Goal: Book appointment/travel/reservation

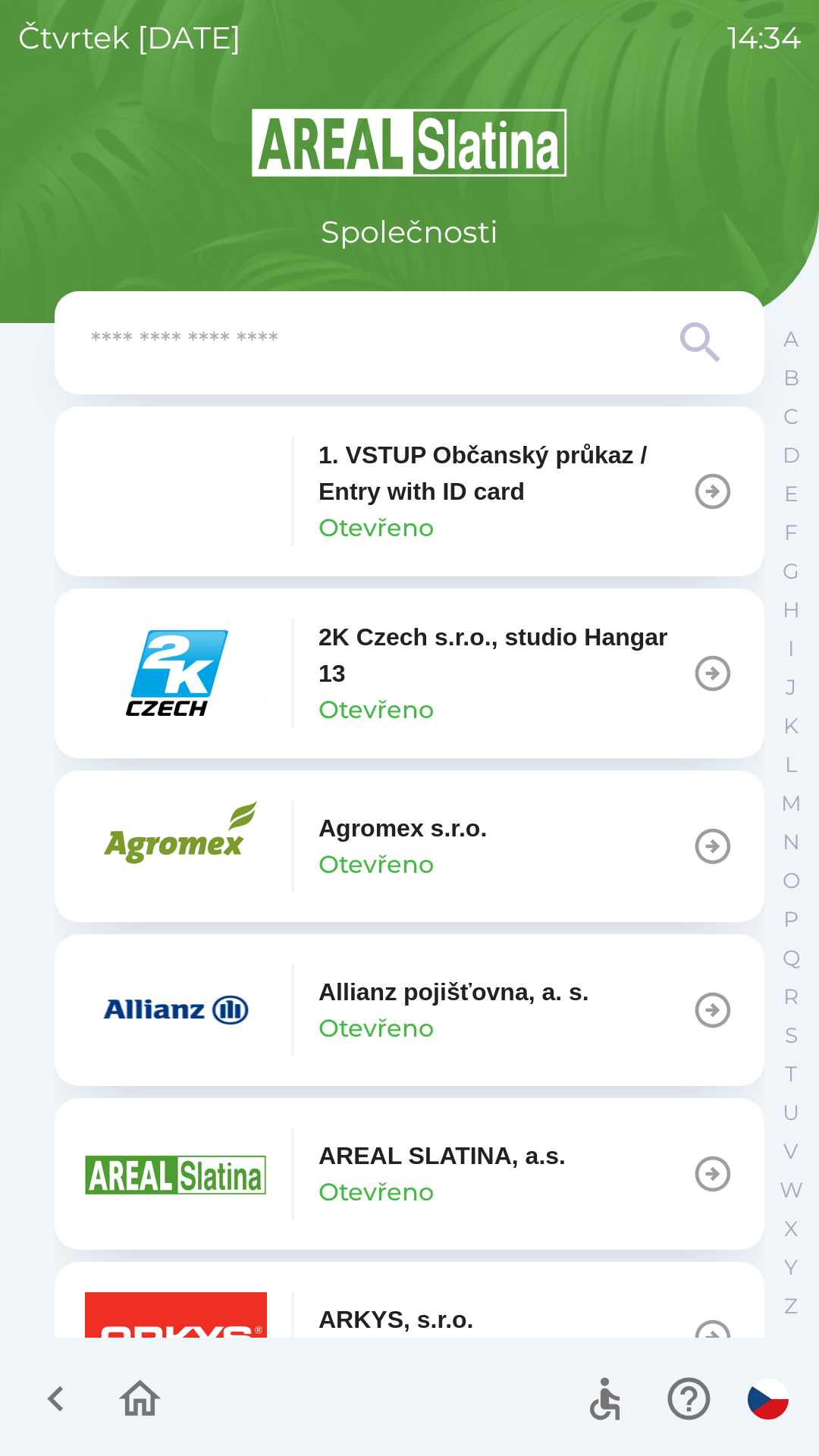
click at [263, 327] on input "text" at bounding box center [379, 343] width 577 height 42
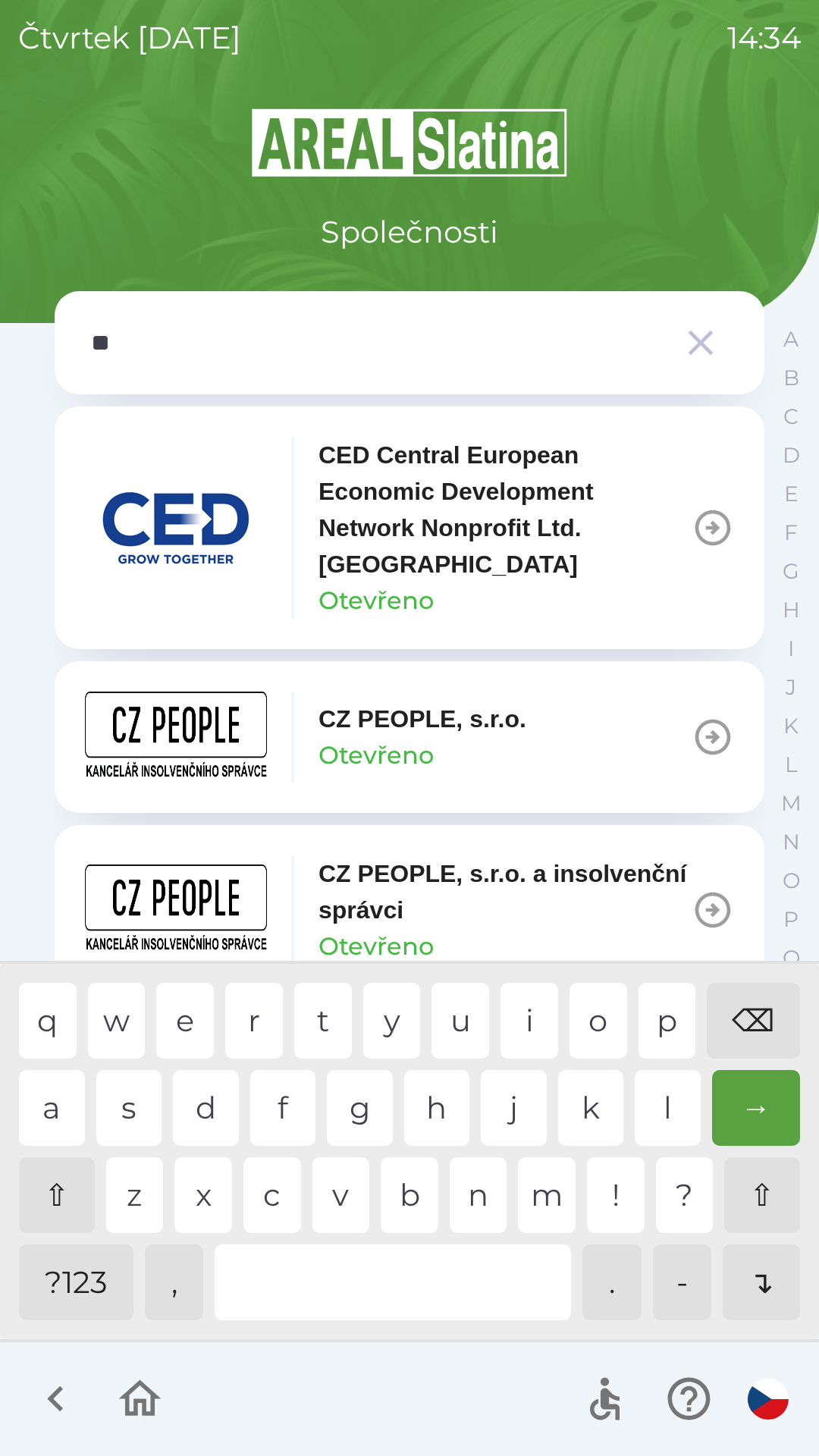
type input "***"
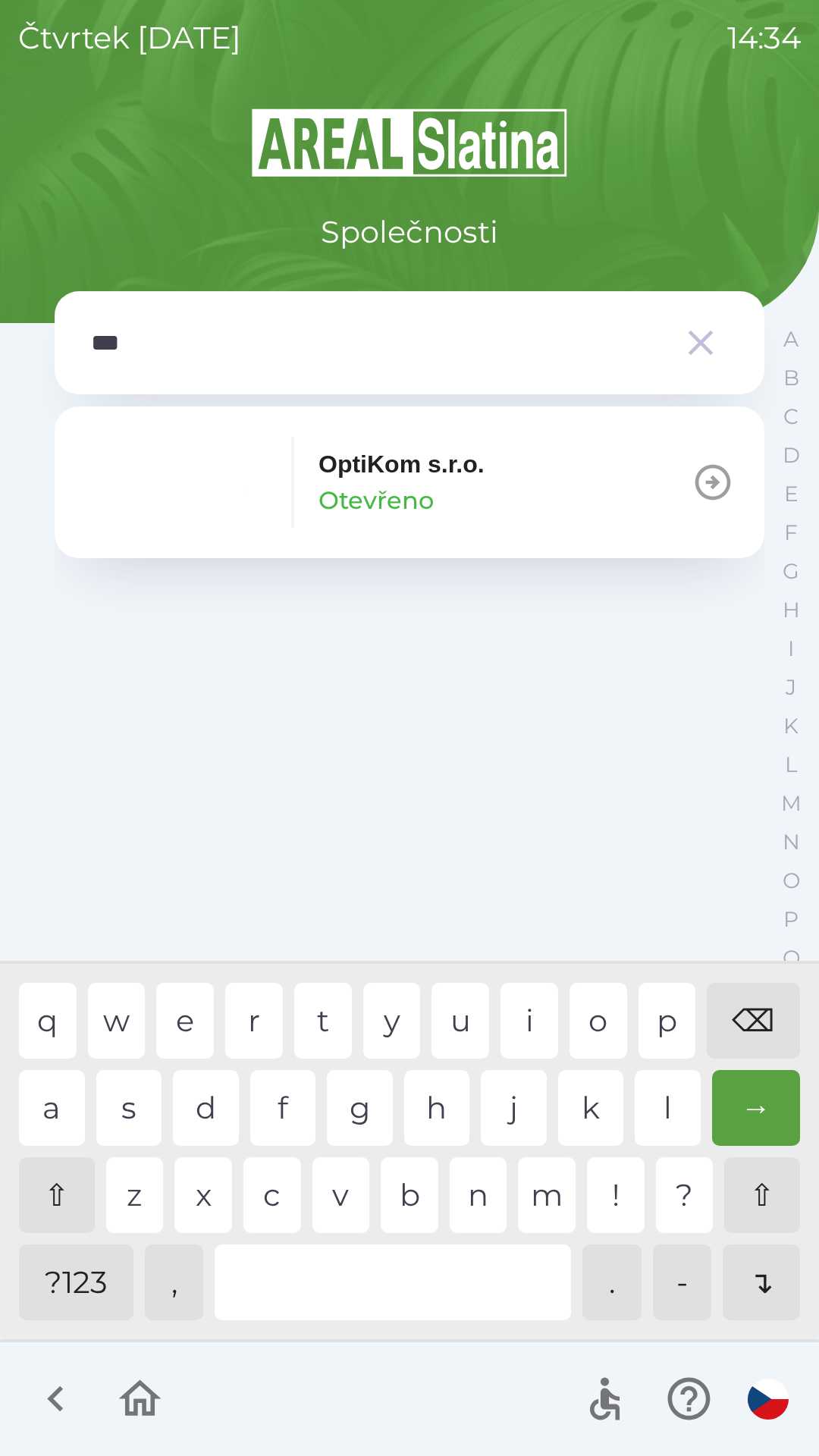
click at [342, 482] on p "Otevřeno" at bounding box center [376, 500] width 115 height 37
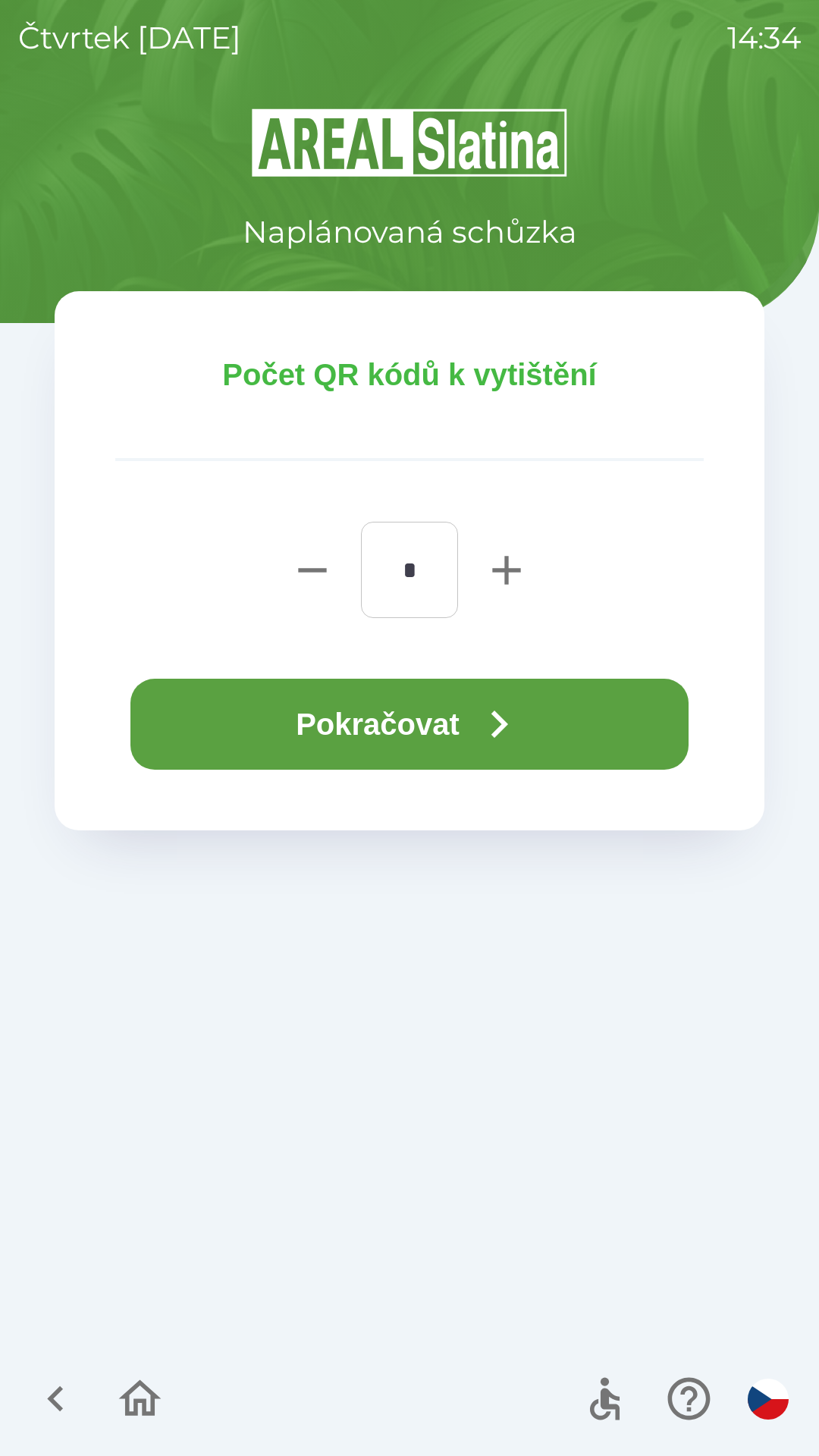
click at [371, 723] on button "Pokračovat" at bounding box center [409, 723] width 558 height 91
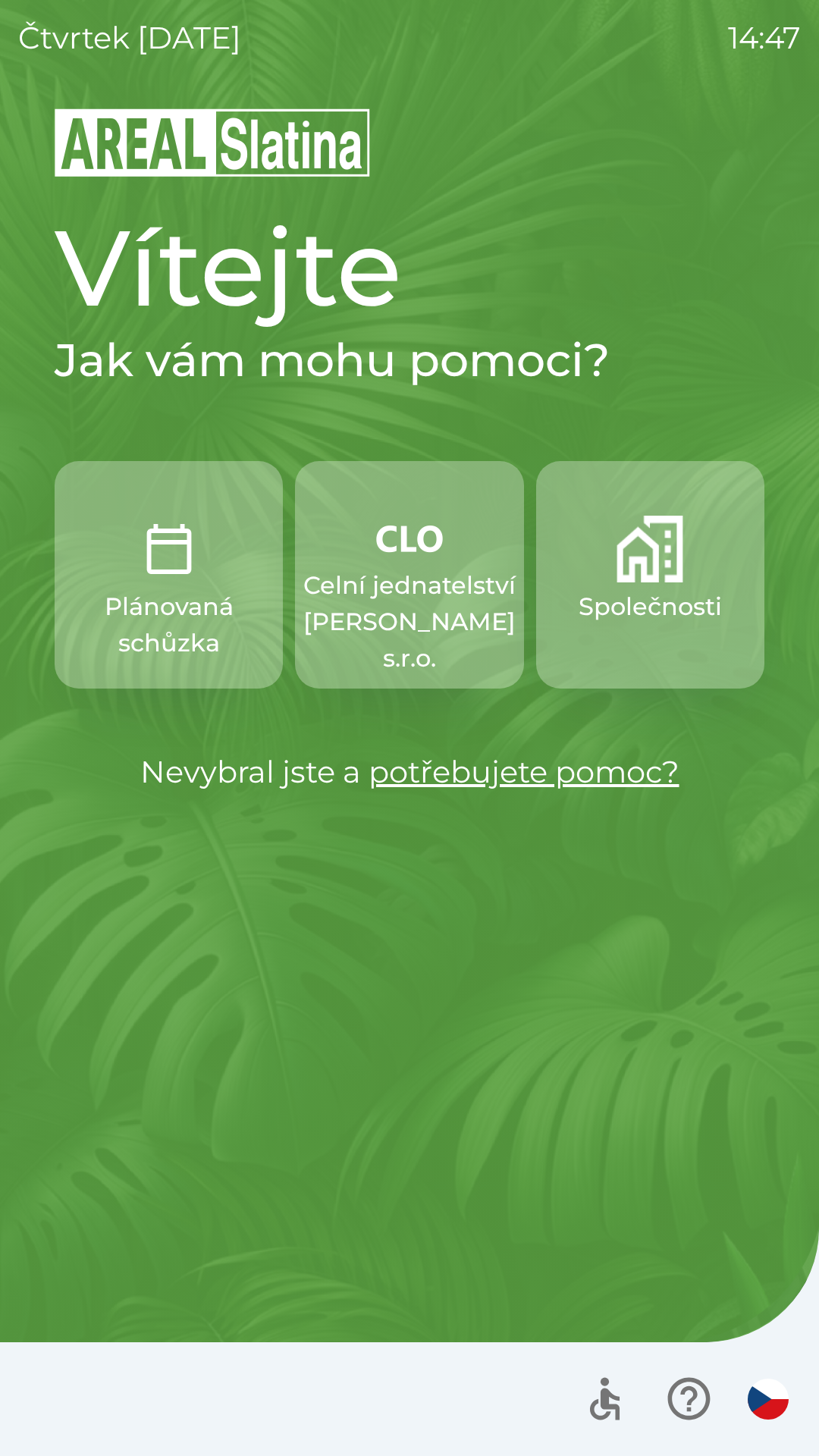
click at [628, 594] on p "Společnosti" at bounding box center [651, 607] width 143 height 37
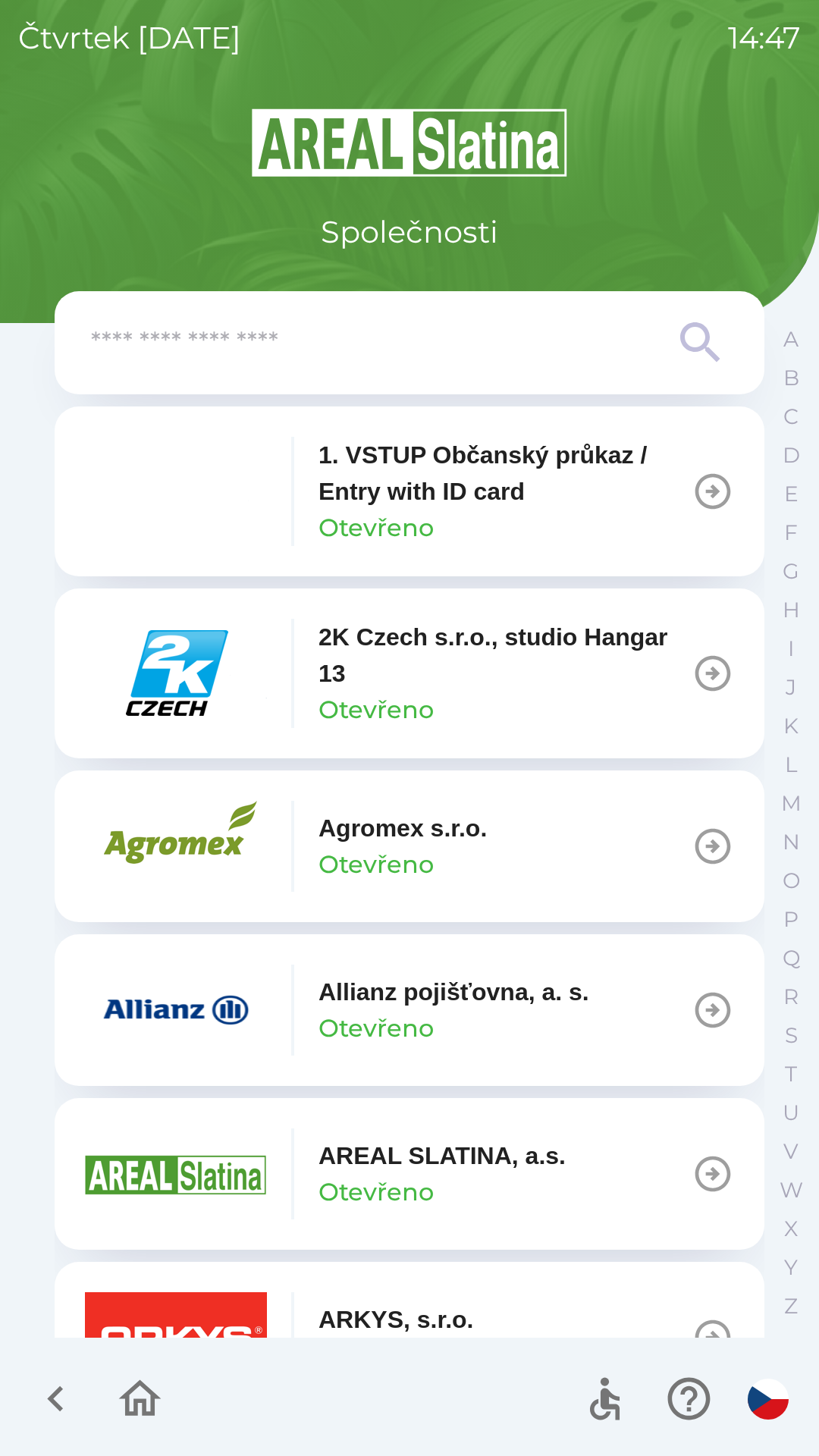
click at [386, 988] on p "Allianz pojišťovna, a. s." at bounding box center [453, 992] width 270 height 37
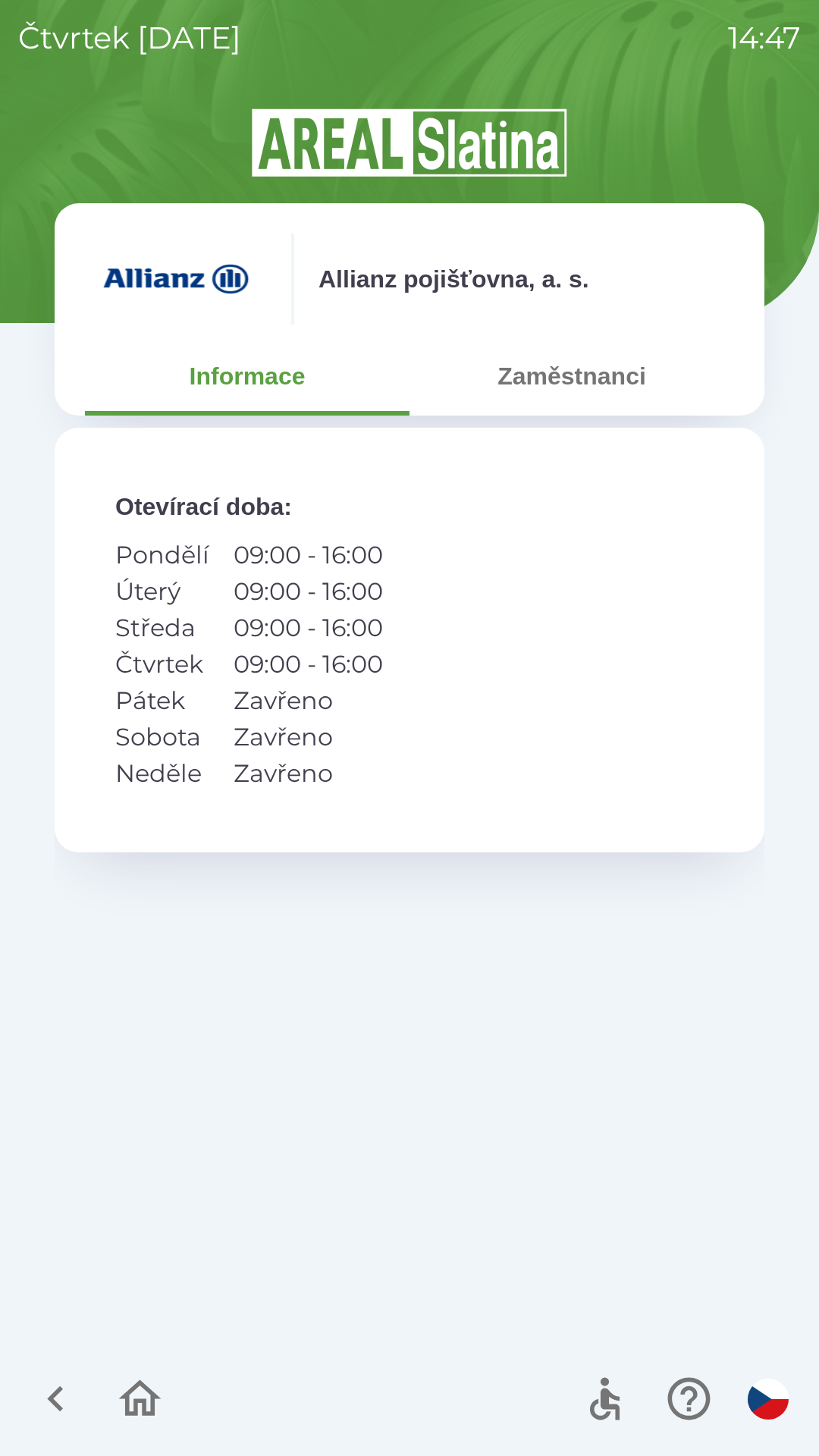
click at [587, 387] on button "Zaměstnanci" at bounding box center [572, 376] width 325 height 55
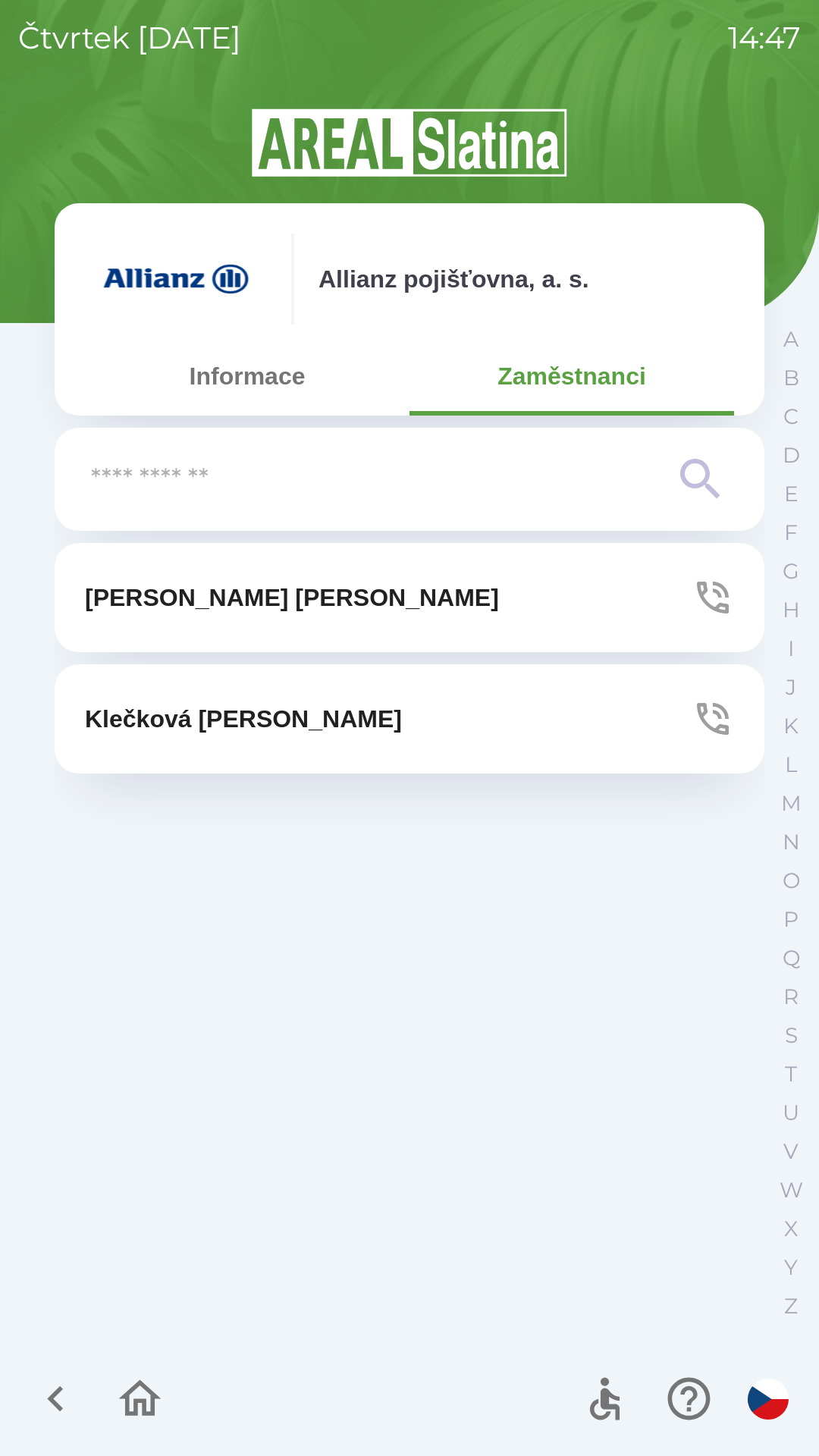
click at [342, 608] on button "[PERSON_NAME]" at bounding box center [410, 597] width 710 height 109
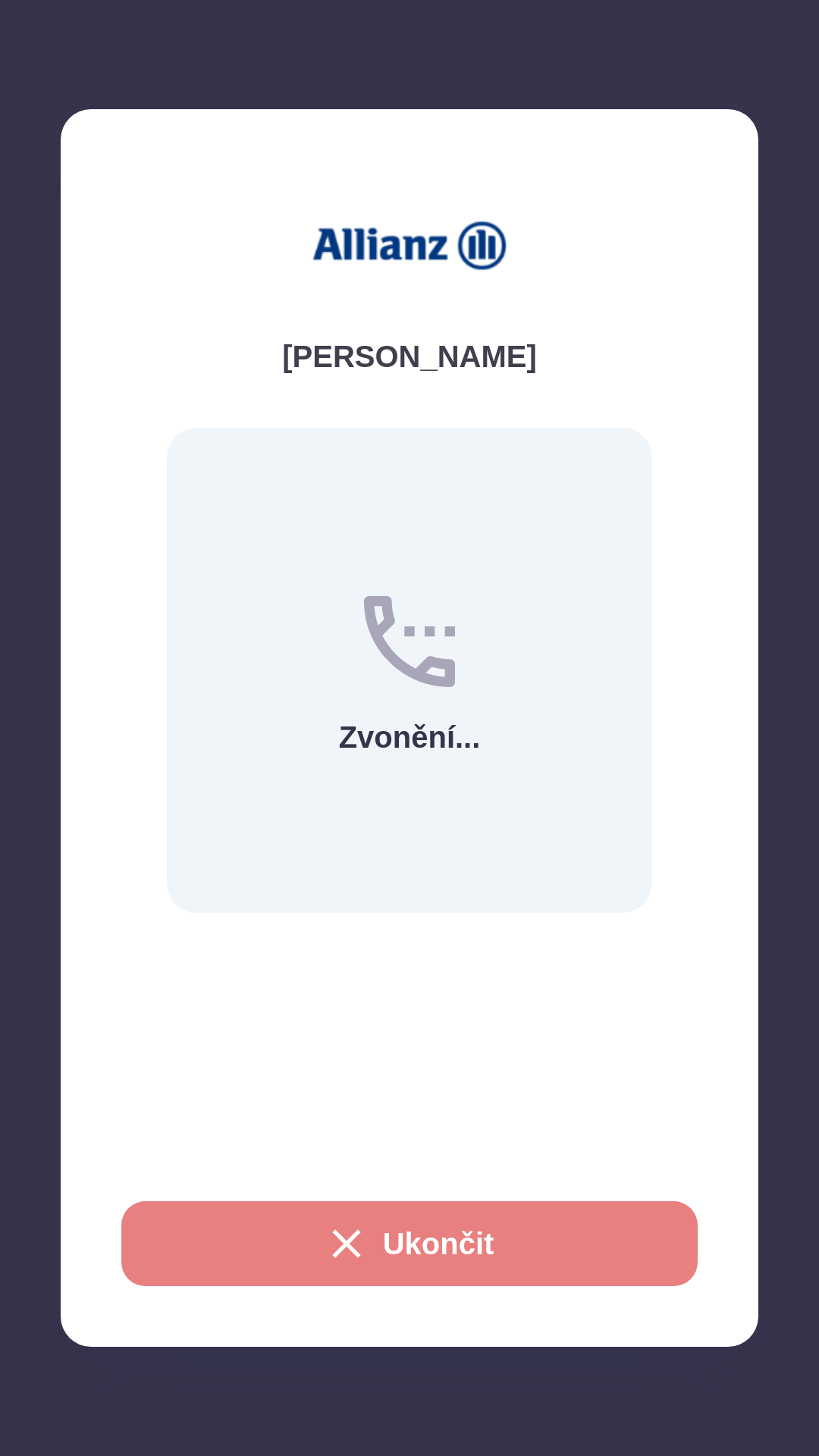
click at [493, 1234] on button "Ukončit" at bounding box center [409, 1244] width 577 height 85
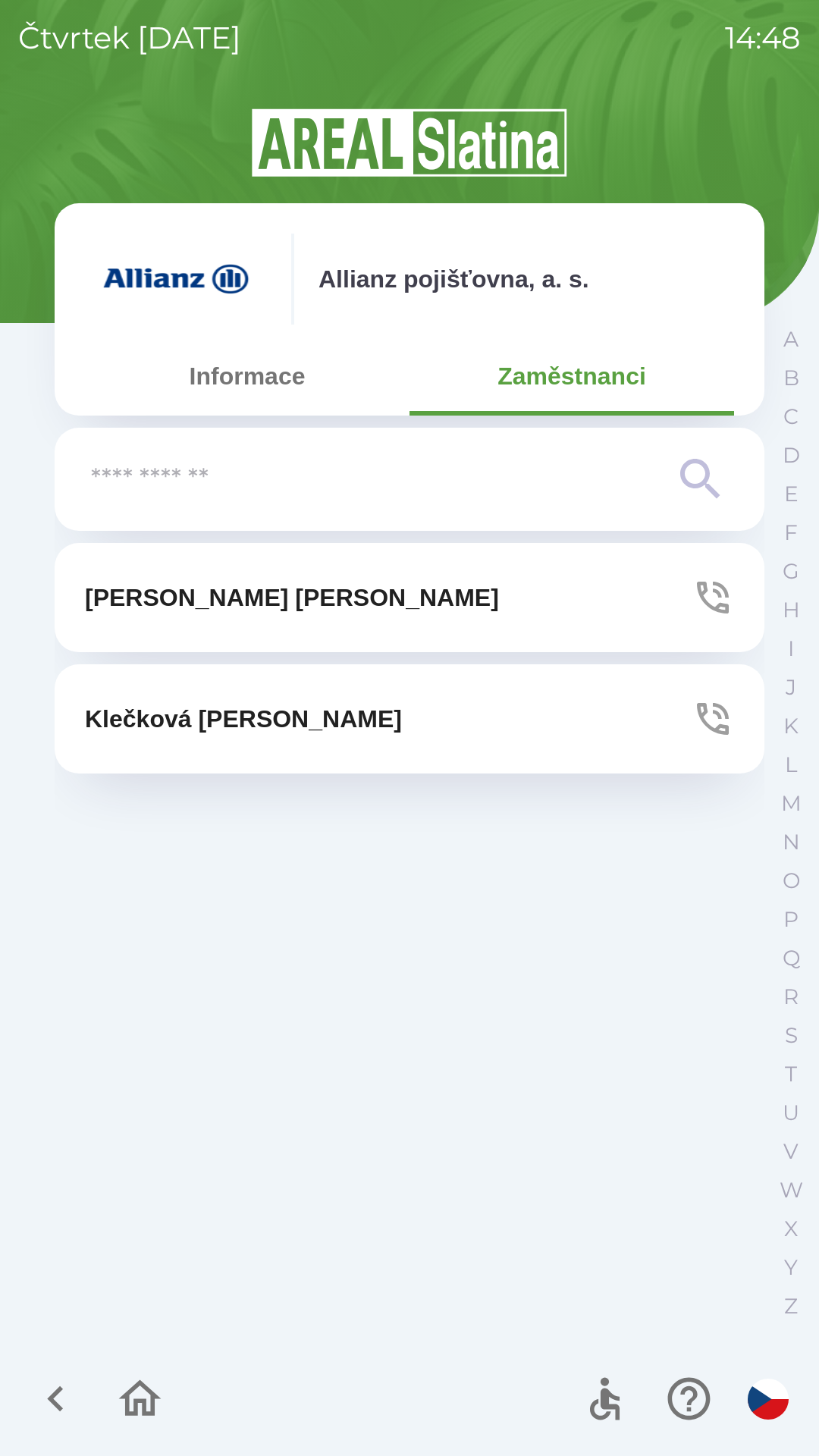
click at [477, 715] on button "[PERSON_NAME]" at bounding box center [410, 718] width 710 height 109
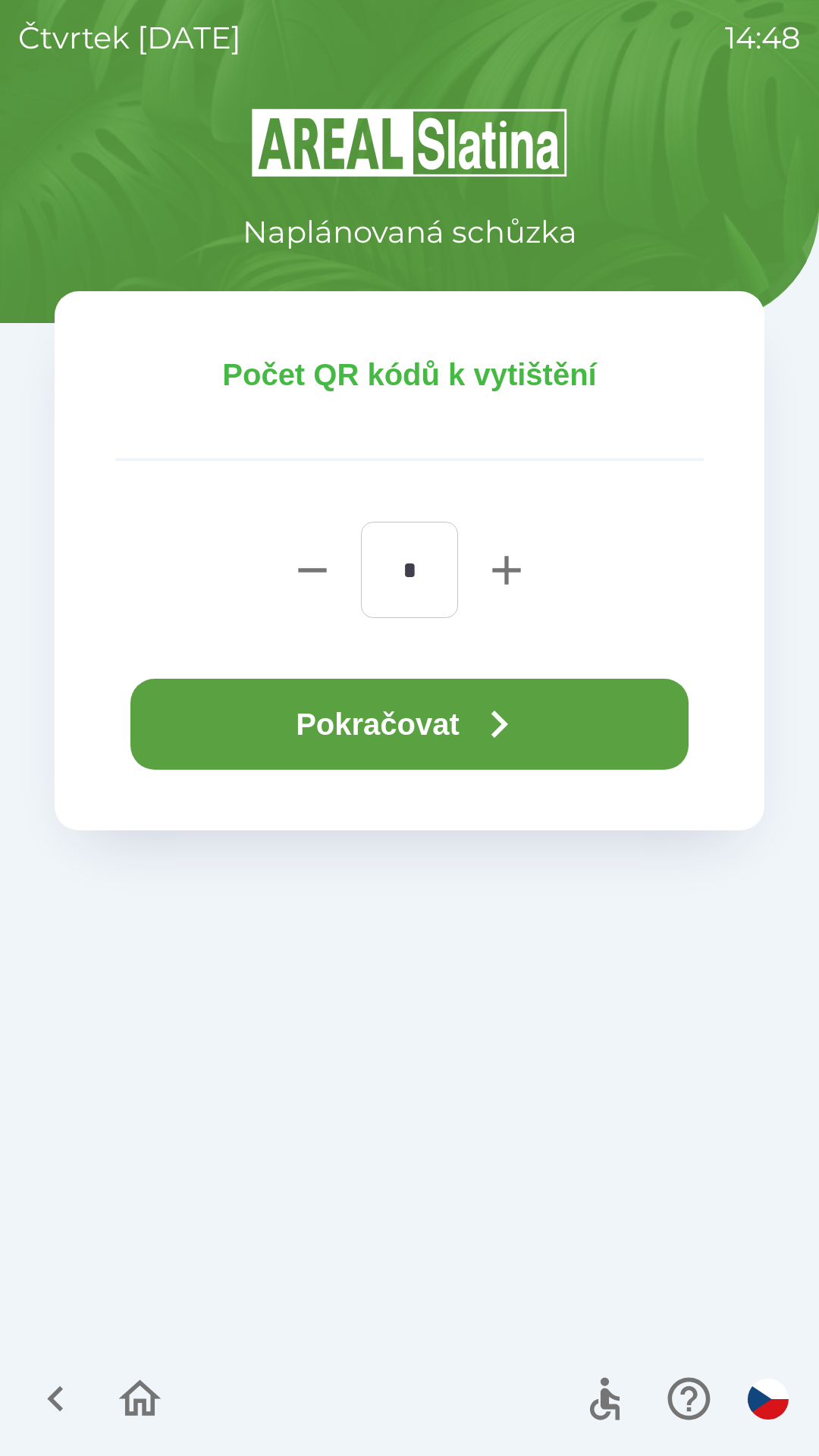
click at [504, 583] on icon "button" at bounding box center [507, 570] width 49 height 49
type input "*"
click at [446, 730] on button "Pokračovat" at bounding box center [409, 723] width 558 height 91
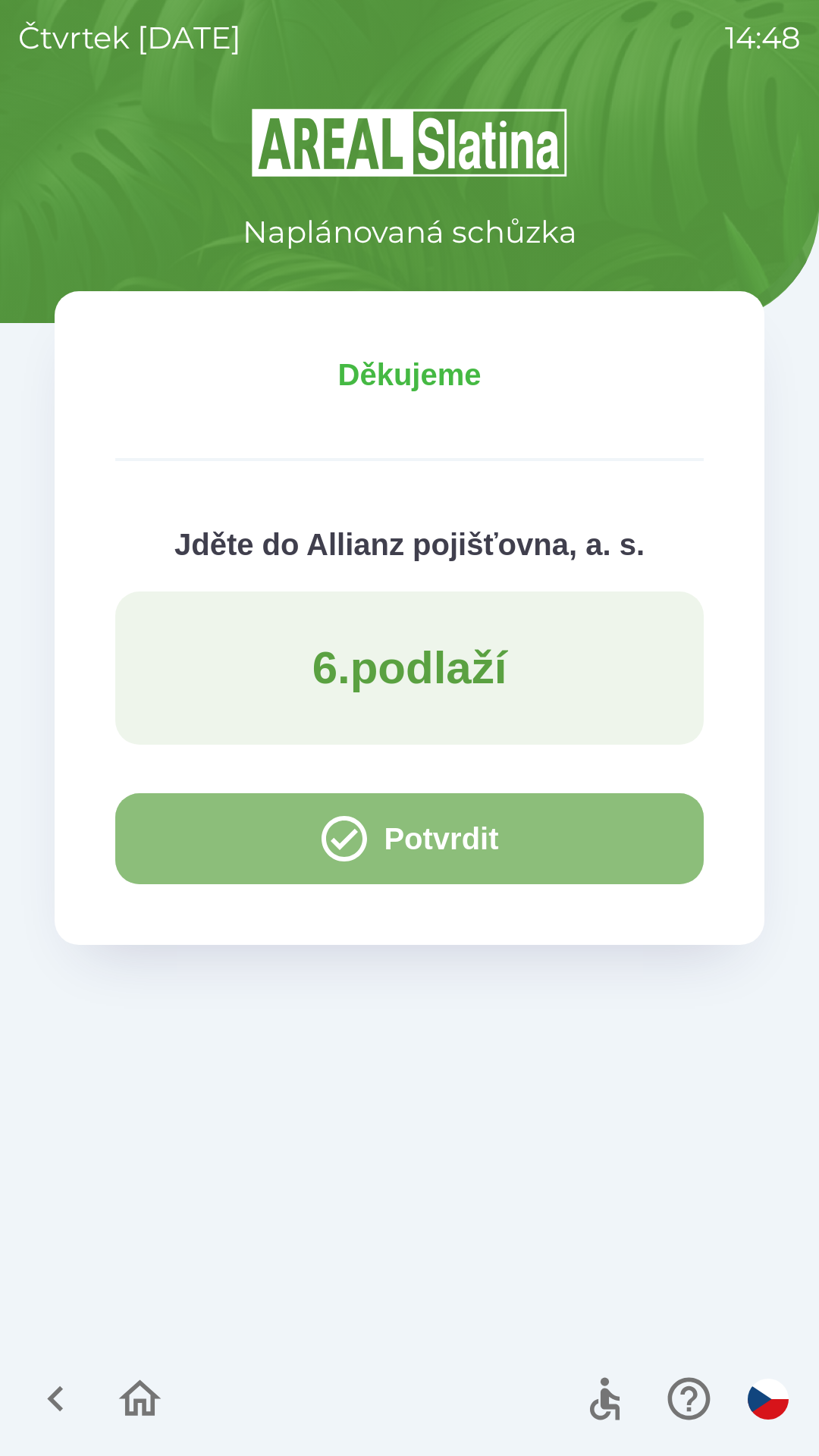
click at [625, 821] on button "Potvrdit" at bounding box center [409, 838] width 589 height 91
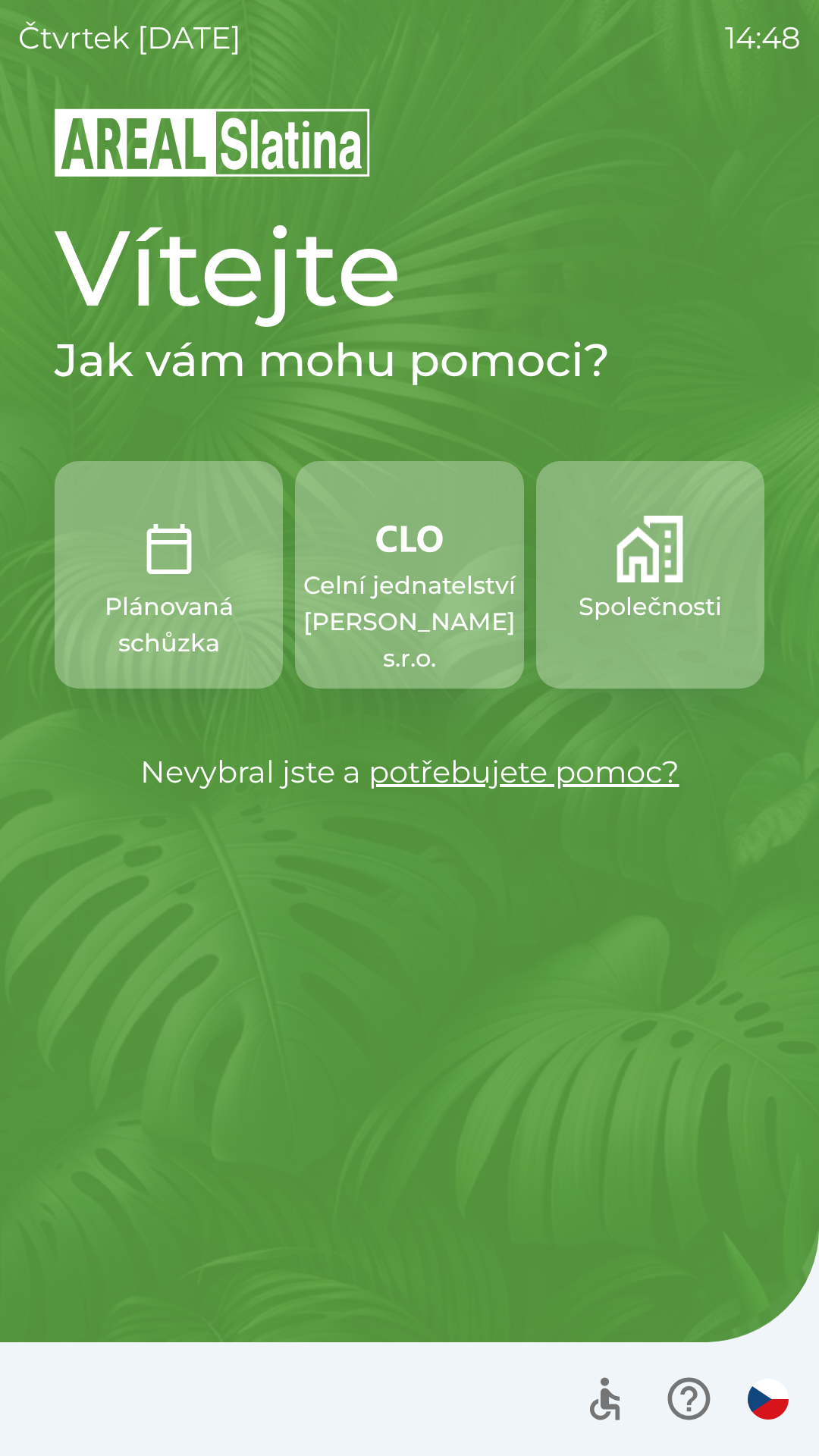
click at [696, 586] on button "Společnosti" at bounding box center [651, 574] width 229 height 228
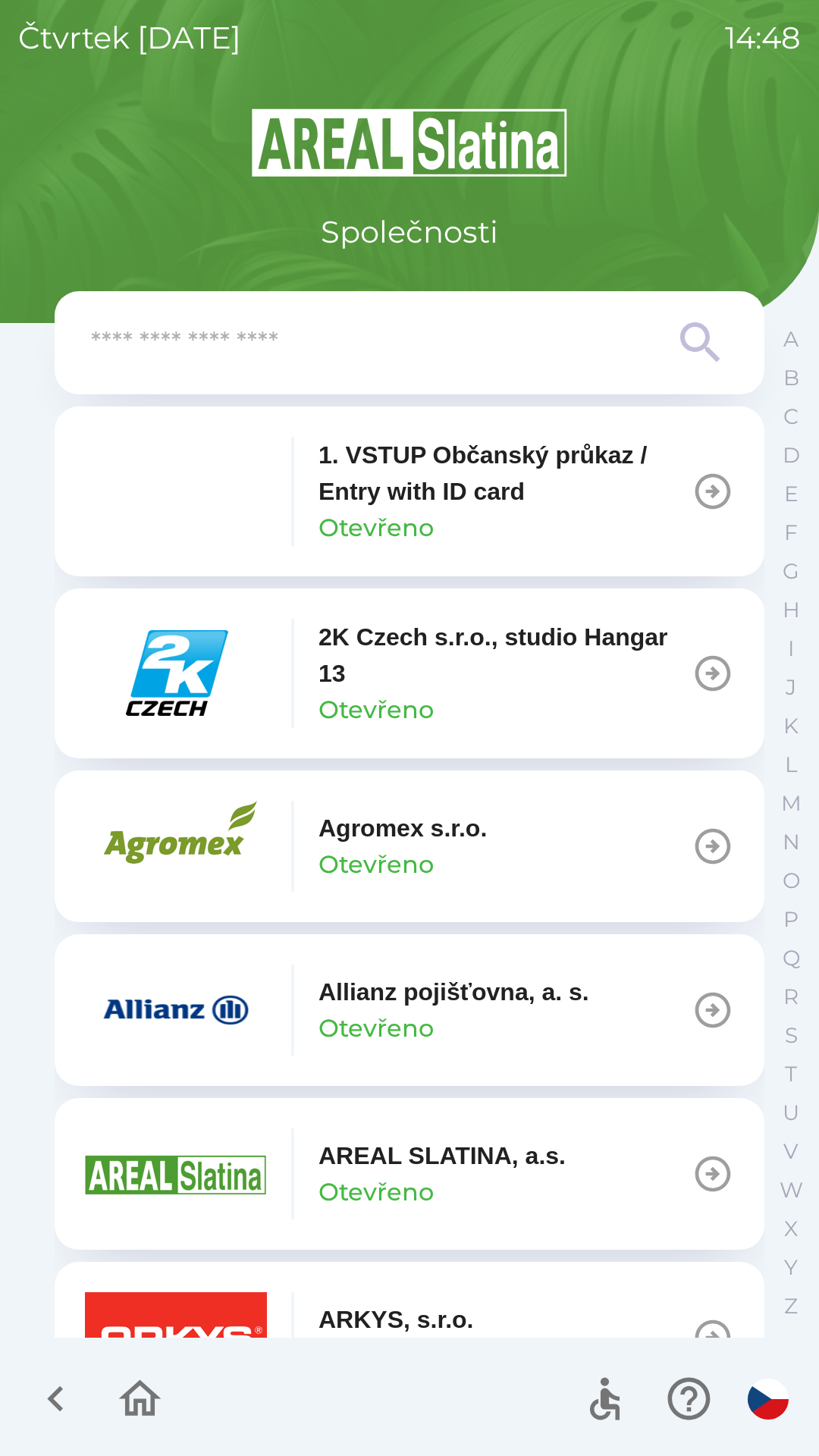
click at [449, 986] on p "Allianz pojišťovna, a. s." at bounding box center [453, 992] width 270 height 37
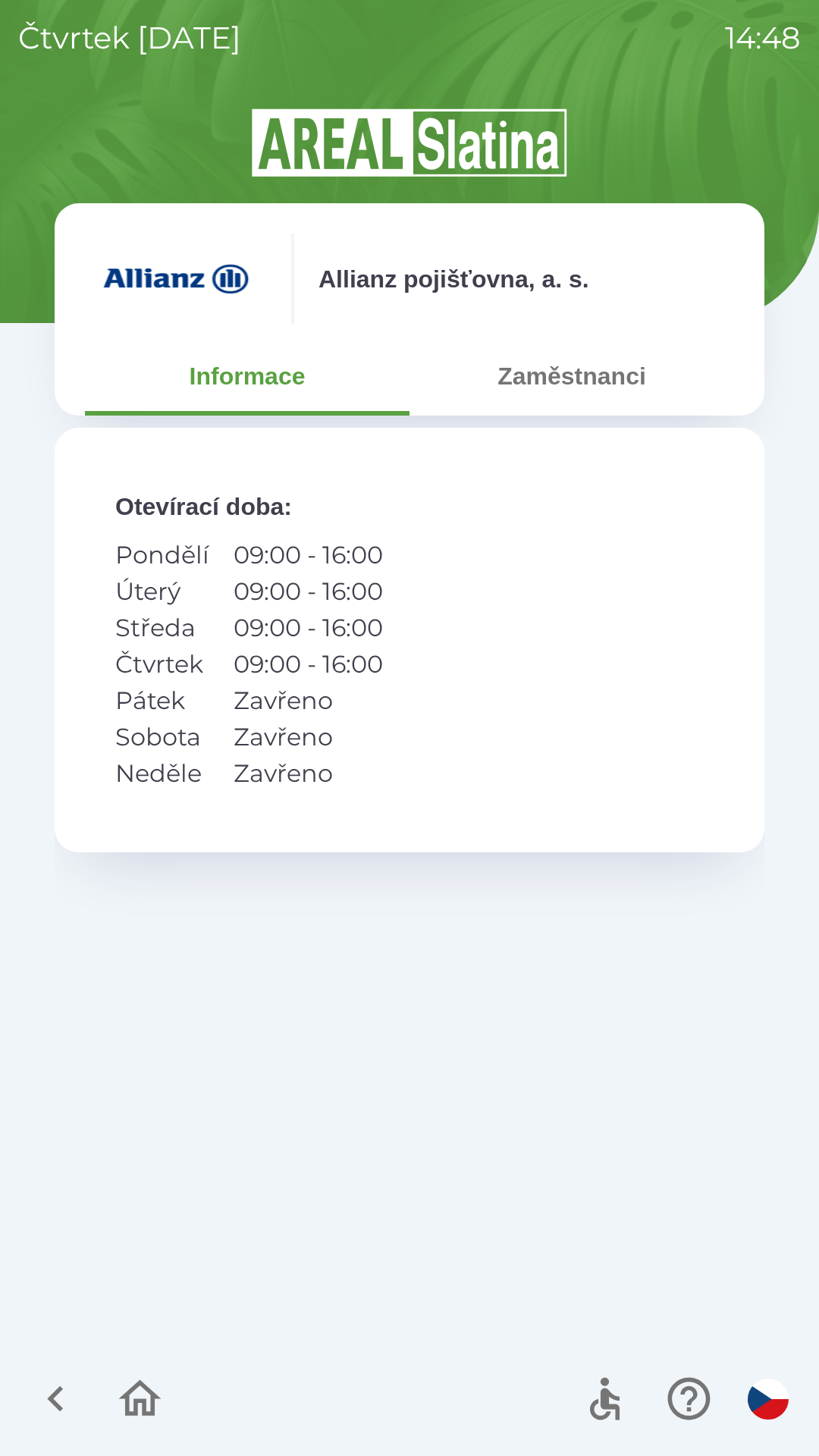
click at [619, 381] on button "Zaměstnanci" at bounding box center [572, 376] width 325 height 55
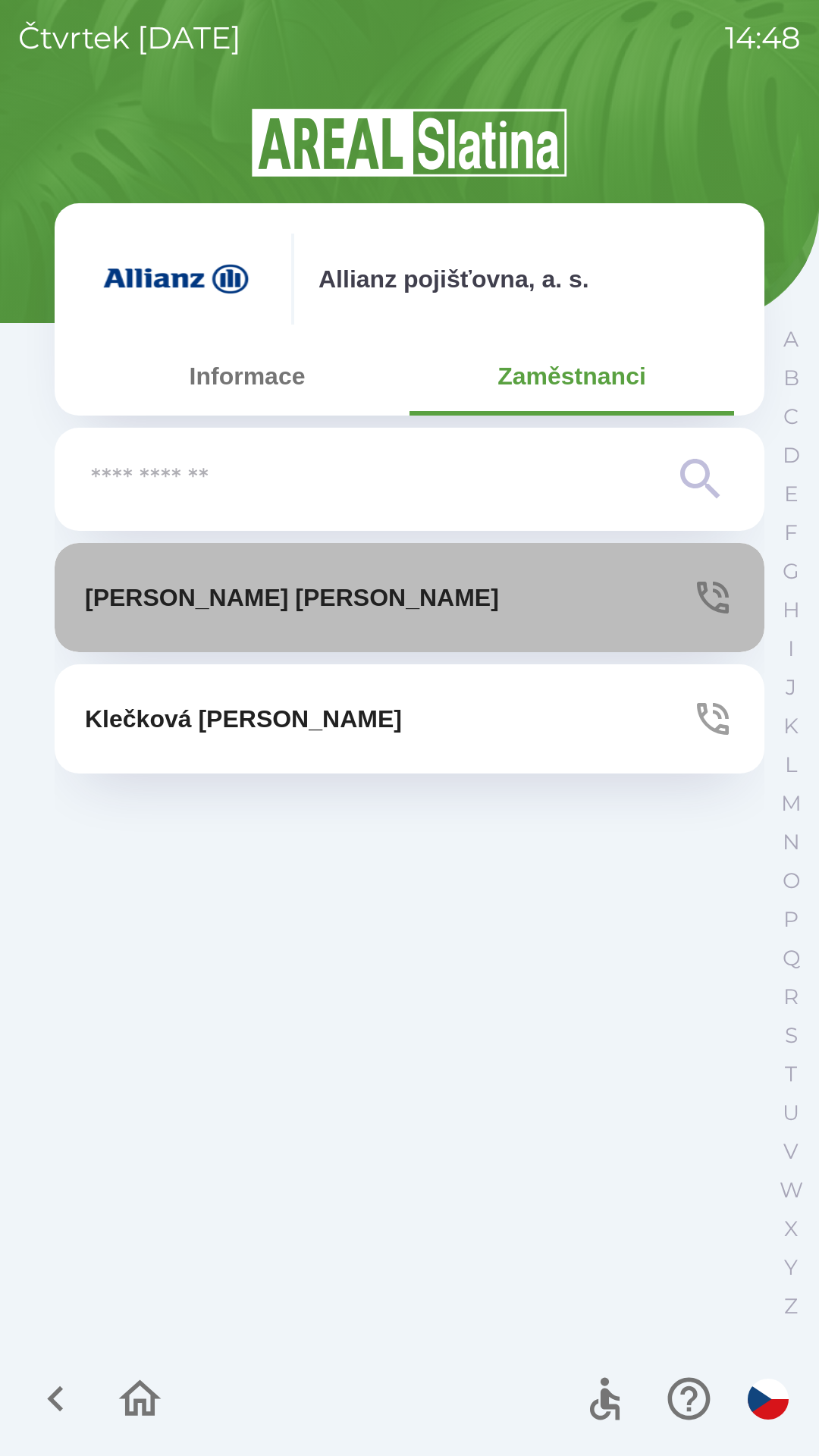
click at [418, 604] on button "[PERSON_NAME]" at bounding box center [410, 597] width 710 height 109
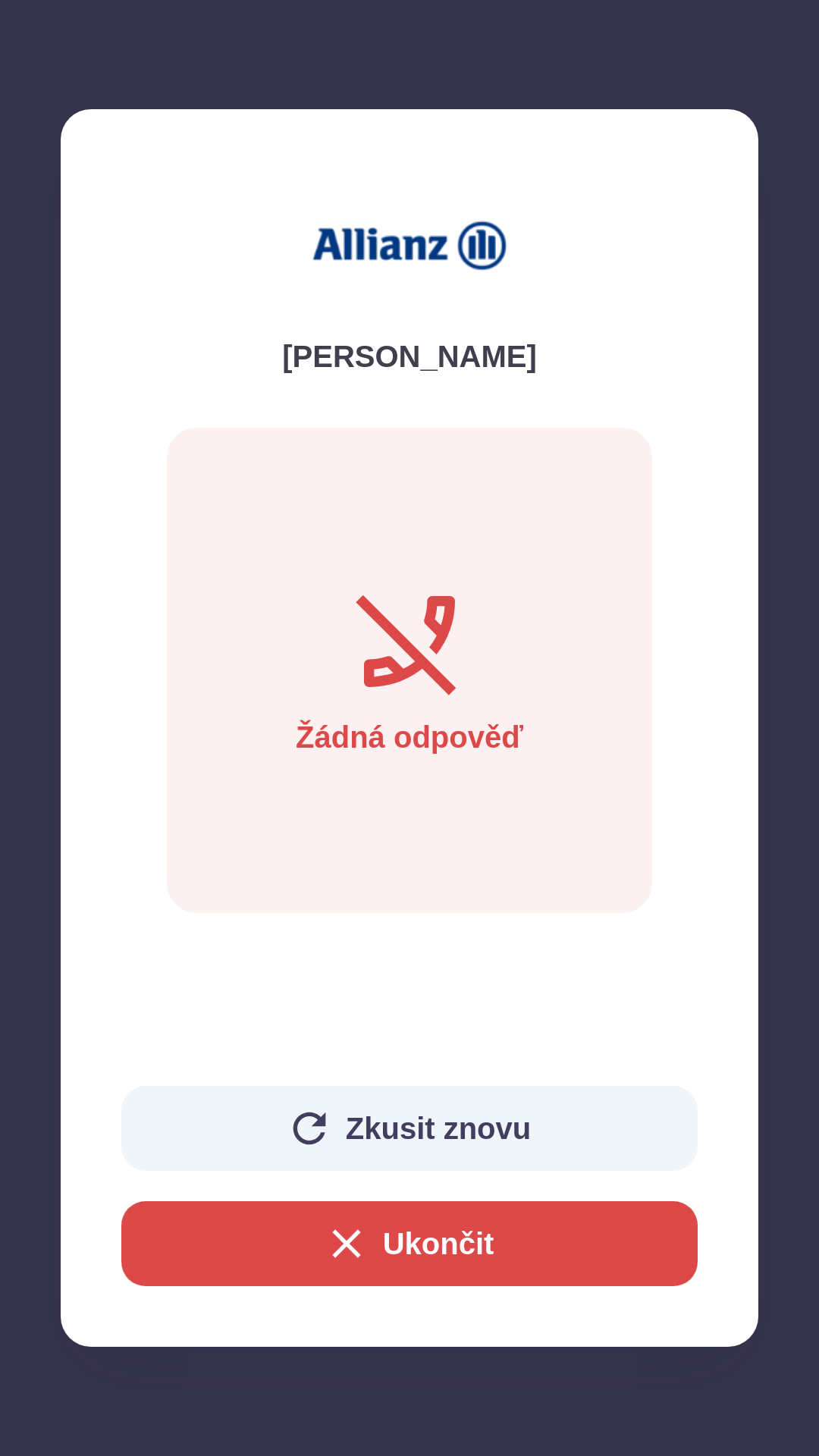
click at [363, 1253] on icon "button" at bounding box center [347, 1244] width 49 height 49
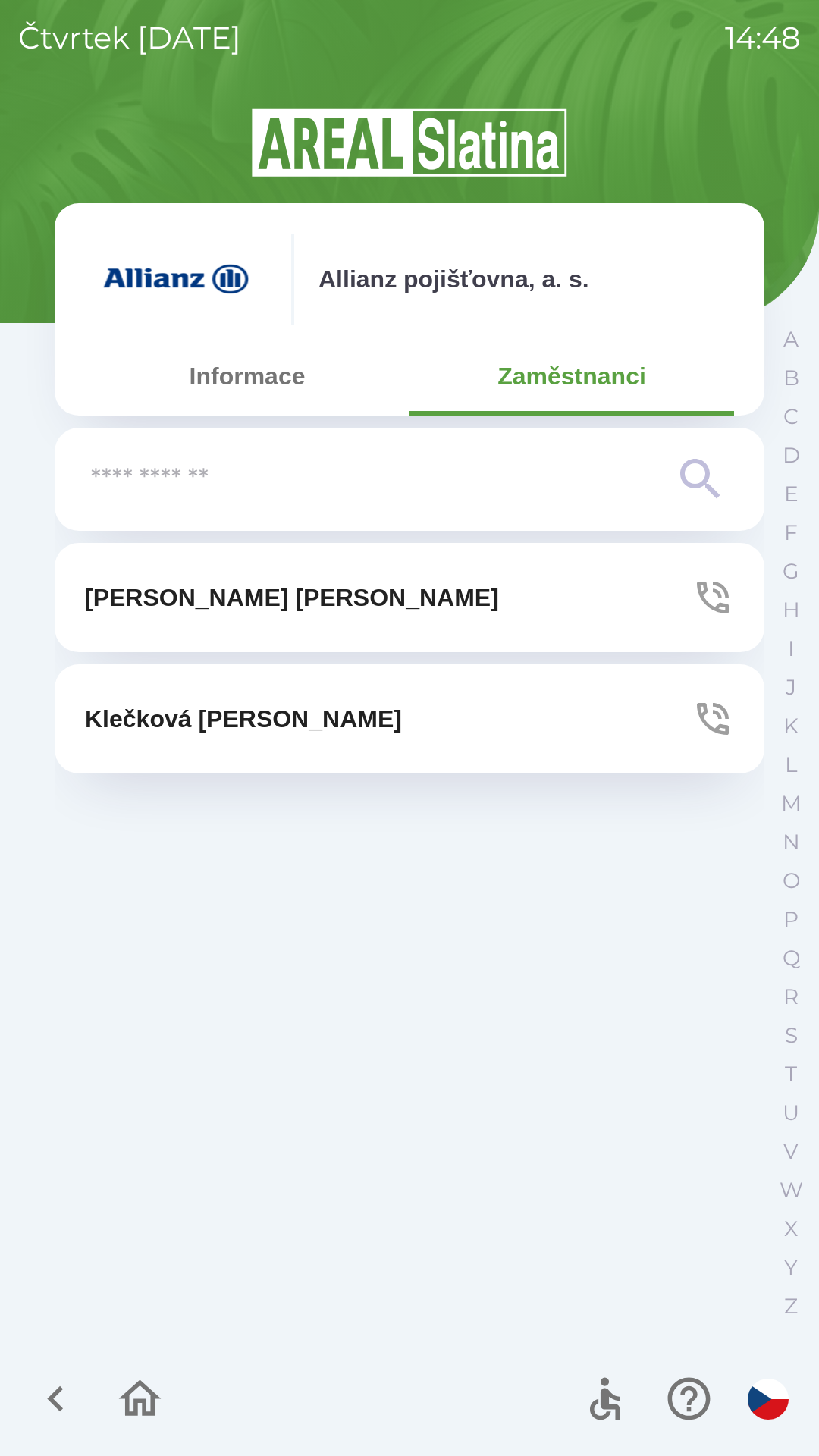
click at [485, 714] on button "[PERSON_NAME]" at bounding box center [410, 718] width 710 height 109
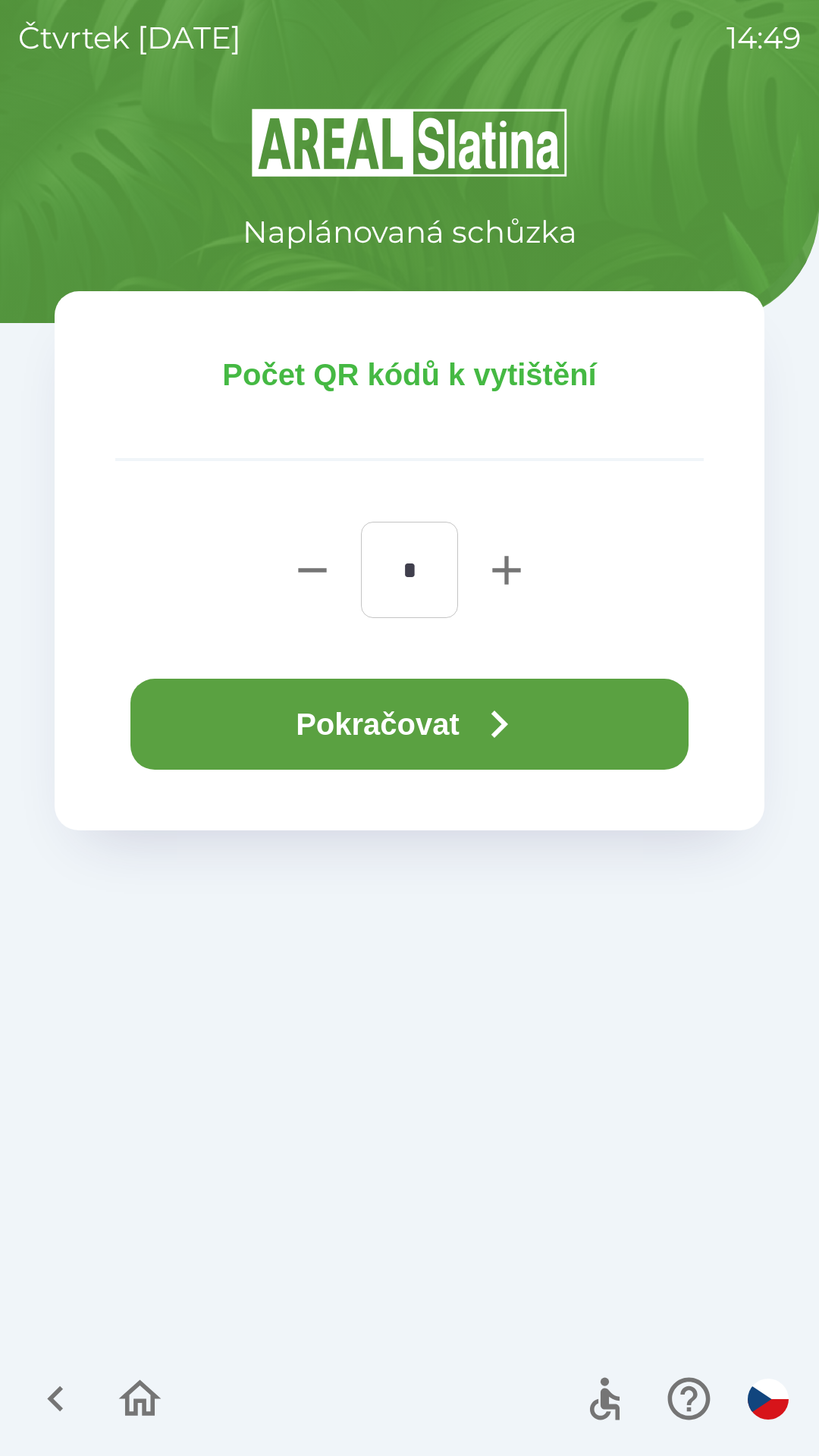
click at [520, 701] on icon "button" at bounding box center [499, 724] width 55 height 55
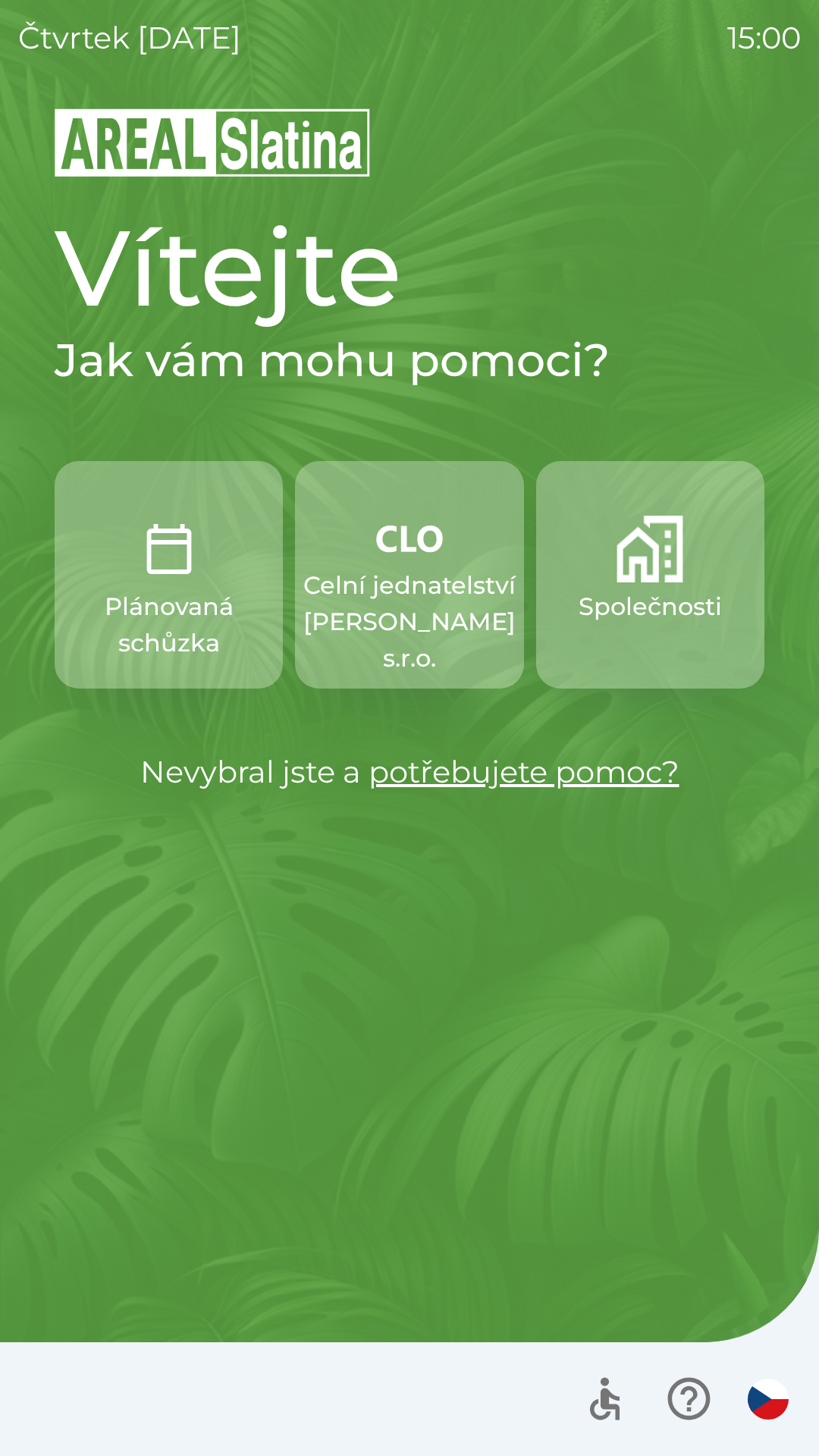
click at [162, 586] on button "Plánovaná schůzka" at bounding box center [169, 574] width 229 height 228
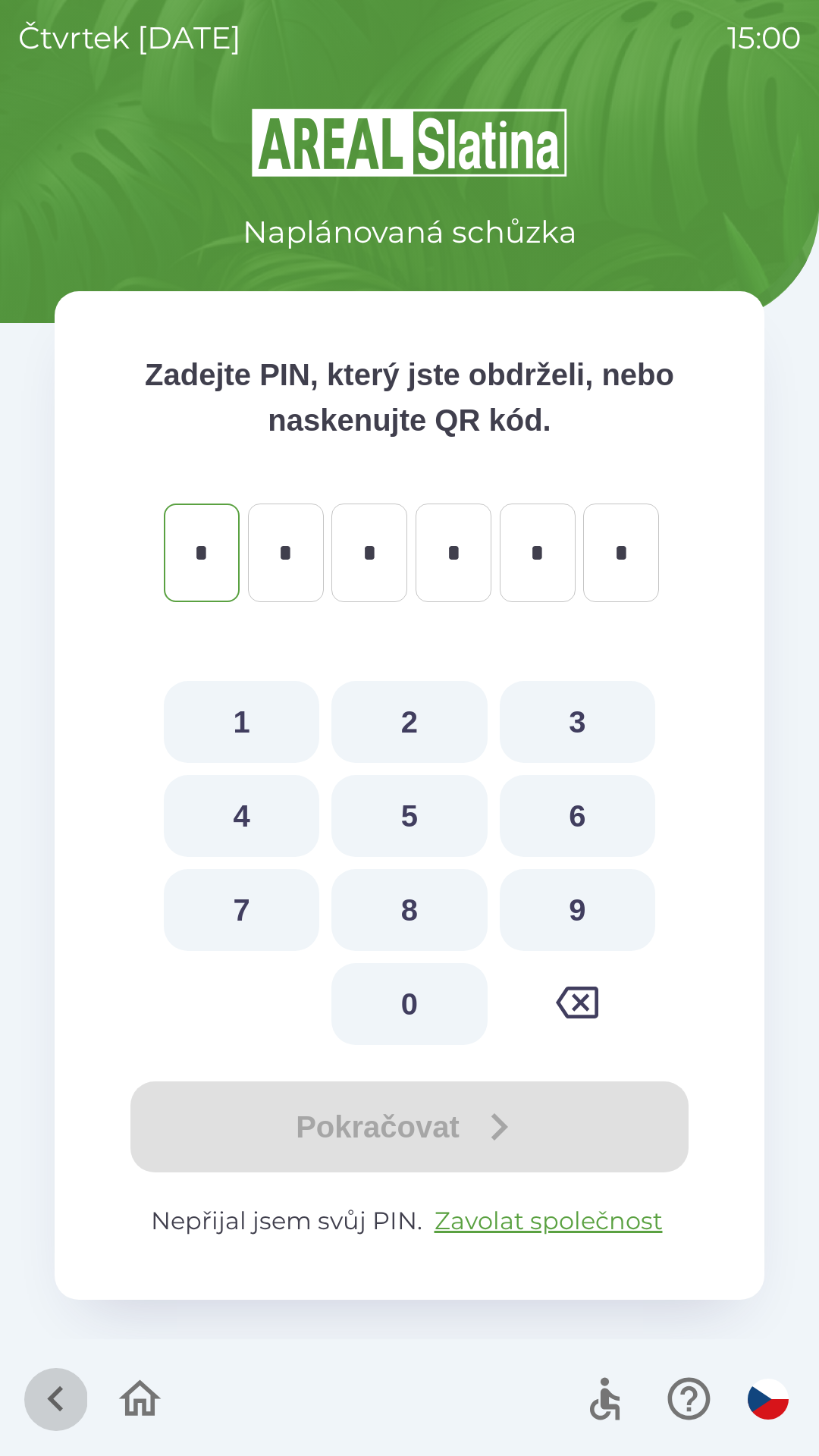
click at [43, 1378] on icon "button" at bounding box center [56, 1398] width 51 height 51
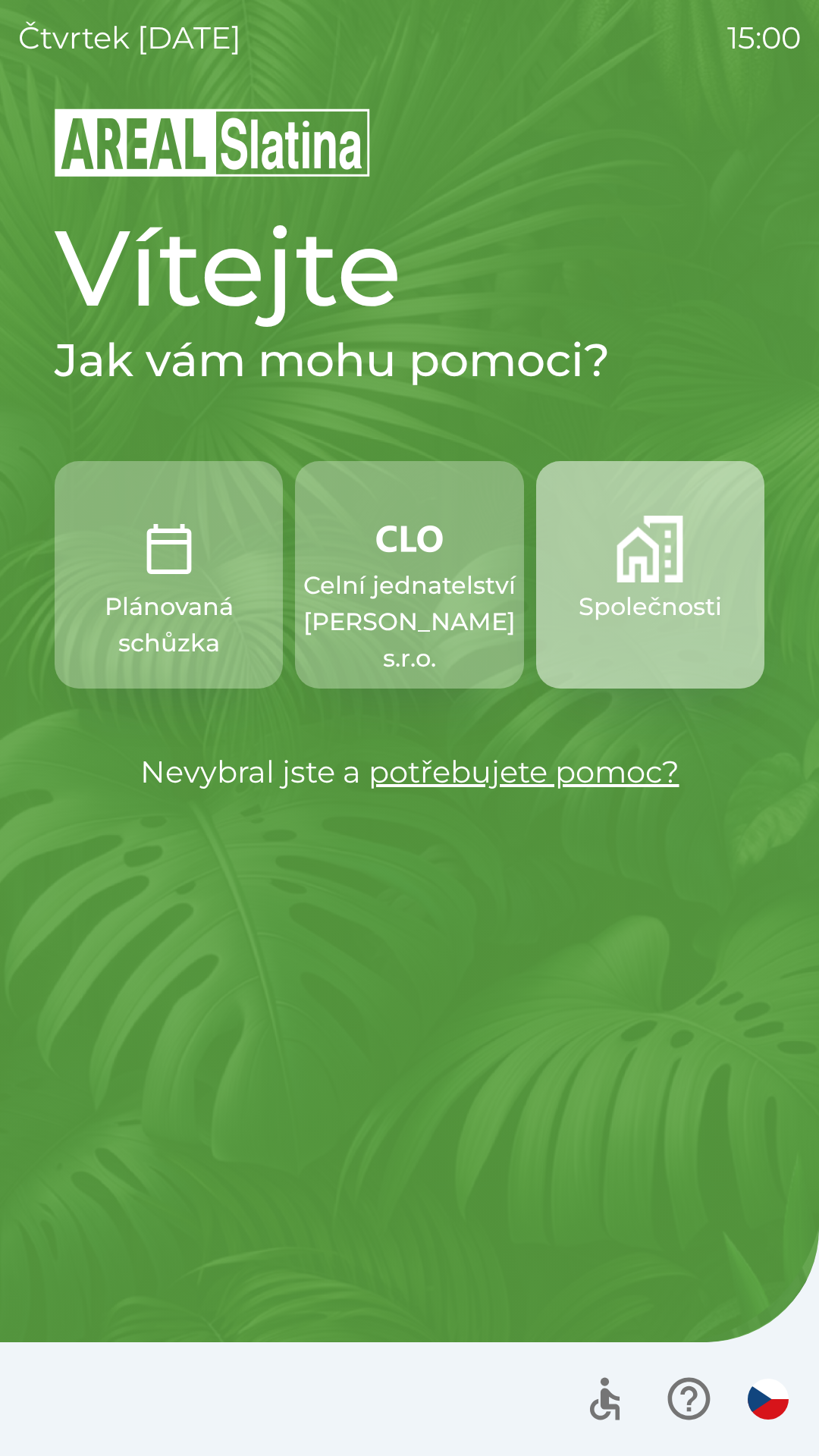
click at [642, 583] on button "Společnosti" at bounding box center [651, 574] width 229 height 228
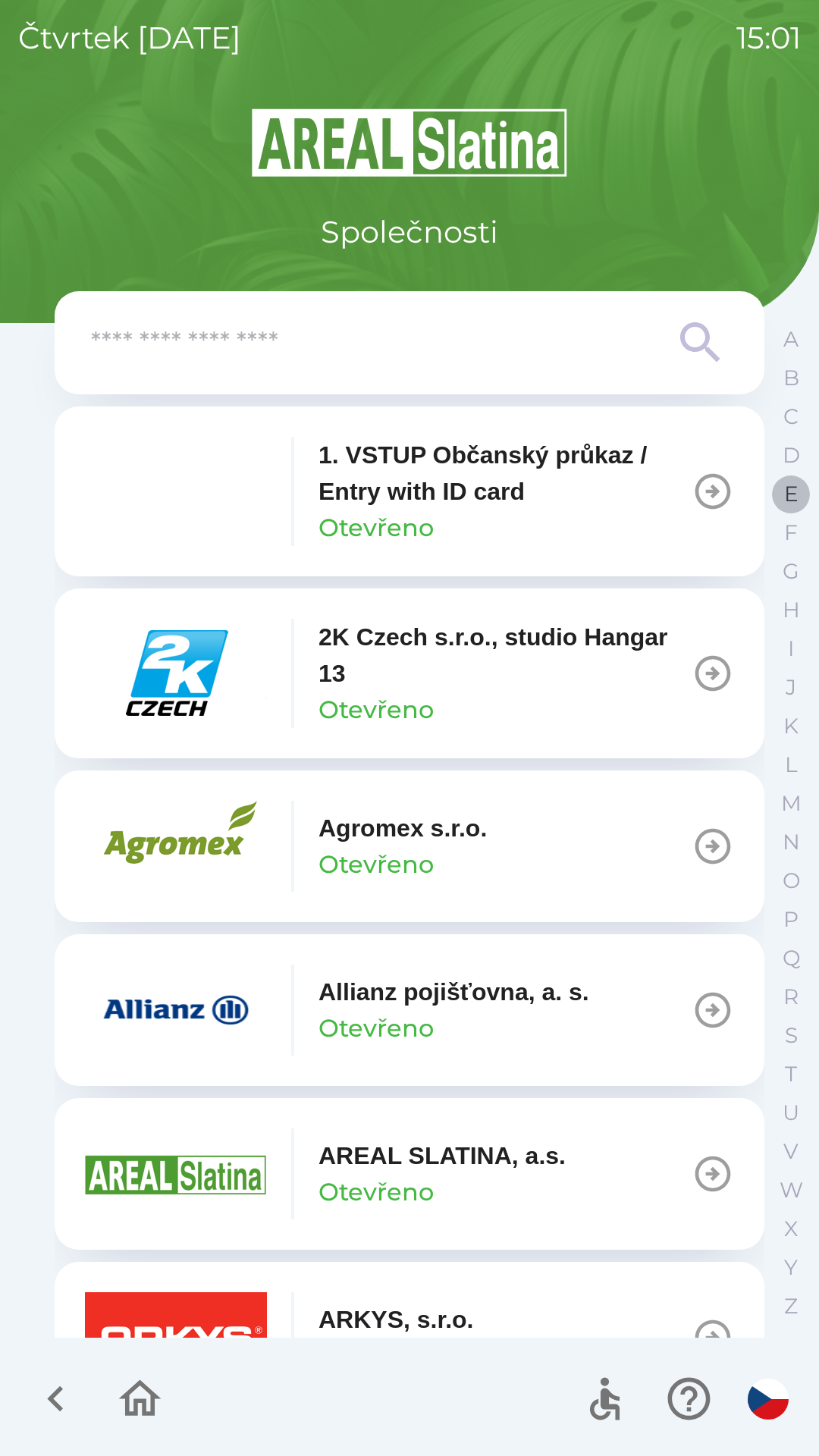
click at [777, 493] on button "E" at bounding box center [792, 493] width 38 height 39
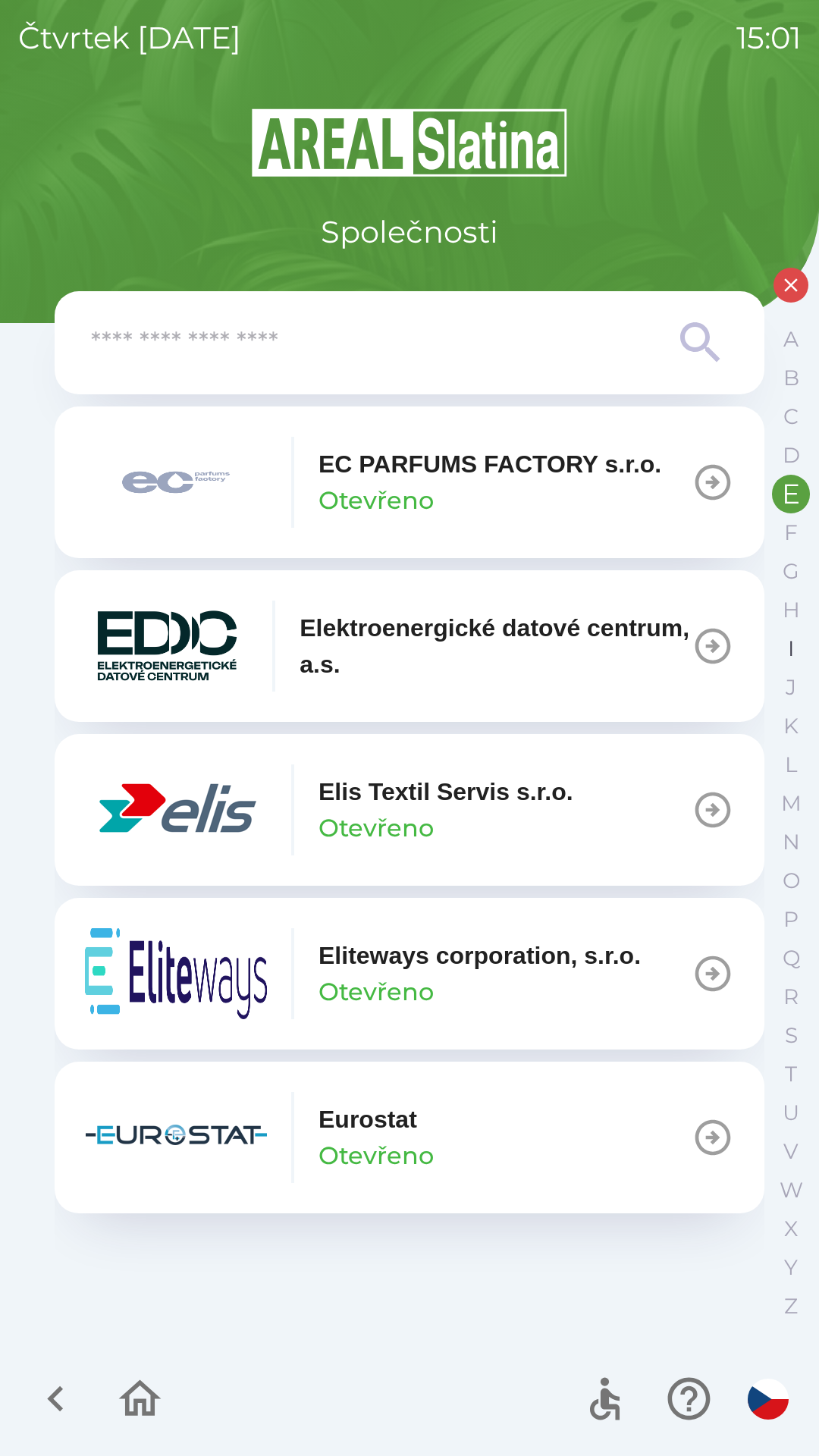
click at [789, 644] on p "I" at bounding box center [792, 648] width 6 height 27
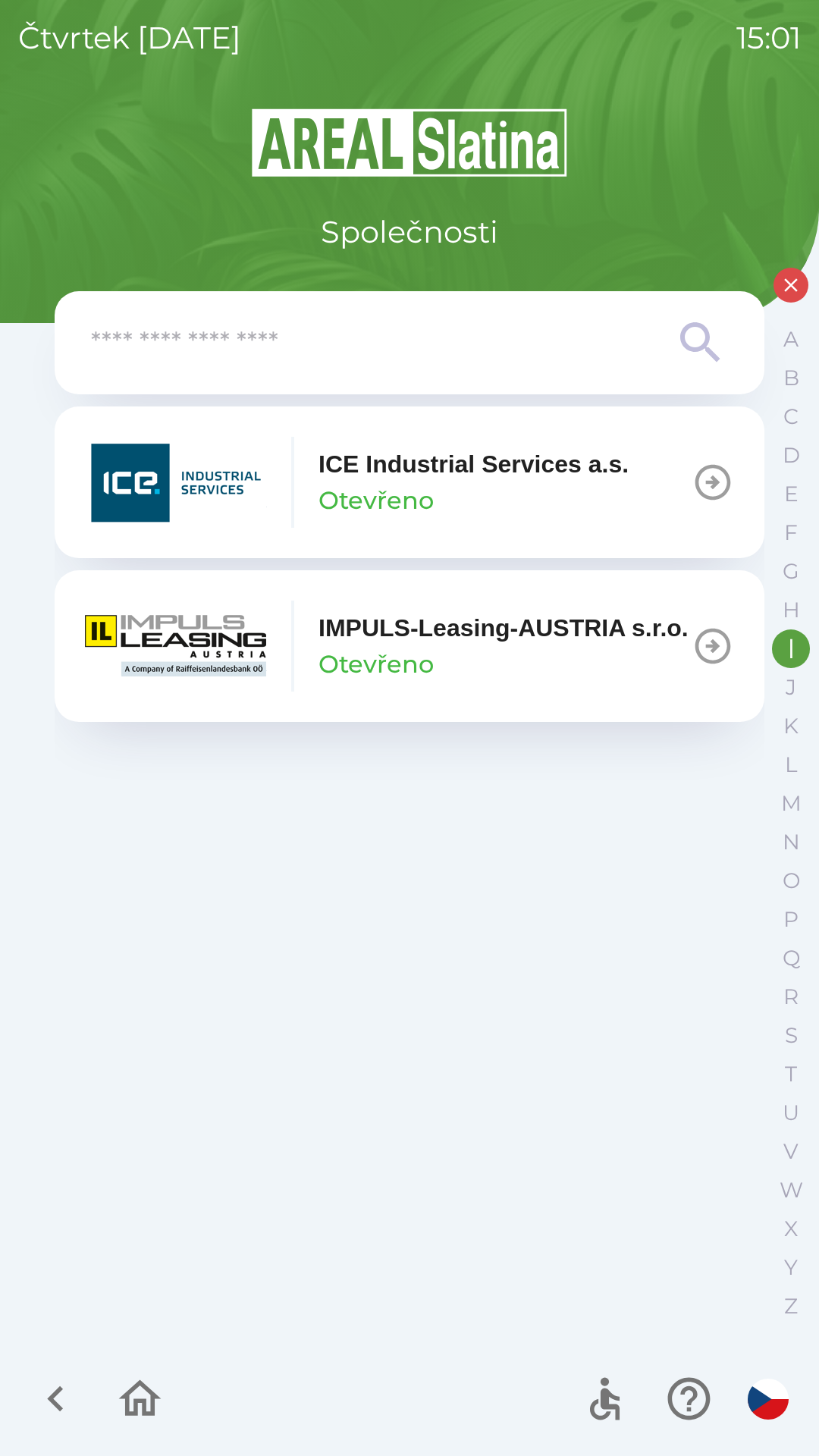
click at [520, 476] on p "ICE Industrial Services a.s." at bounding box center [473, 464] width 310 height 37
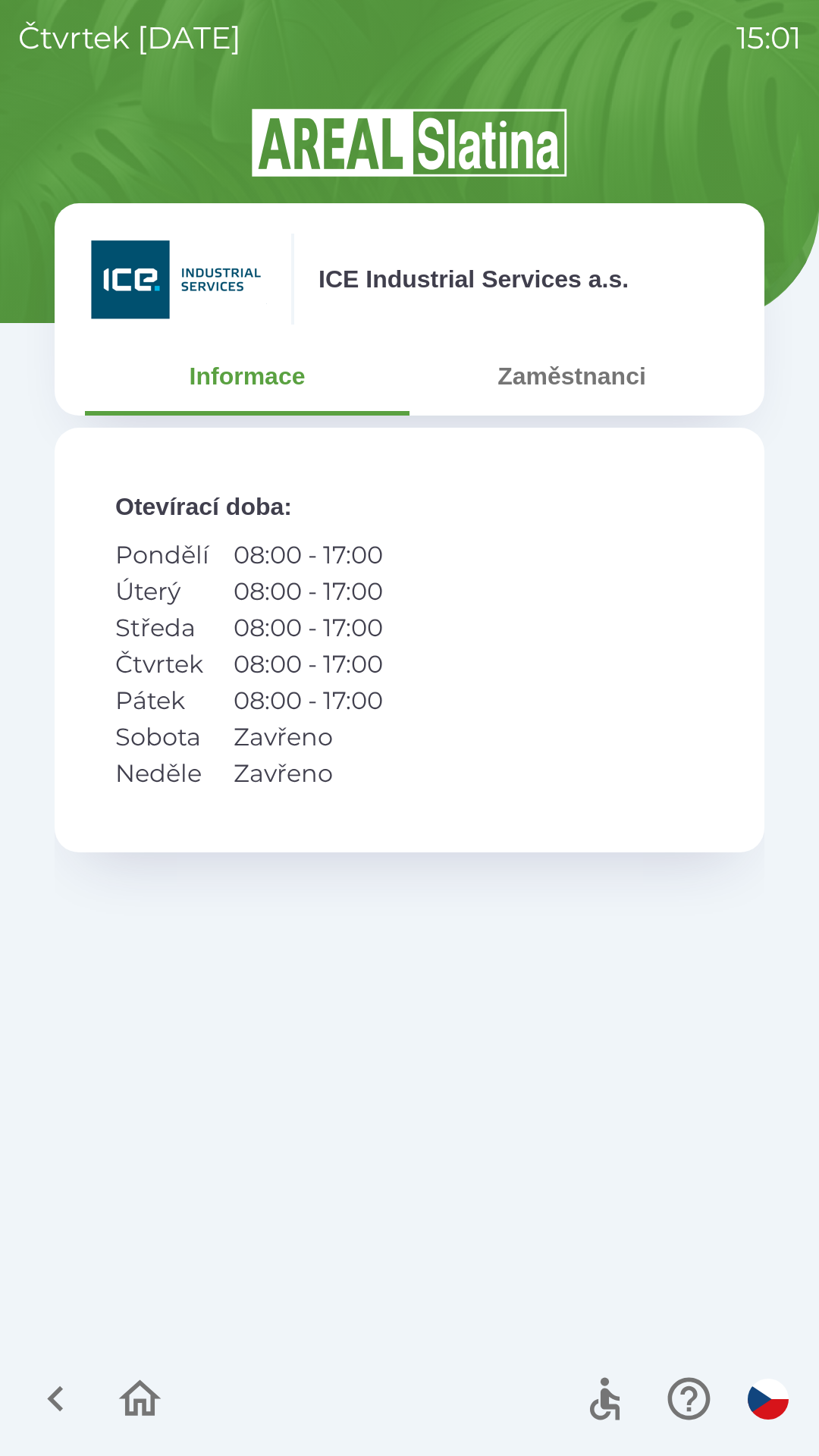
click at [600, 373] on button "Zaměstnanci" at bounding box center [572, 376] width 325 height 55
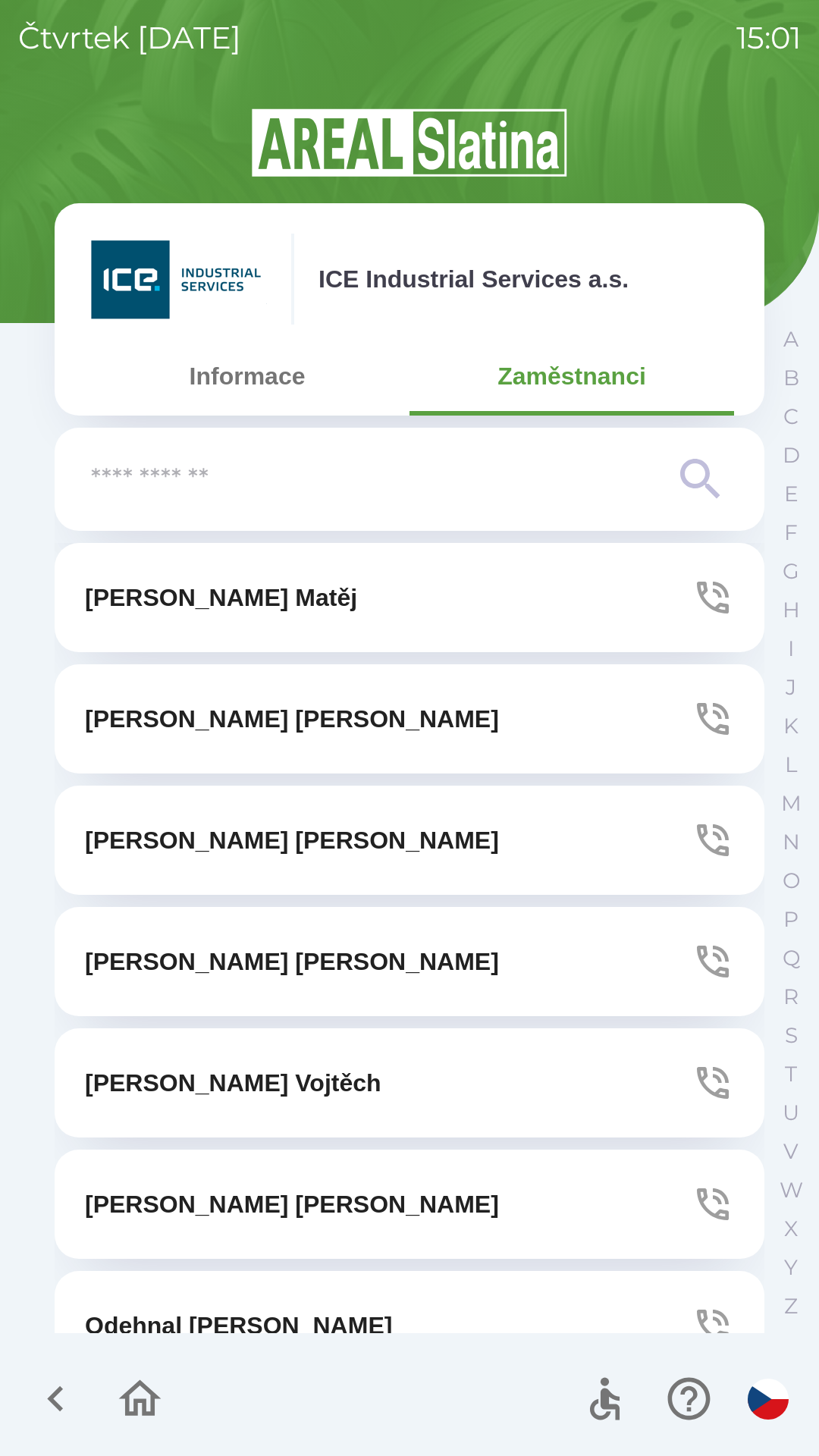
scroll to position [1584, 0]
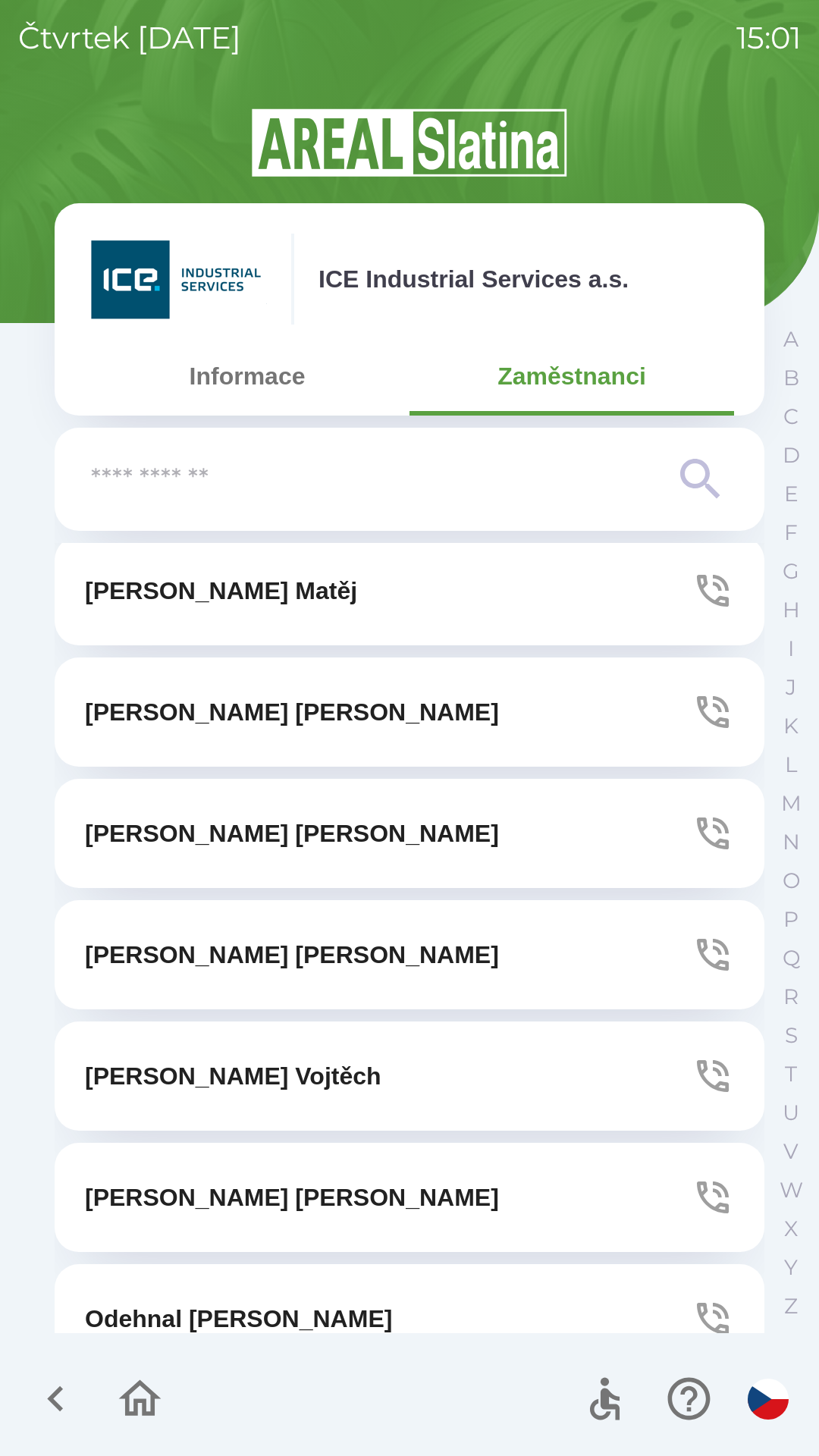
click at [317, 956] on button "[PERSON_NAME]" at bounding box center [410, 954] width 710 height 109
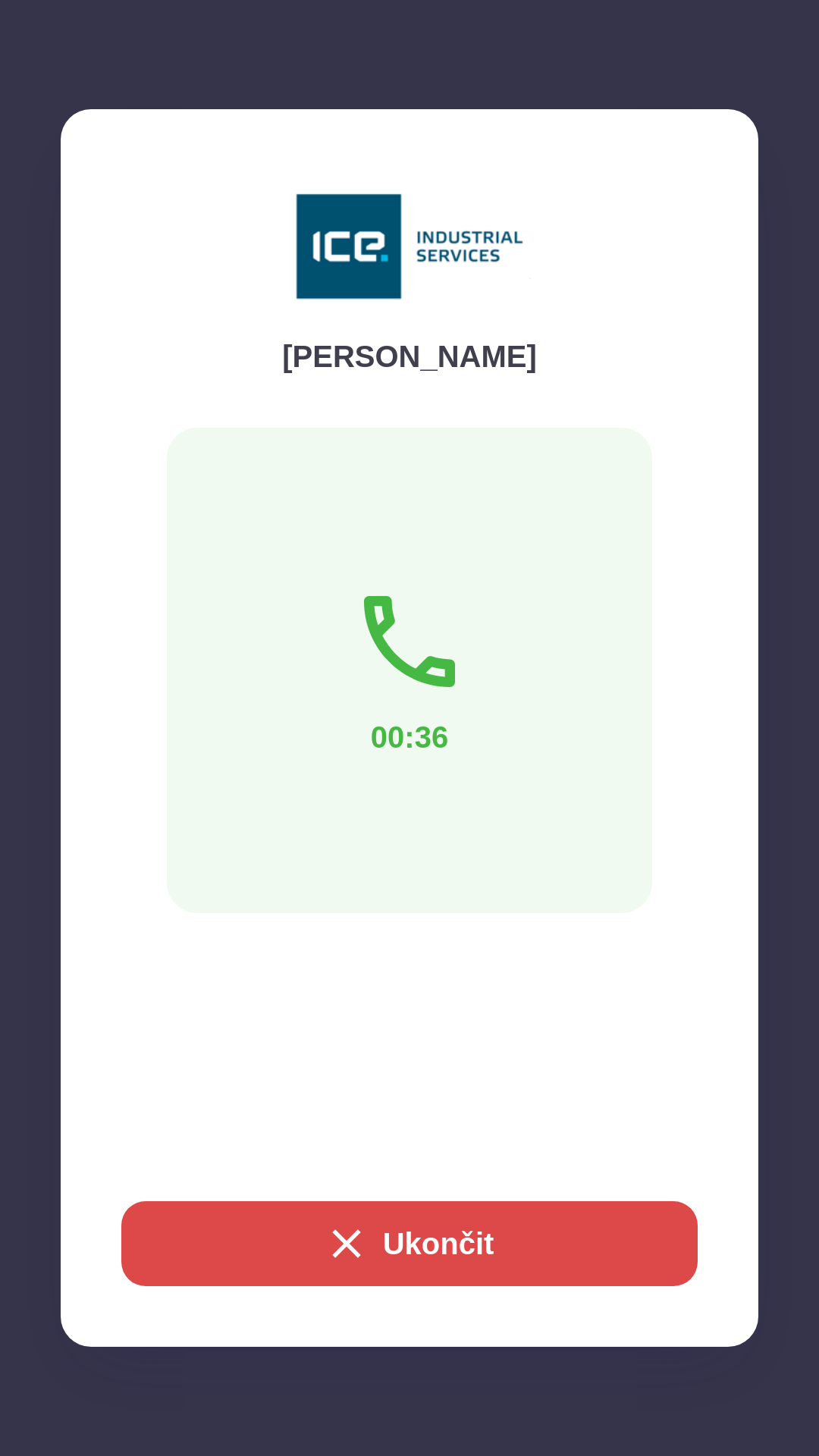
click at [567, 1298] on div "[PERSON_NAME] 00:36 Ukončit" at bounding box center [410, 727] width 698 height 1237
click at [549, 1250] on button "Ukončit" at bounding box center [409, 1244] width 577 height 85
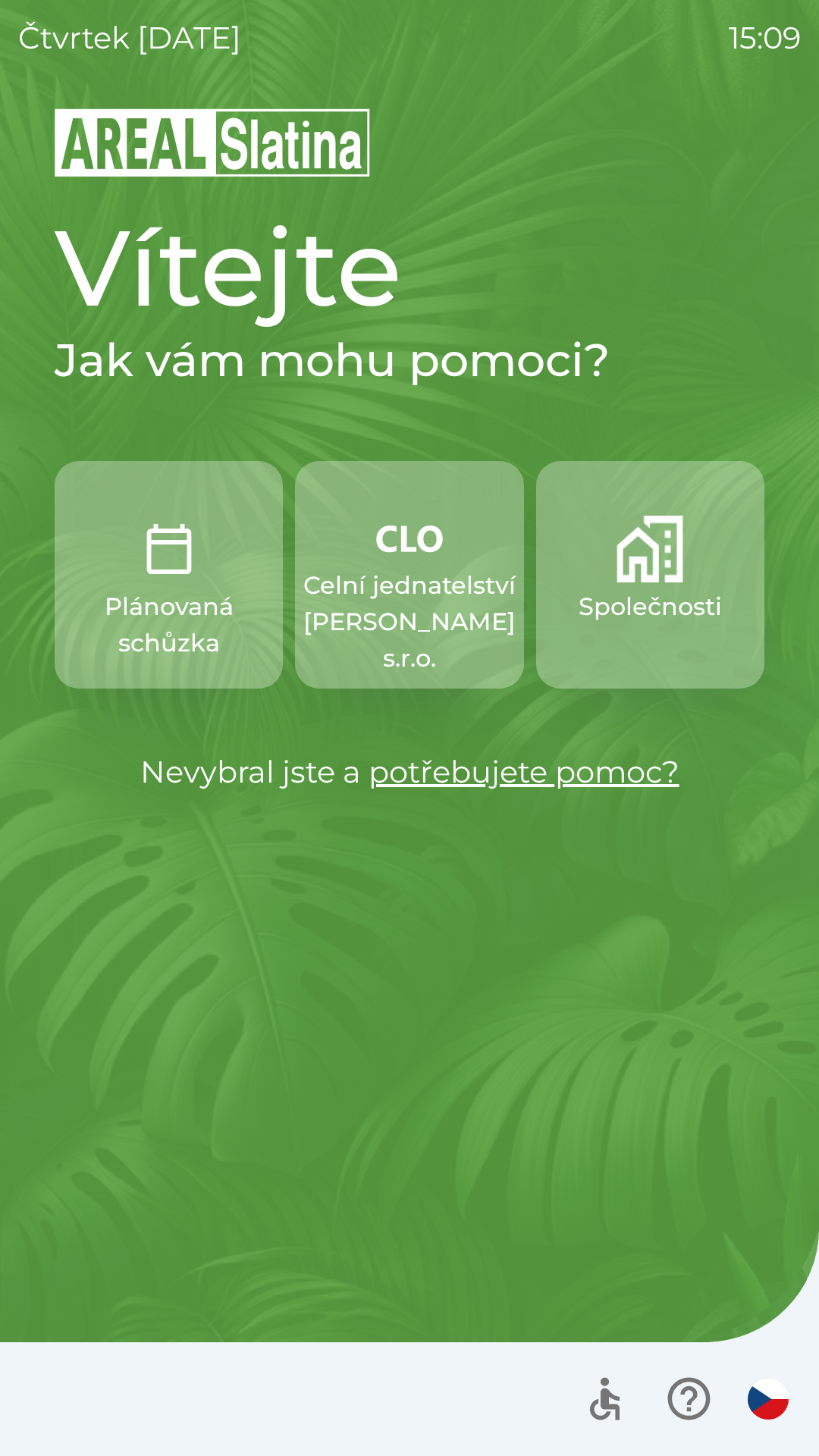
click at [385, 604] on p "Celní jednatelství [PERSON_NAME] s.r.o." at bounding box center [409, 621] width 213 height 109
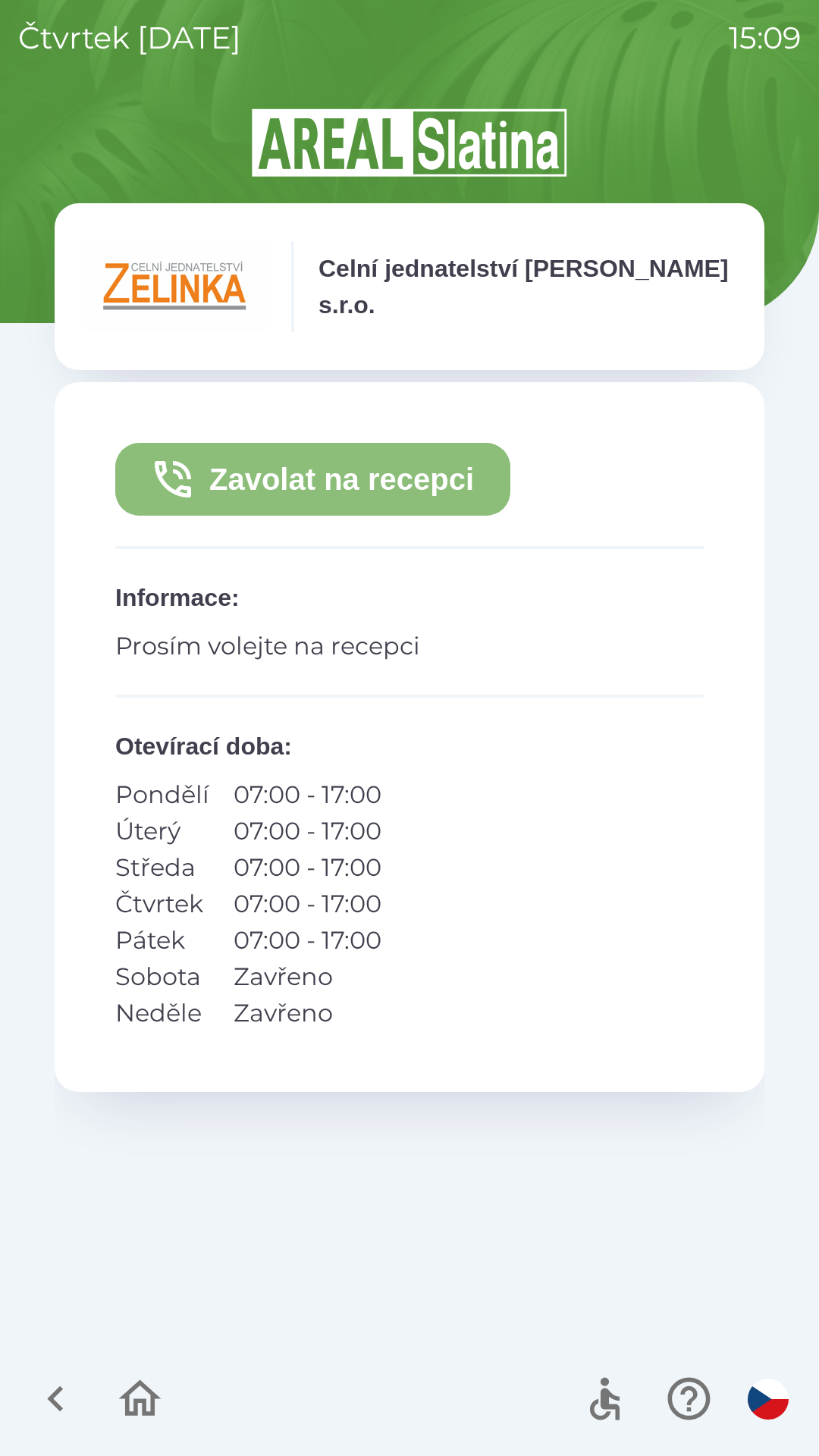
click at [417, 481] on button "Zavolat na recepci" at bounding box center [312, 480] width 395 height 73
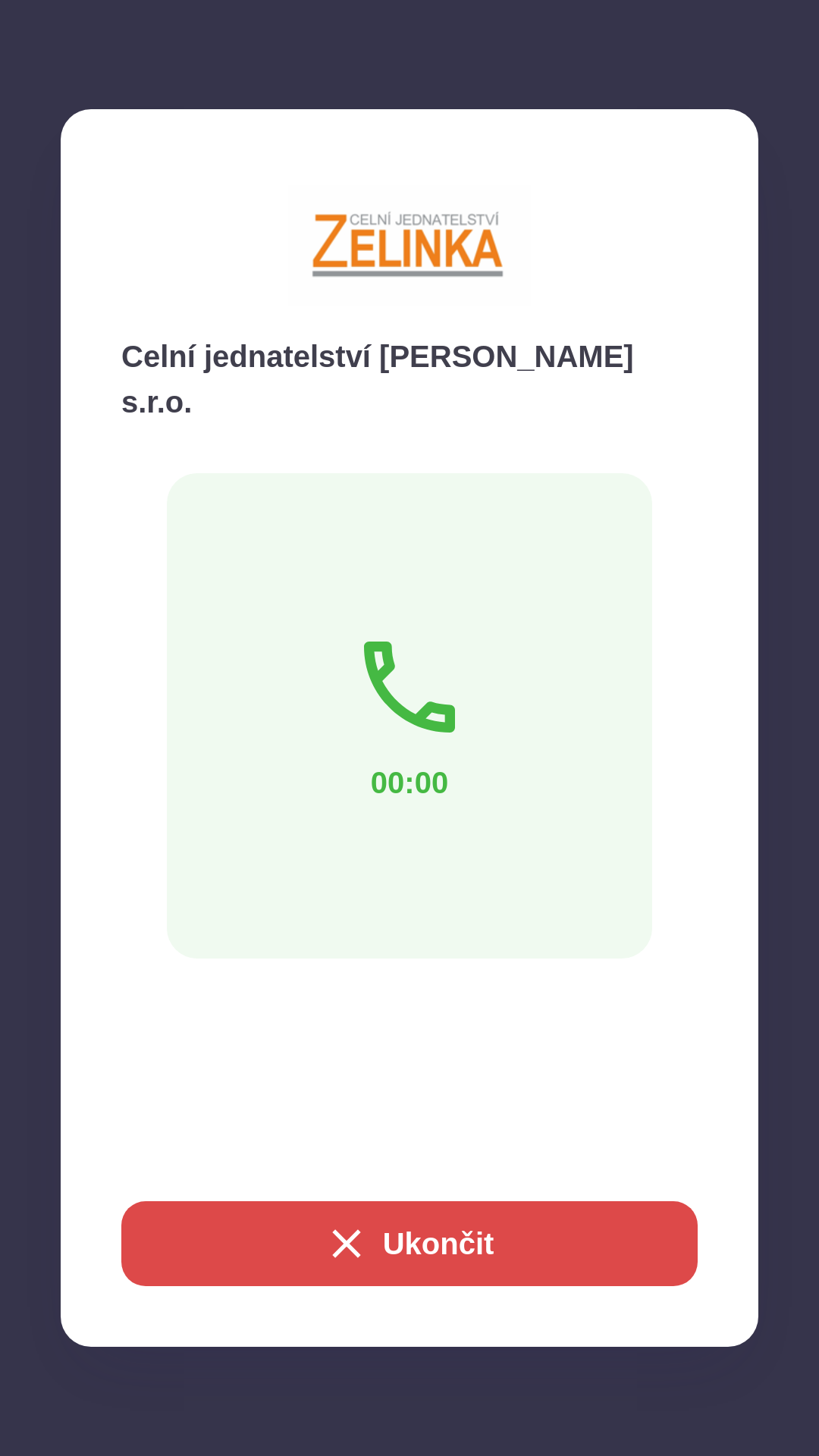
click at [433, 1239] on button "Ukončit" at bounding box center [409, 1244] width 577 height 85
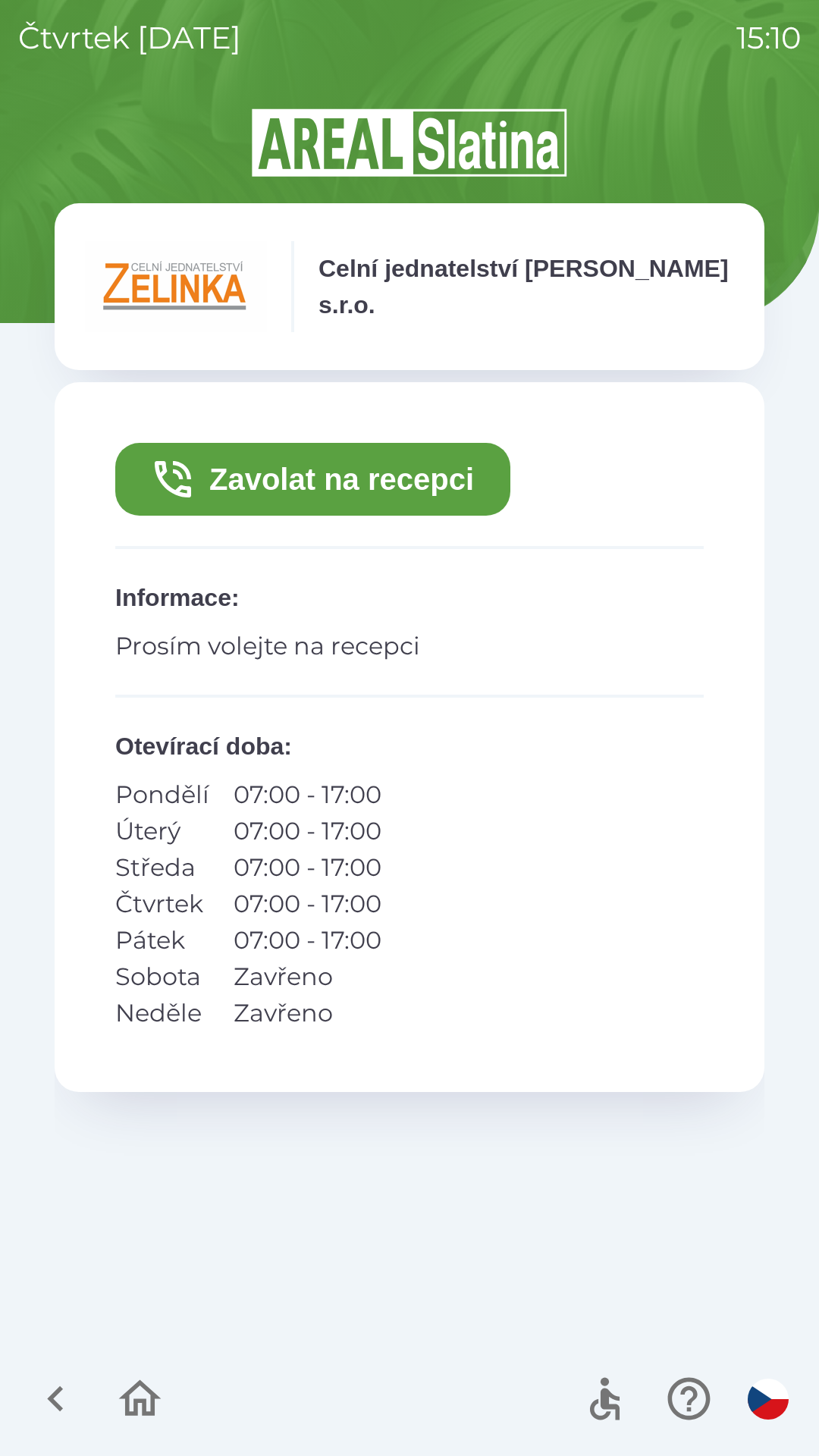
click at [58, 1406] on icon "button" at bounding box center [55, 1399] width 16 height 26
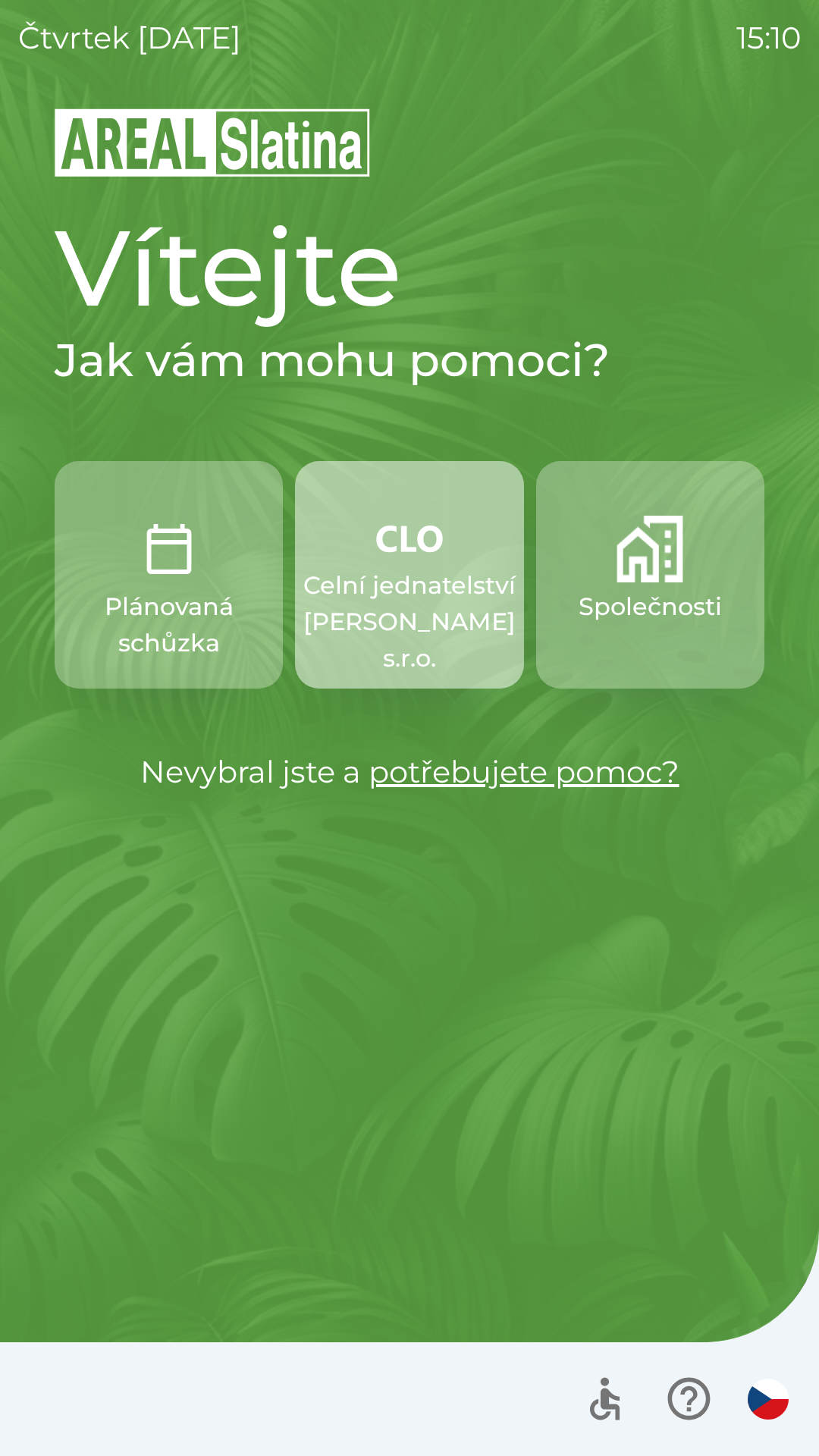
click at [412, 592] on p "Celní jednatelství [PERSON_NAME] s.r.o." at bounding box center [409, 621] width 213 height 109
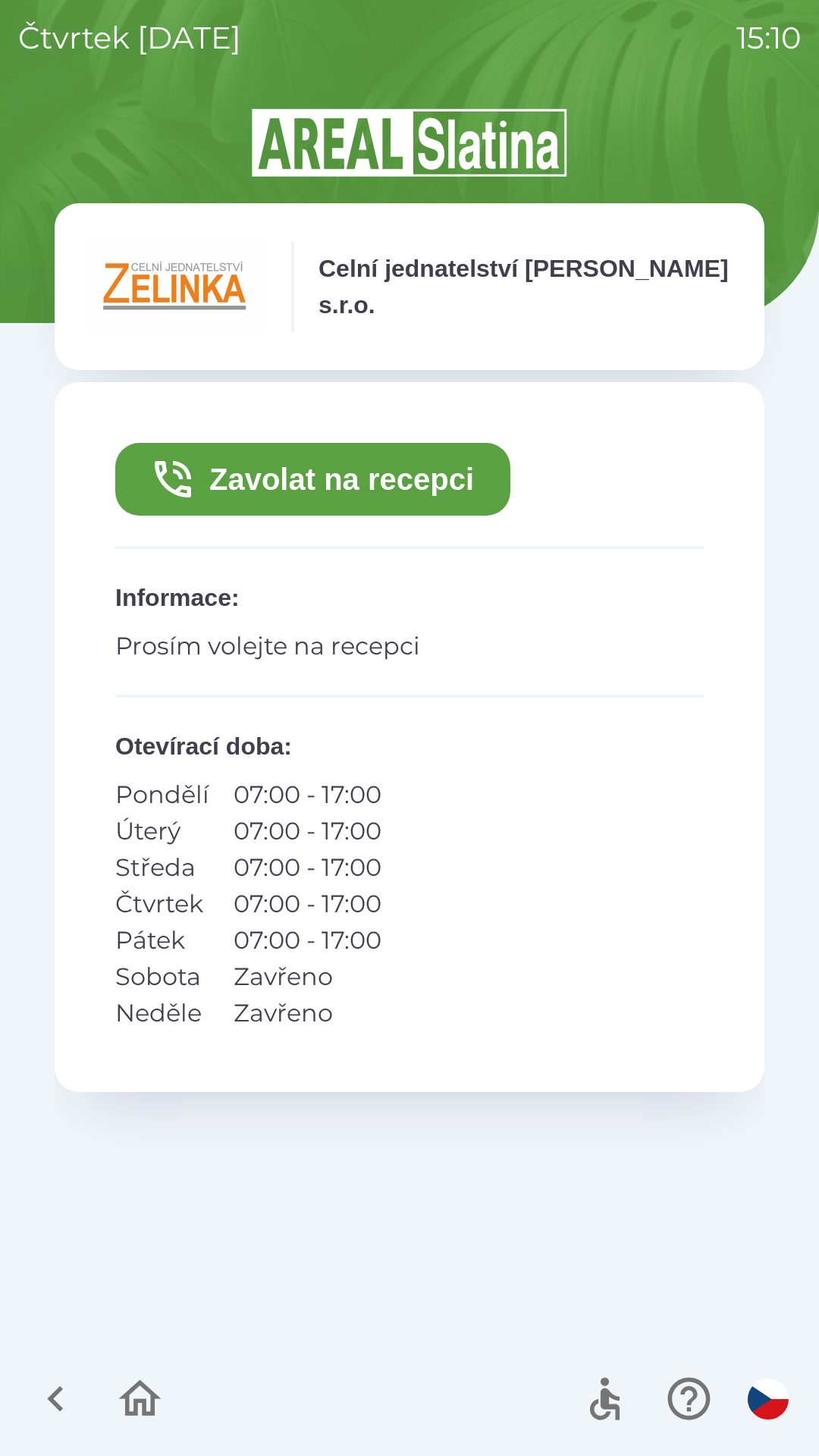
click at [443, 483] on button "Zavolat na recepci" at bounding box center [312, 480] width 395 height 73
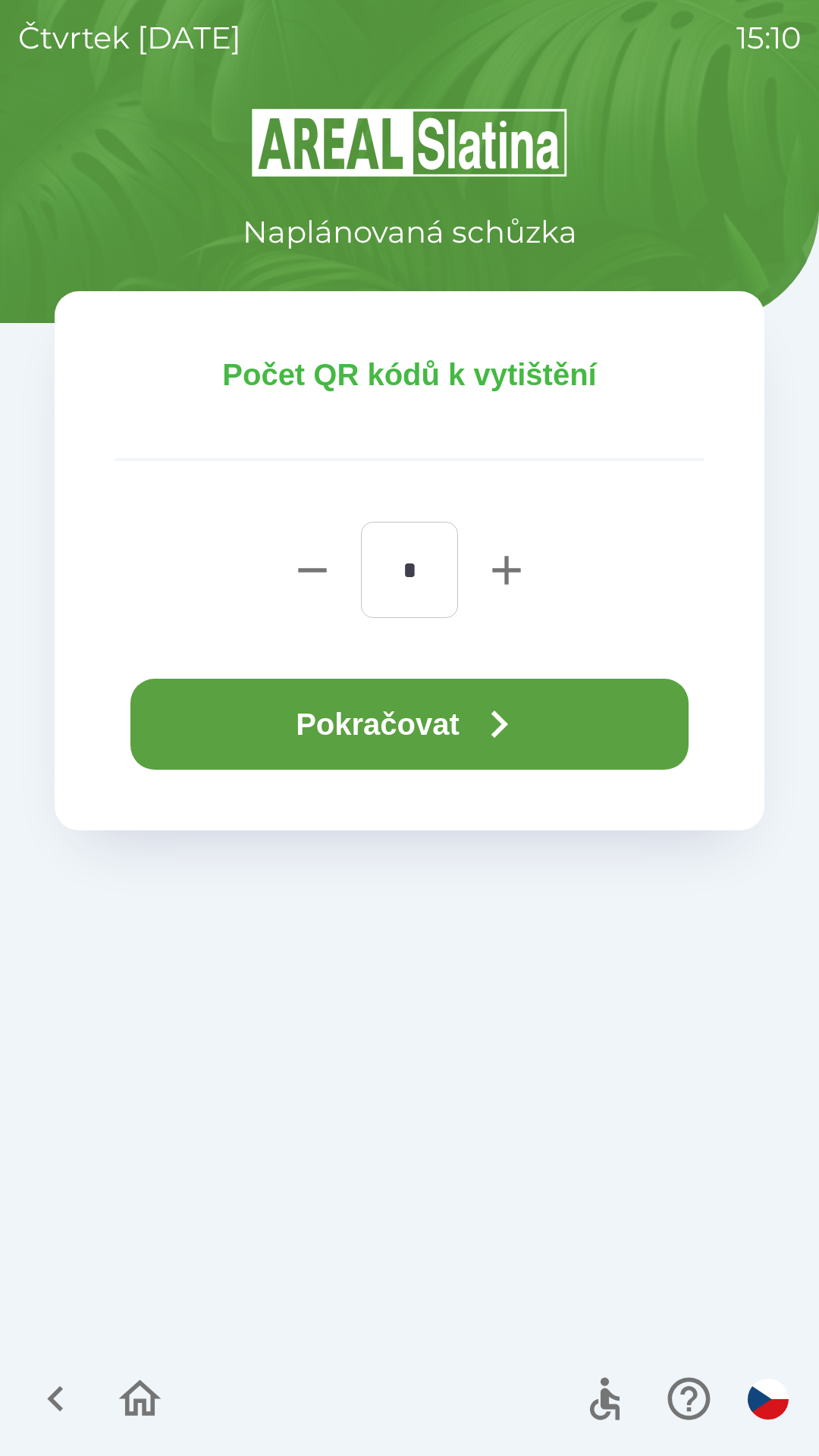
click at [417, 712] on button "Pokračovat" at bounding box center [409, 723] width 558 height 91
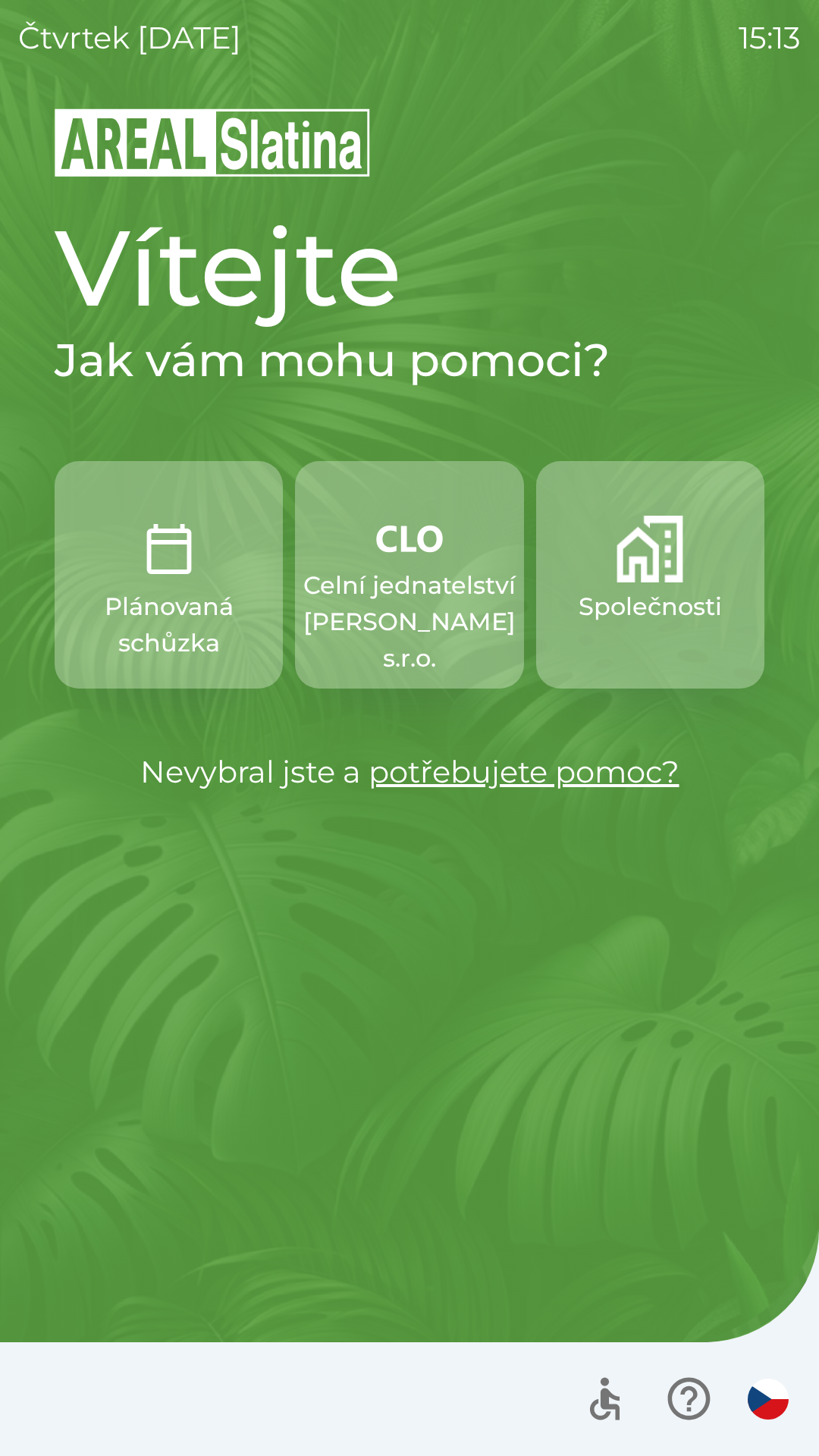
click at [152, 645] on p "Plánovaná schůzka" at bounding box center [168, 625] width 155 height 73
click at [178, 571] on img "button" at bounding box center [169, 549] width 67 height 67
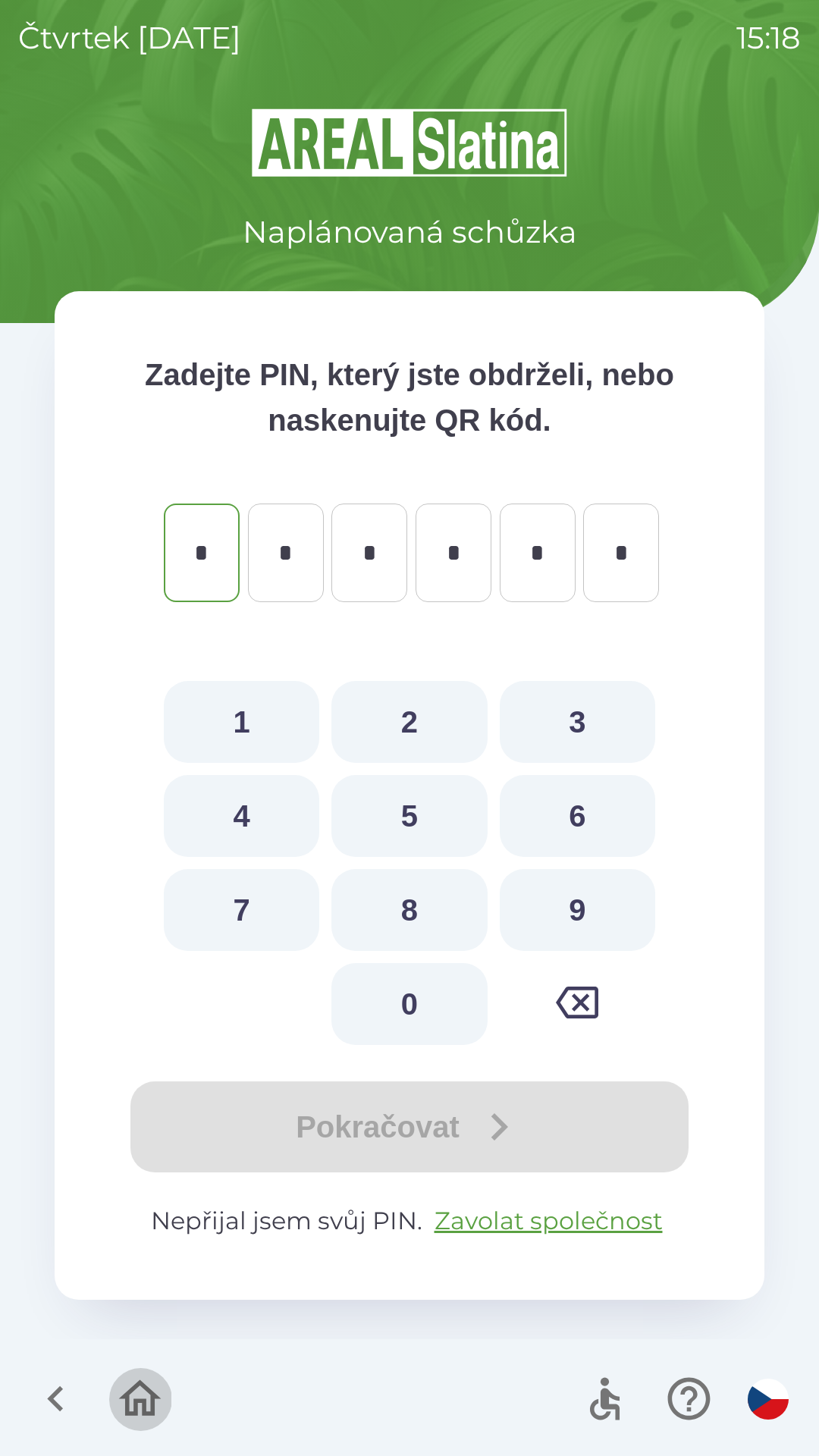
click at [137, 1391] on icon "button" at bounding box center [139, 1398] width 51 height 51
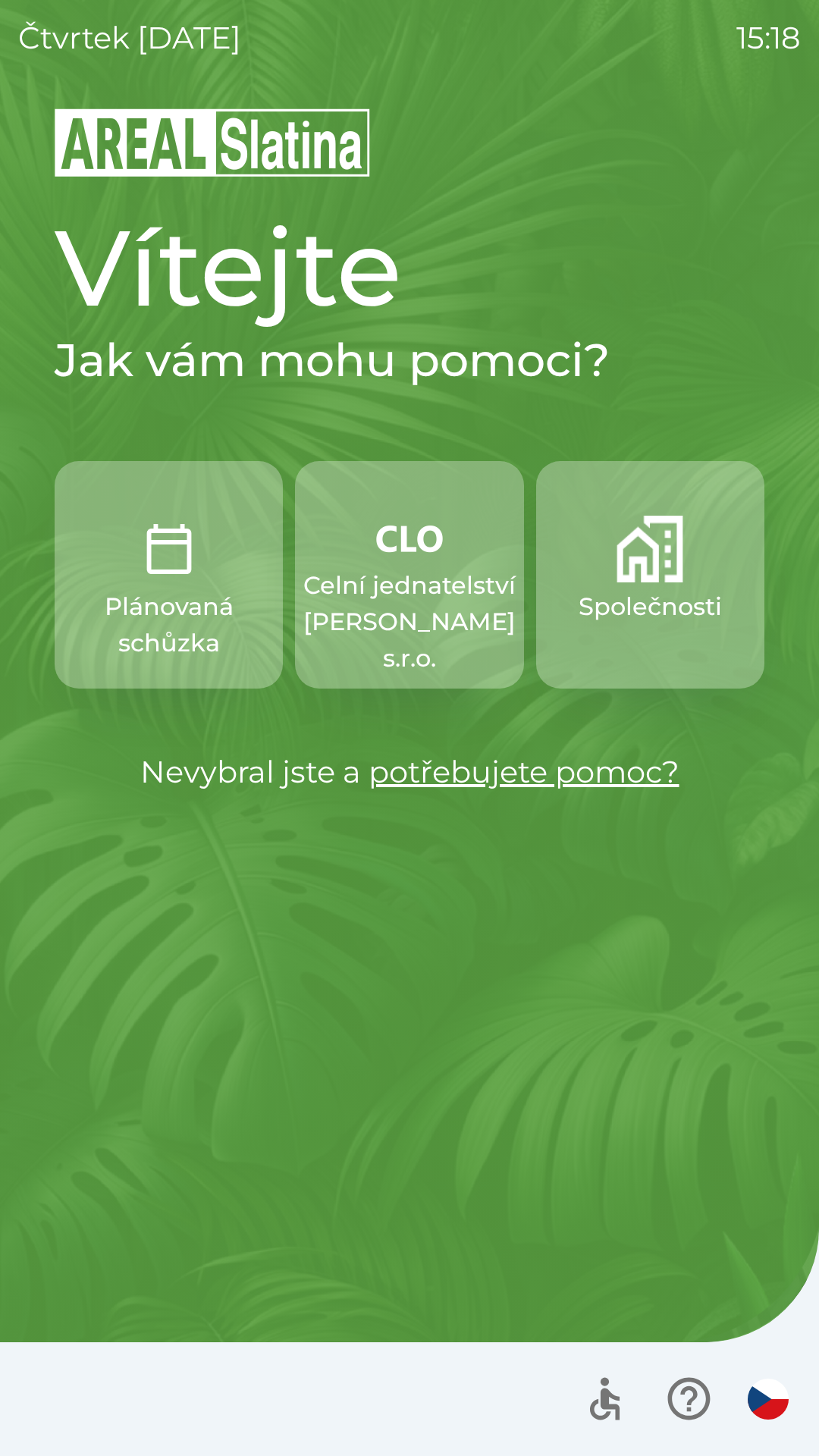
click at [643, 567] on img "button" at bounding box center [651, 549] width 67 height 67
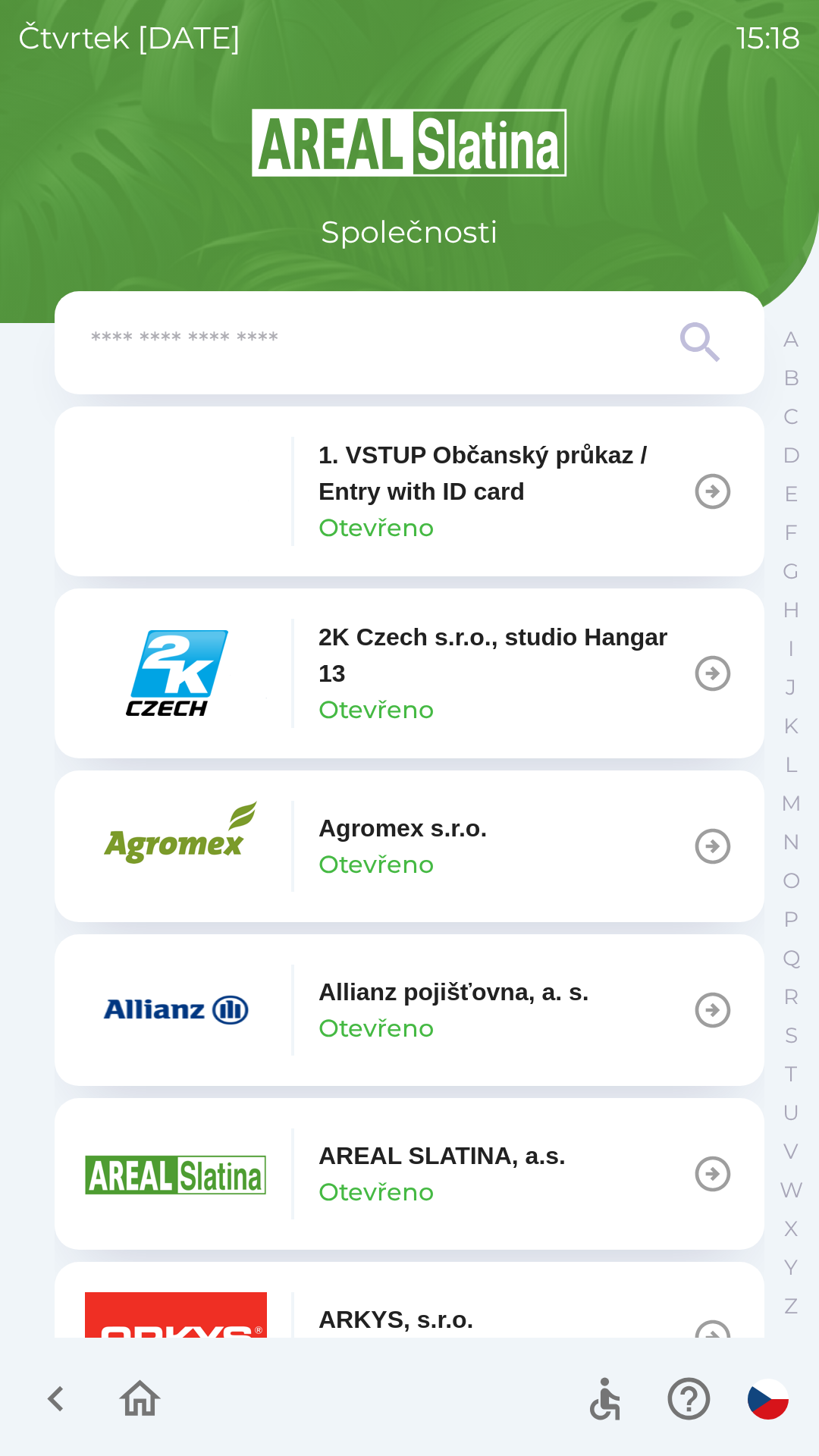
click at [481, 470] on p "1. VSTUP Občanský průkaz / Entry with ID card" at bounding box center [505, 474] width 373 height 73
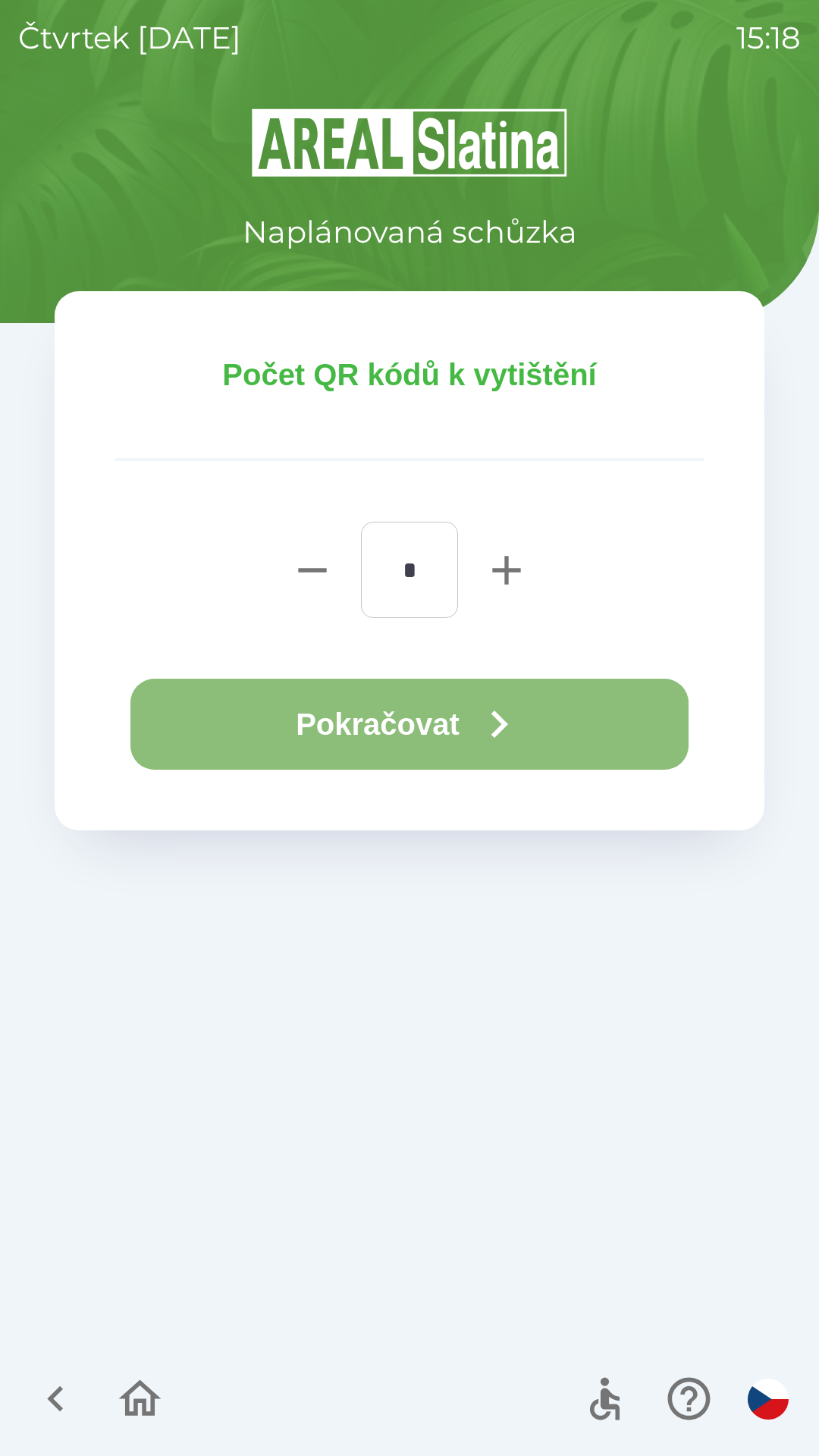
click at [477, 707] on icon "button" at bounding box center [499, 724] width 55 height 55
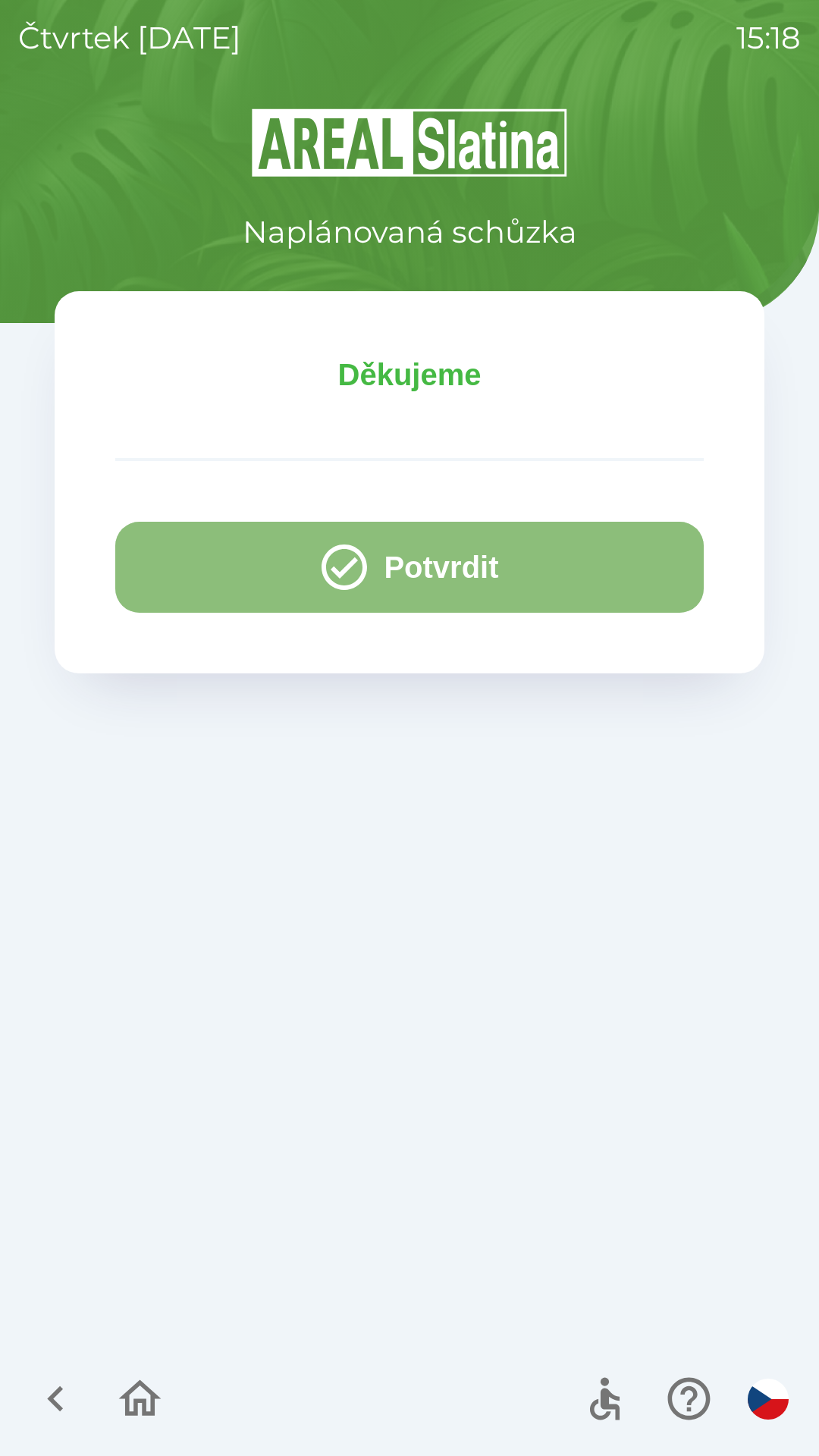
click at [456, 569] on button "Potvrdit" at bounding box center [409, 567] width 589 height 91
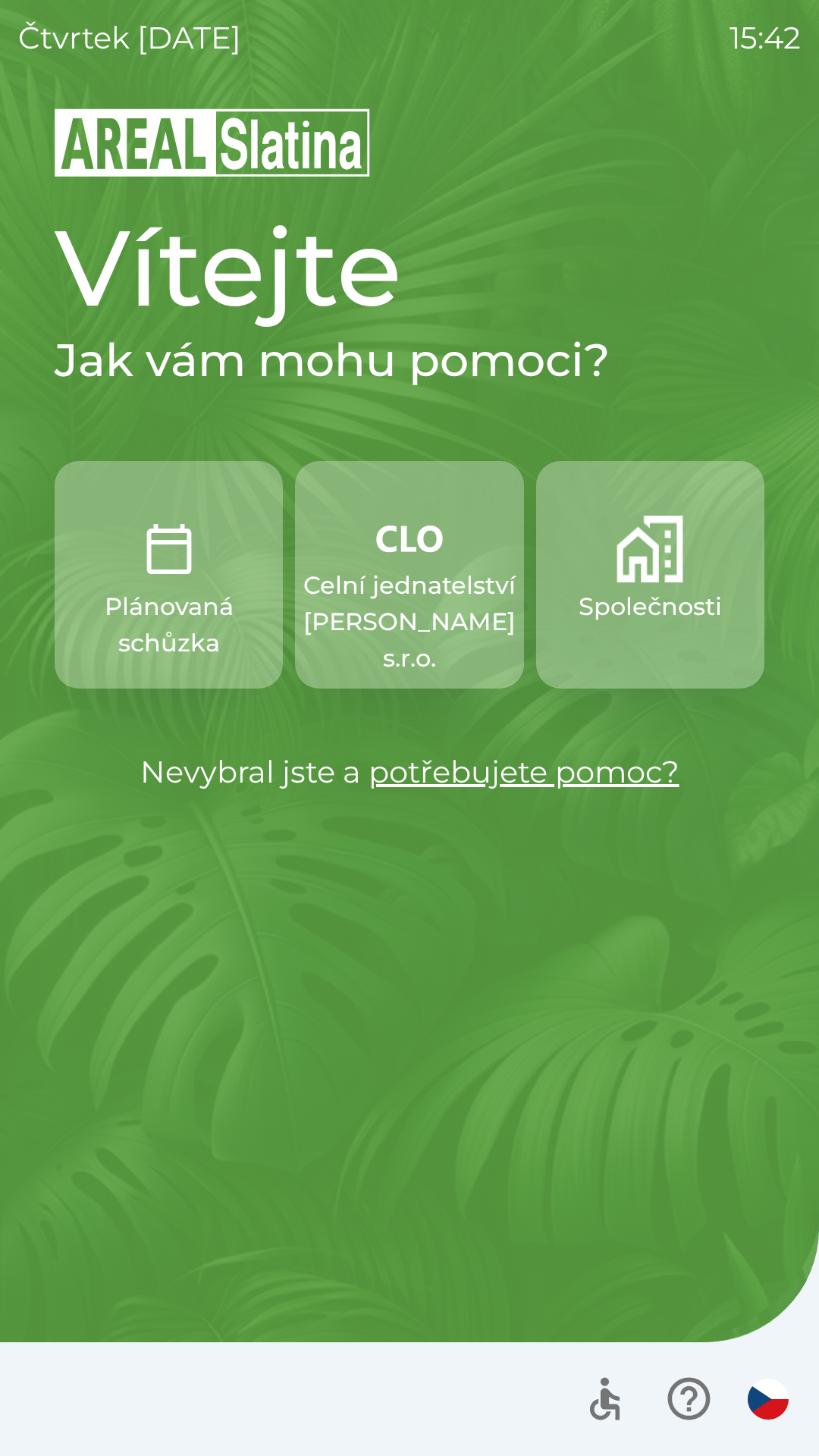
click at [332, 589] on p "Celní jednatelství [PERSON_NAME] s.r.o." at bounding box center [409, 621] width 213 height 109
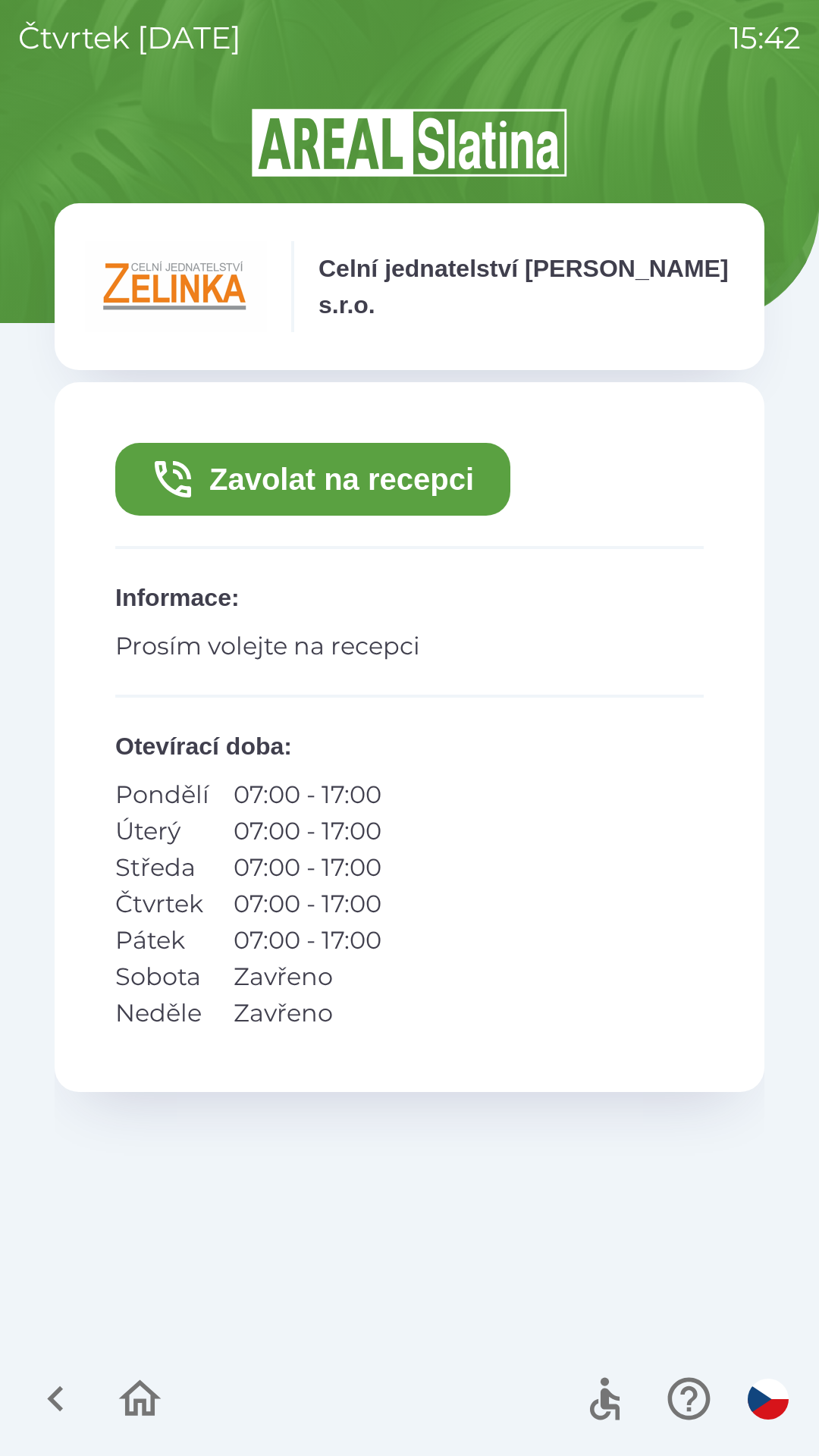
click at [285, 491] on button "Zavolat na recepci" at bounding box center [312, 480] width 395 height 73
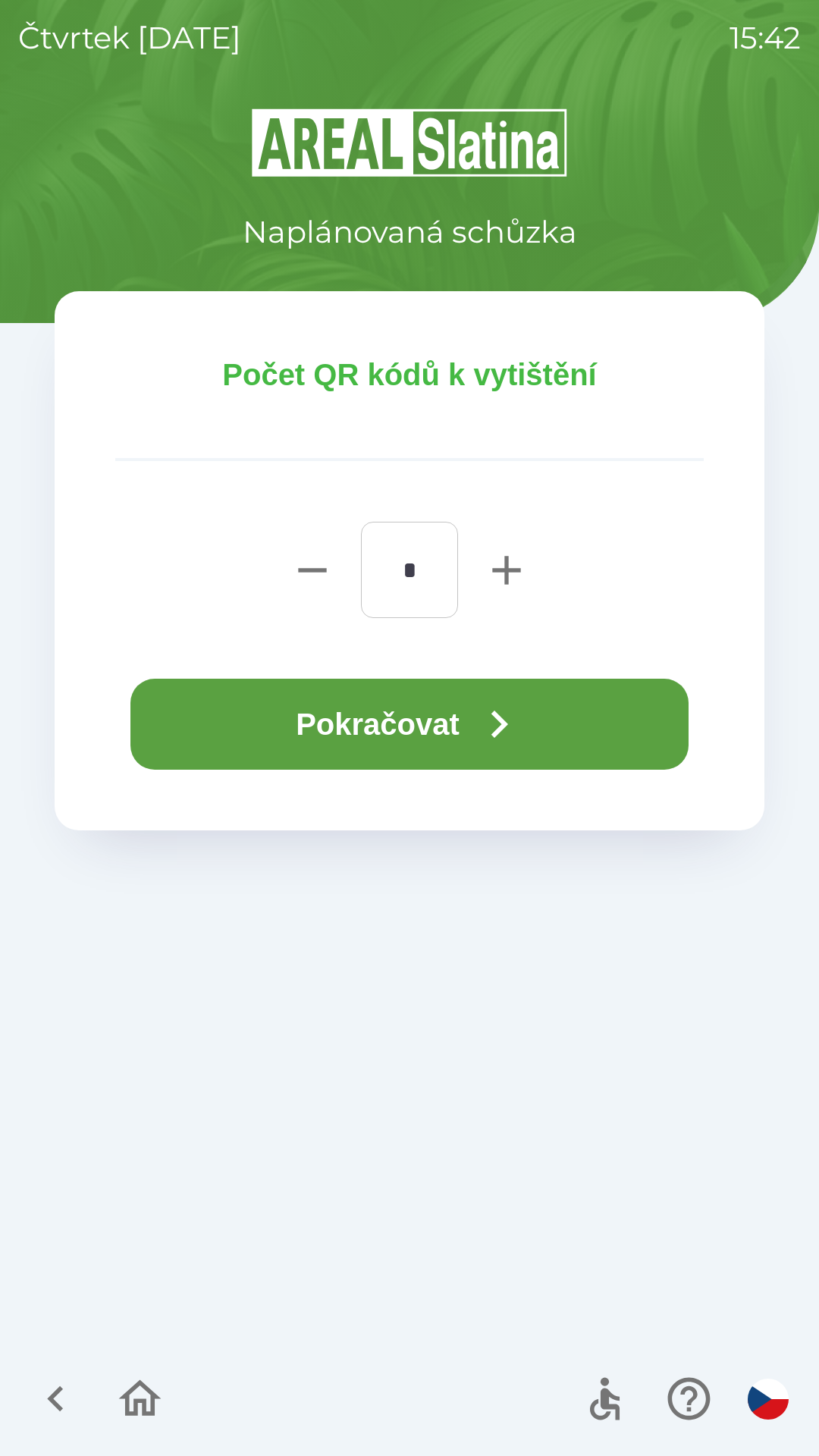
click at [334, 739] on button "Pokračovat" at bounding box center [409, 723] width 558 height 91
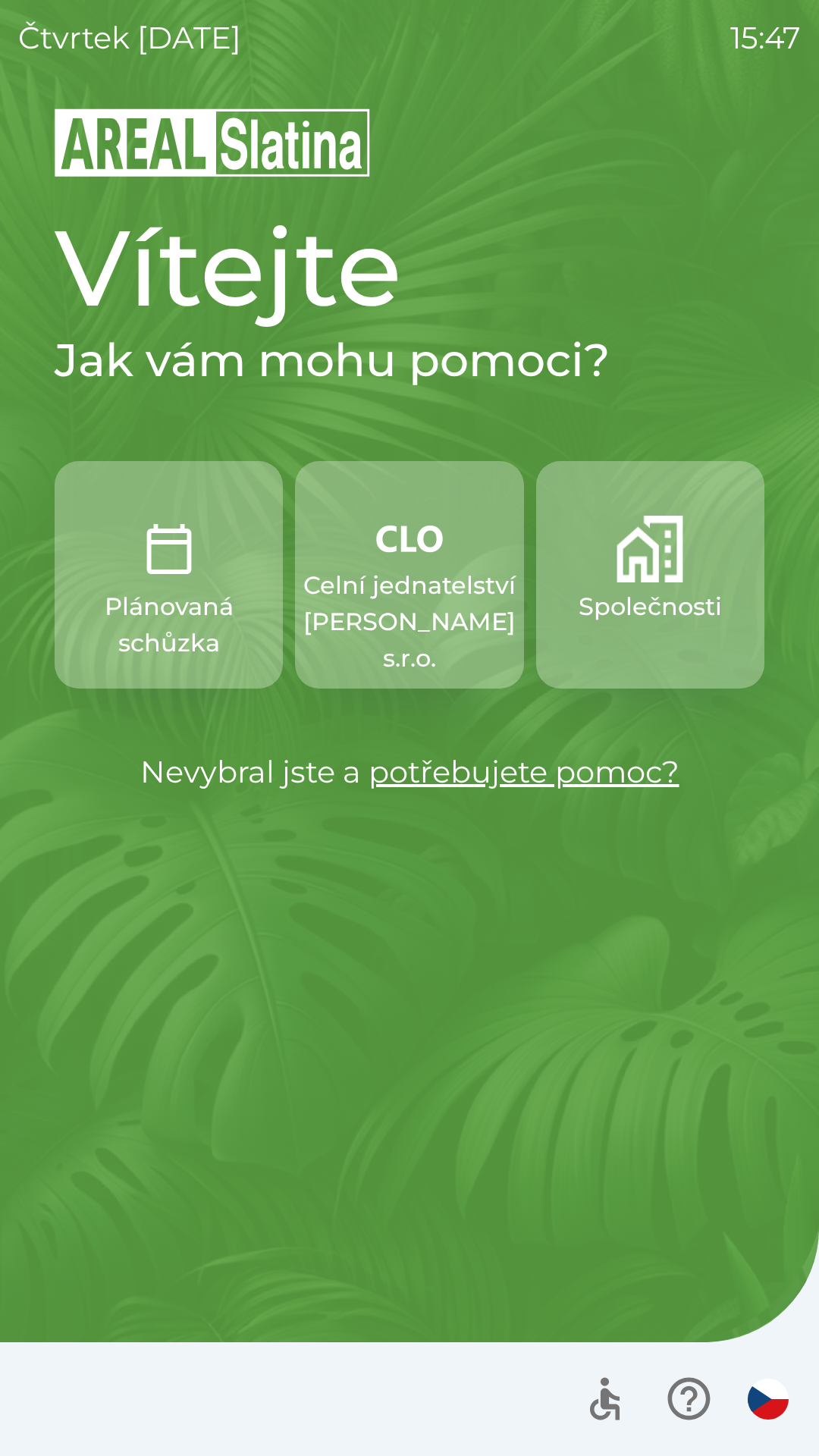
click at [388, 583] on p "Celní jednatelství [PERSON_NAME] s.r.o." at bounding box center [409, 621] width 213 height 109
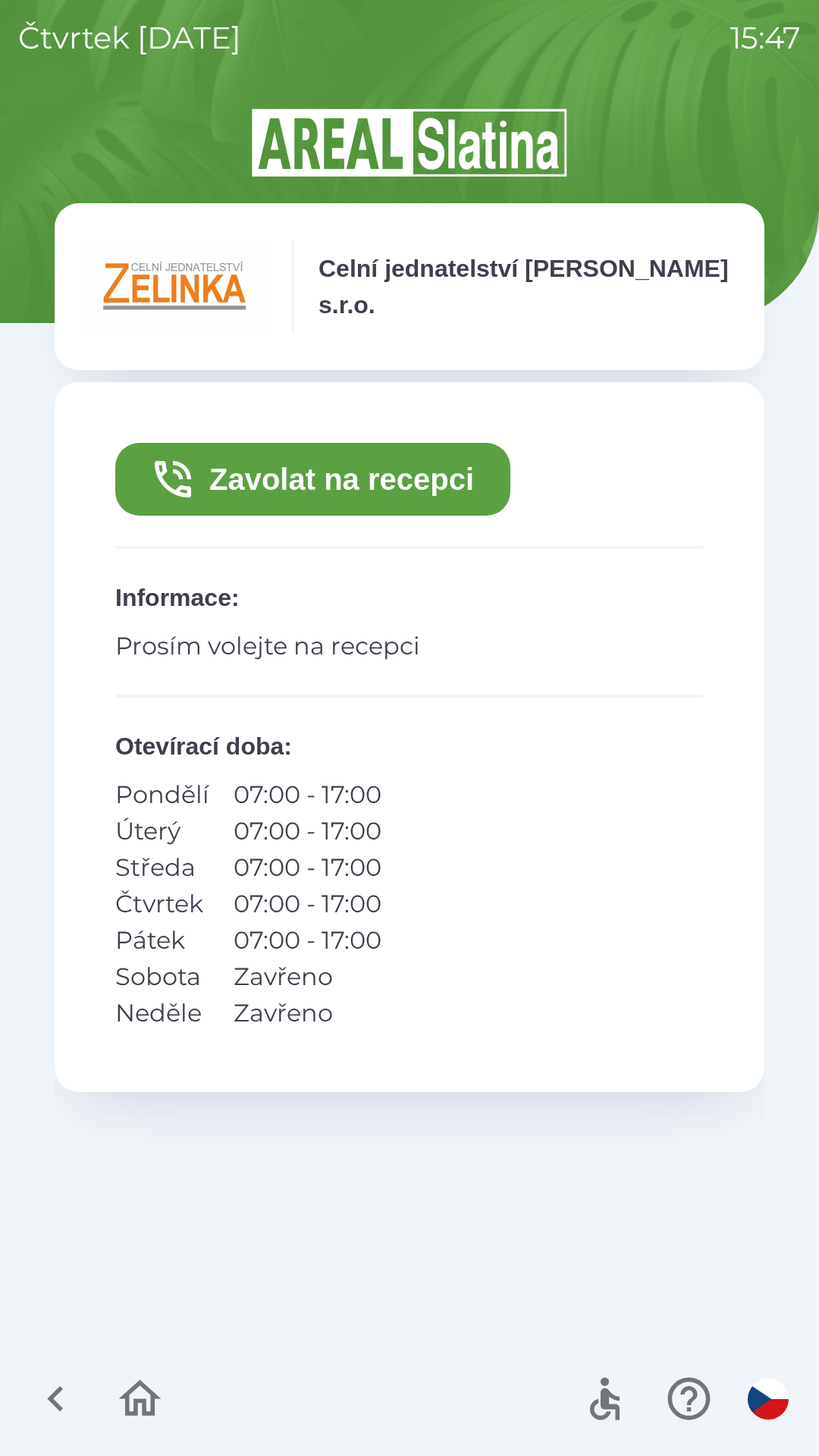
click at [387, 467] on button "Zavolat na recepci" at bounding box center [312, 480] width 395 height 73
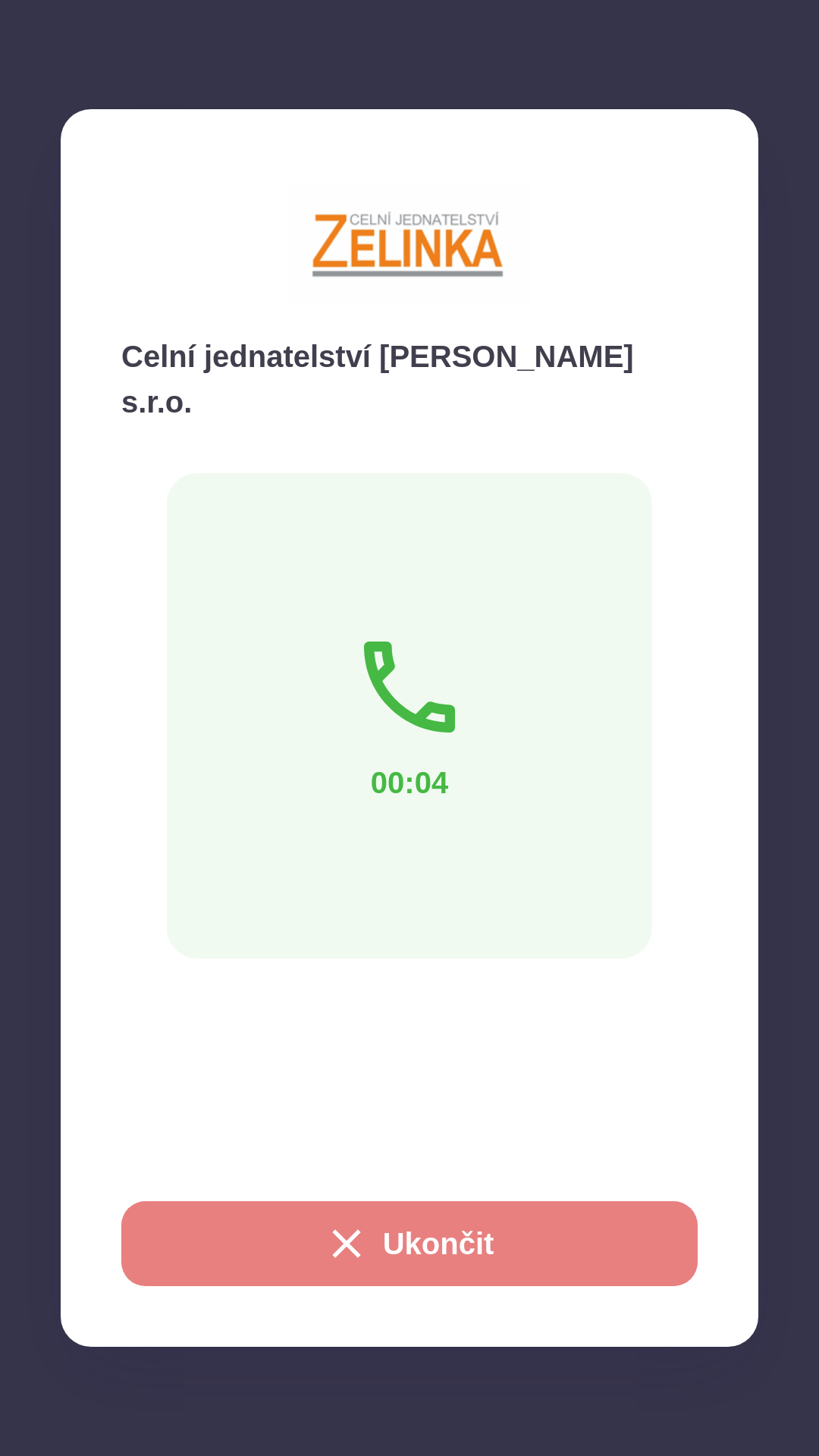
click at [409, 1249] on button "Ukončit" at bounding box center [409, 1244] width 577 height 85
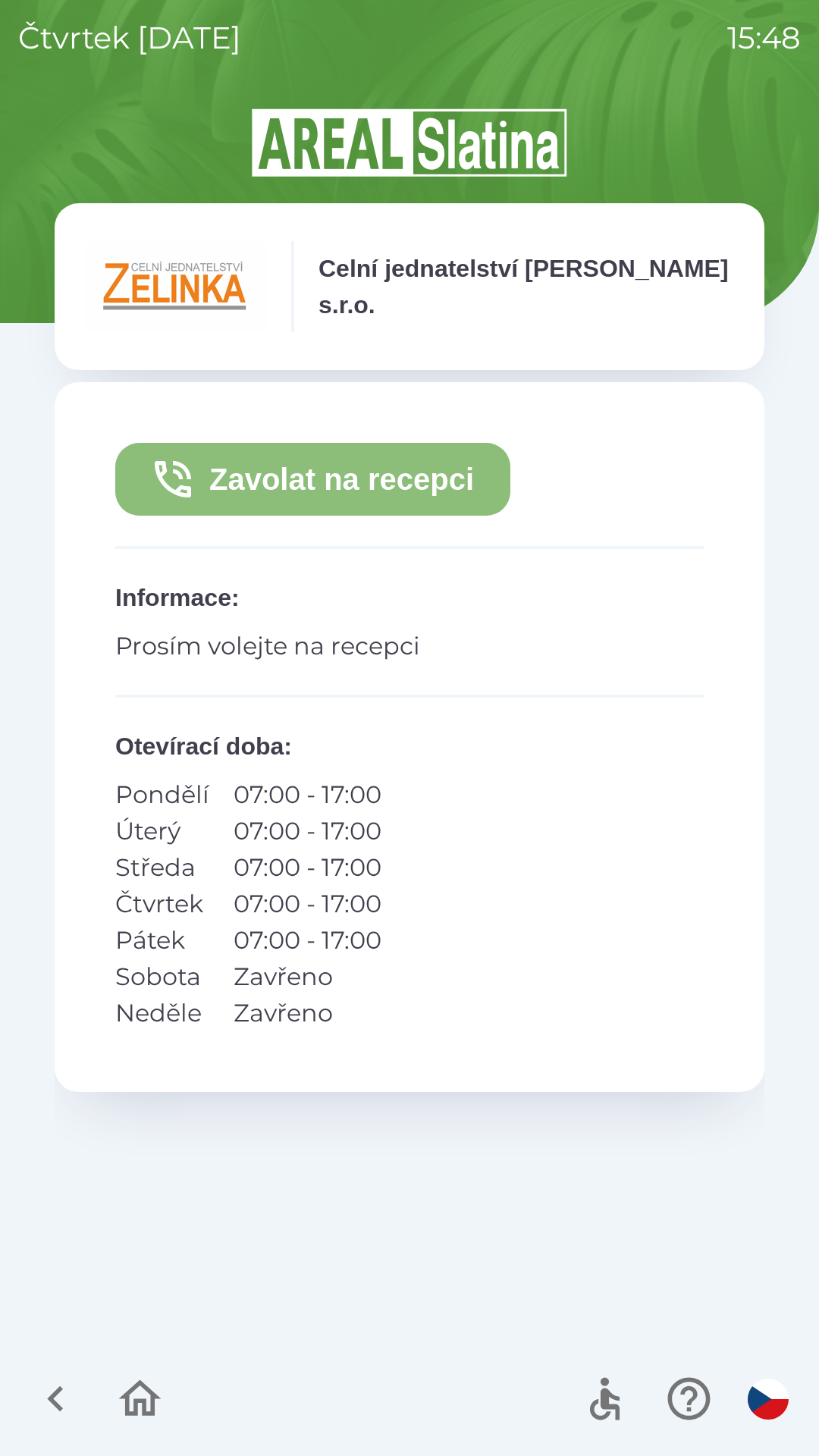
click at [290, 479] on button "Zavolat na recepci" at bounding box center [312, 480] width 395 height 73
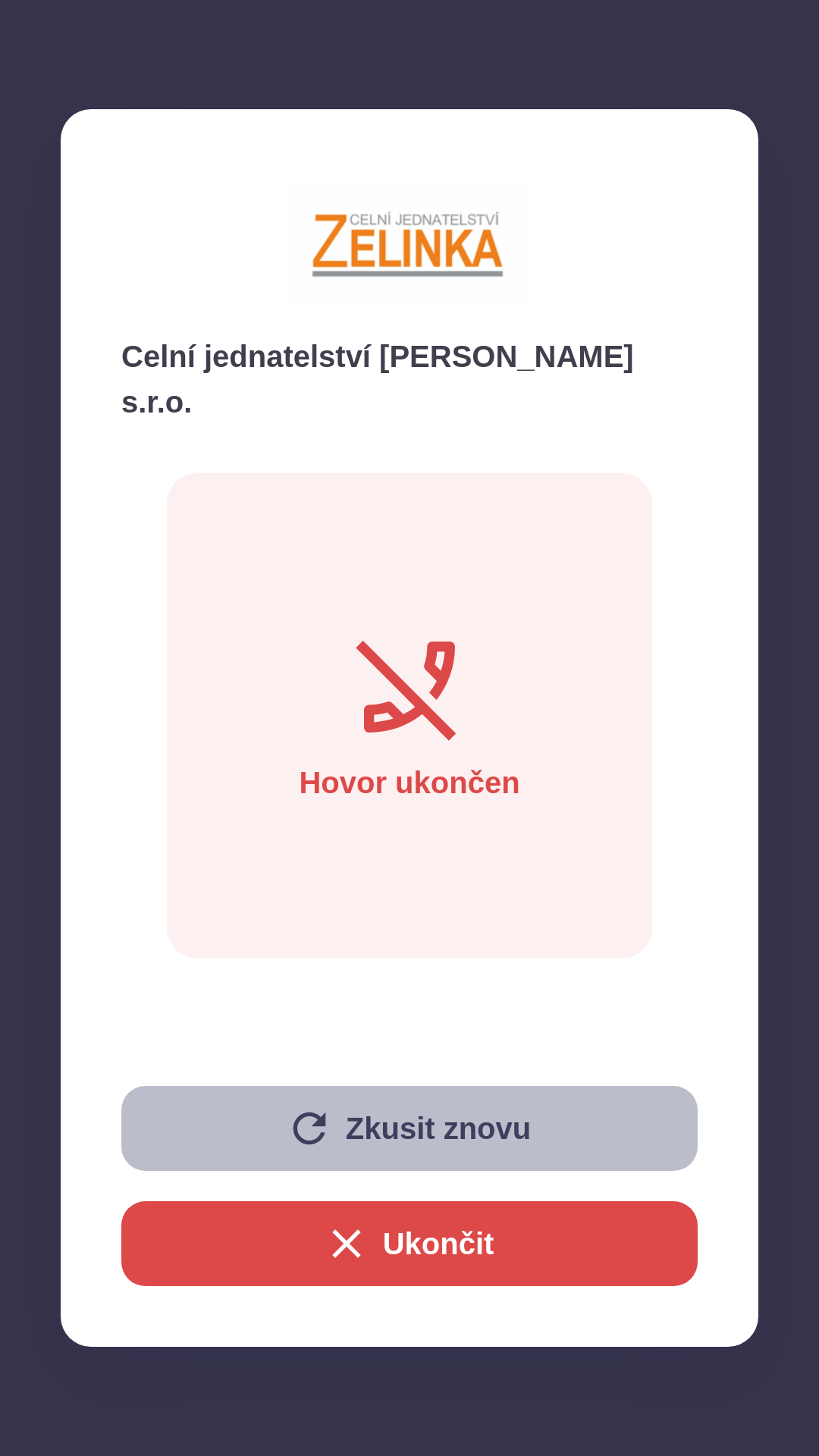
click at [351, 1131] on button "Zkusit znovu" at bounding box center [409, 1129] width 577 height 85
click at [492, 1116] on button "Zkusit znovu" at bounding box center [409, 1129] width 577 height 85
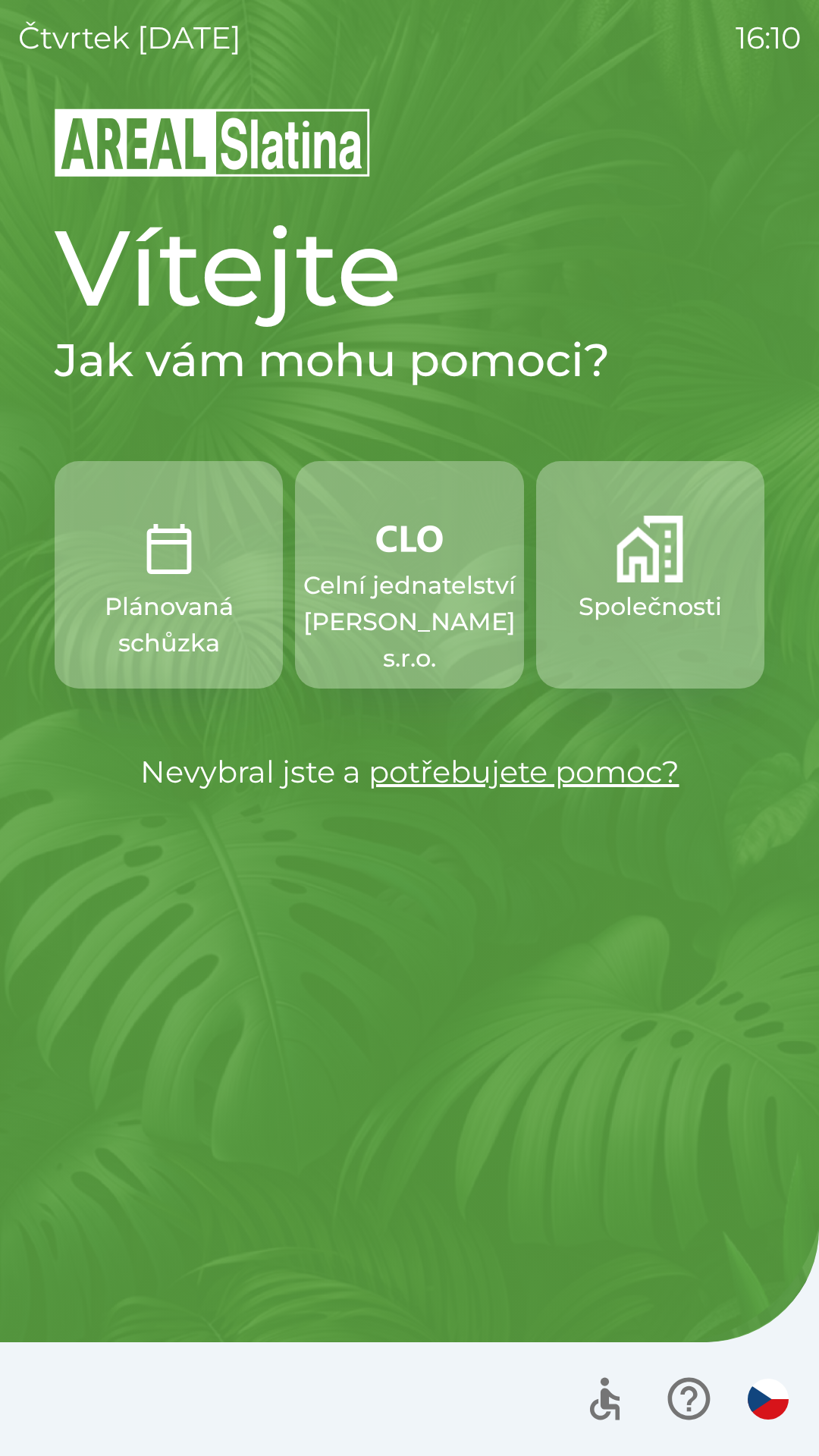
click at [423, 579] on p "Celní jednatelství [PERSON_NAME] s.r.o." at bounding box center [409, 621] width 213 height 109
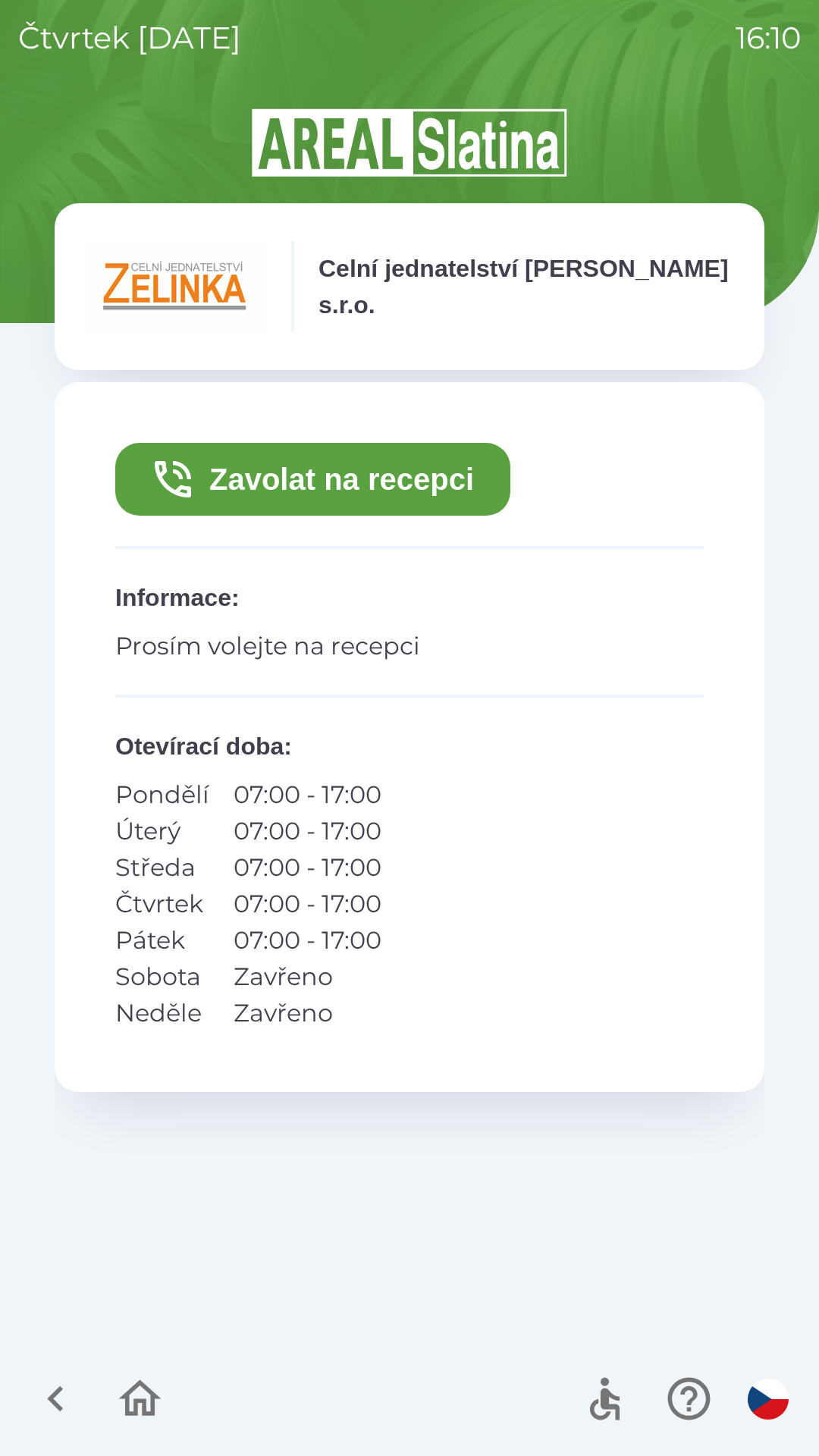
click at [52, 1387] on icon "button" at bounding box center [56, 1398] width 51 height 51
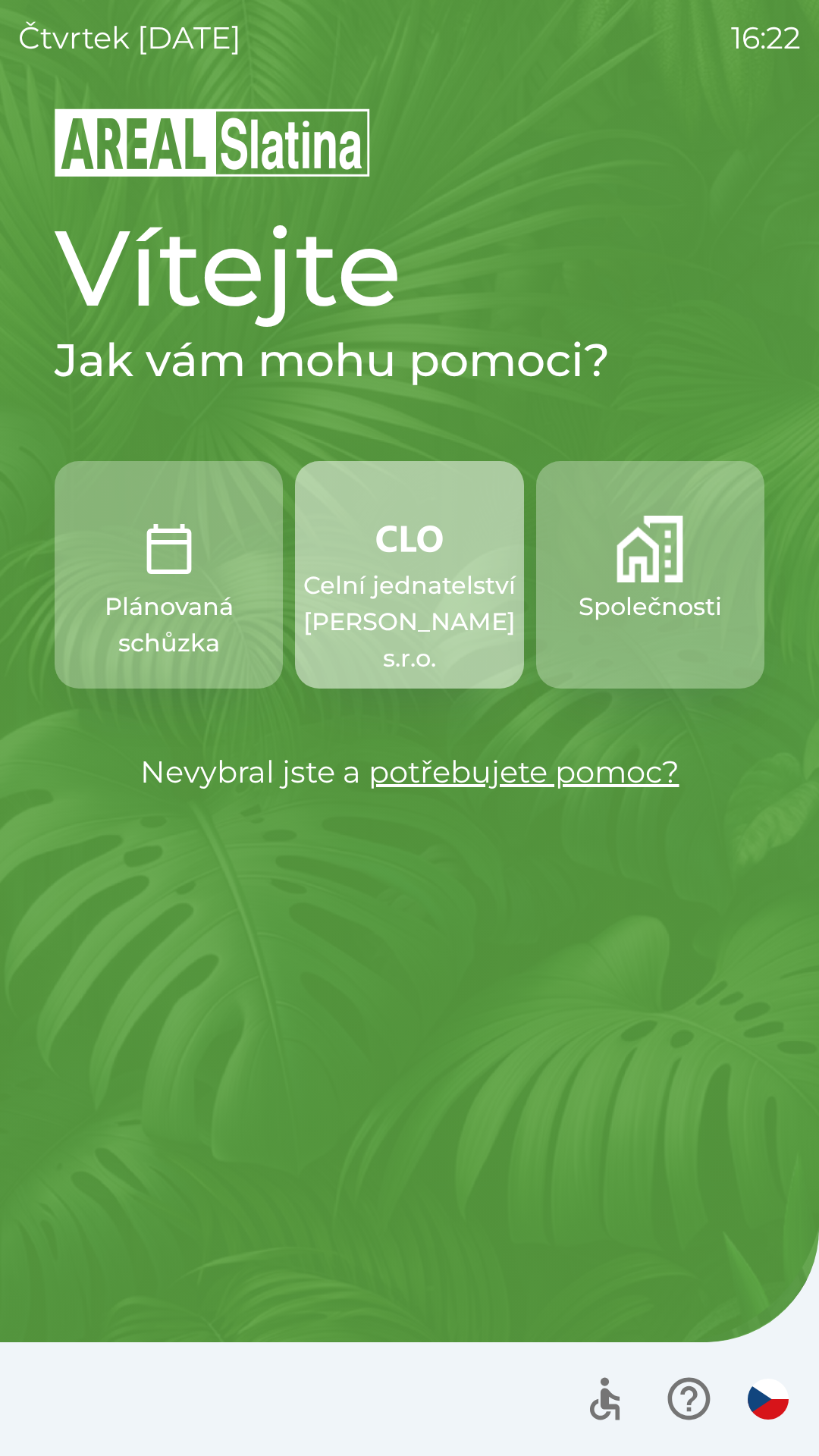
click at [417, 584] on p "Celní jednatelství [PERSON_NAME] s.r.o." at bounding box center [409, 621] width 213 height 109
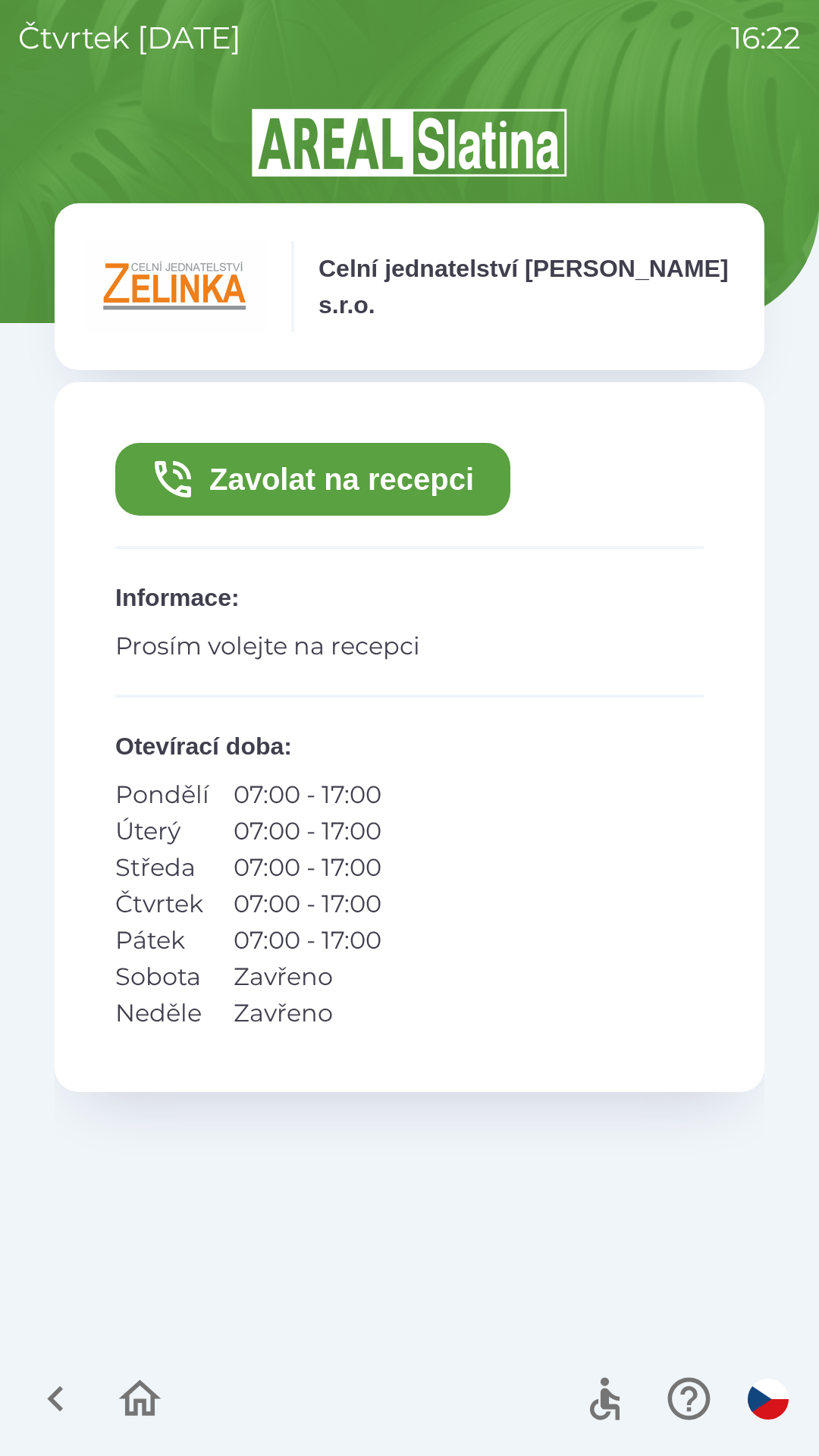
click at [379, 482] on button "Zavolat na recepci" at bounding box center [312, 480] width 395 height 73
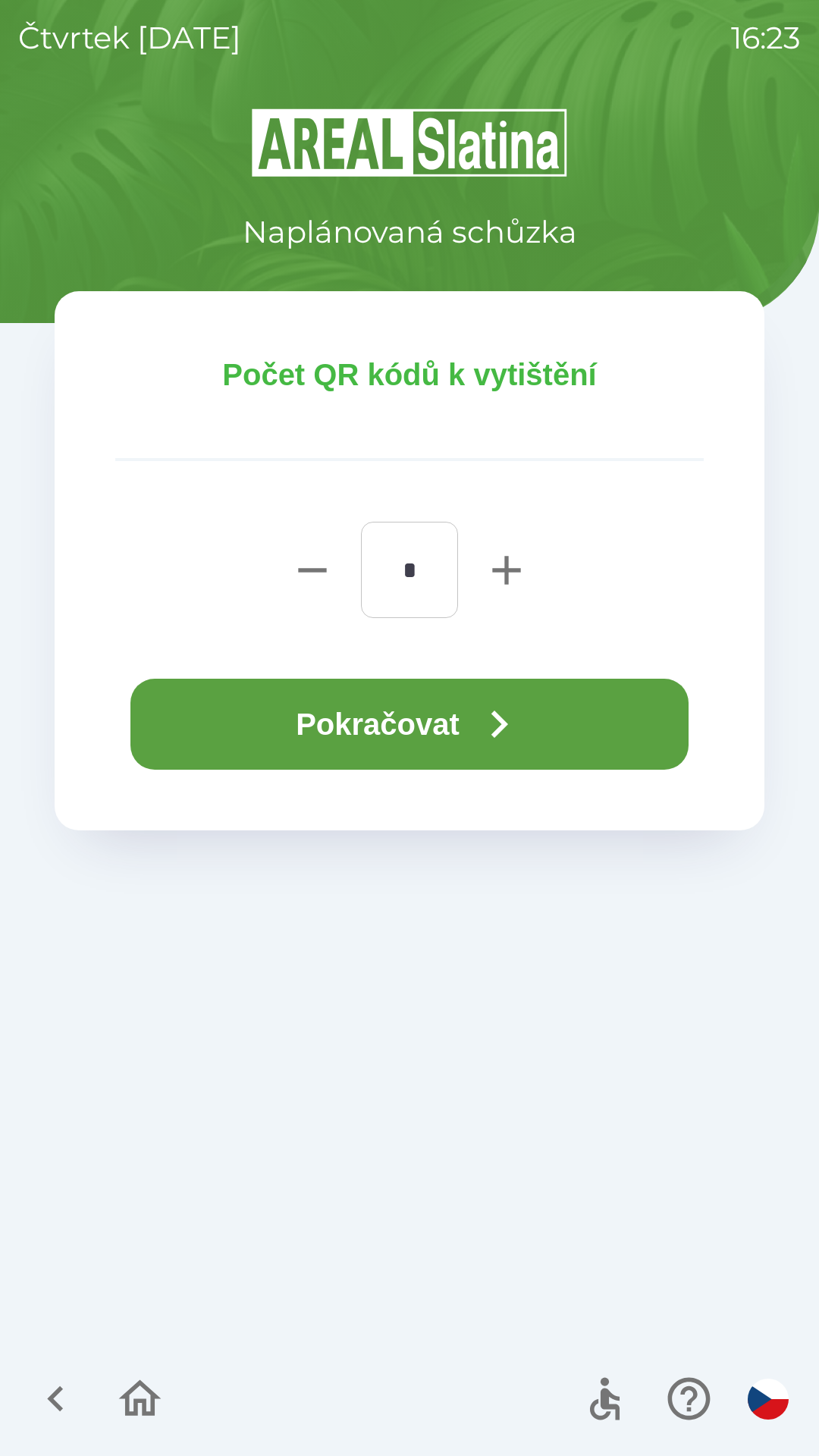
click at [264, 722] on button "Pokračovat" at bounding box center [409, 723] width 558 height 91
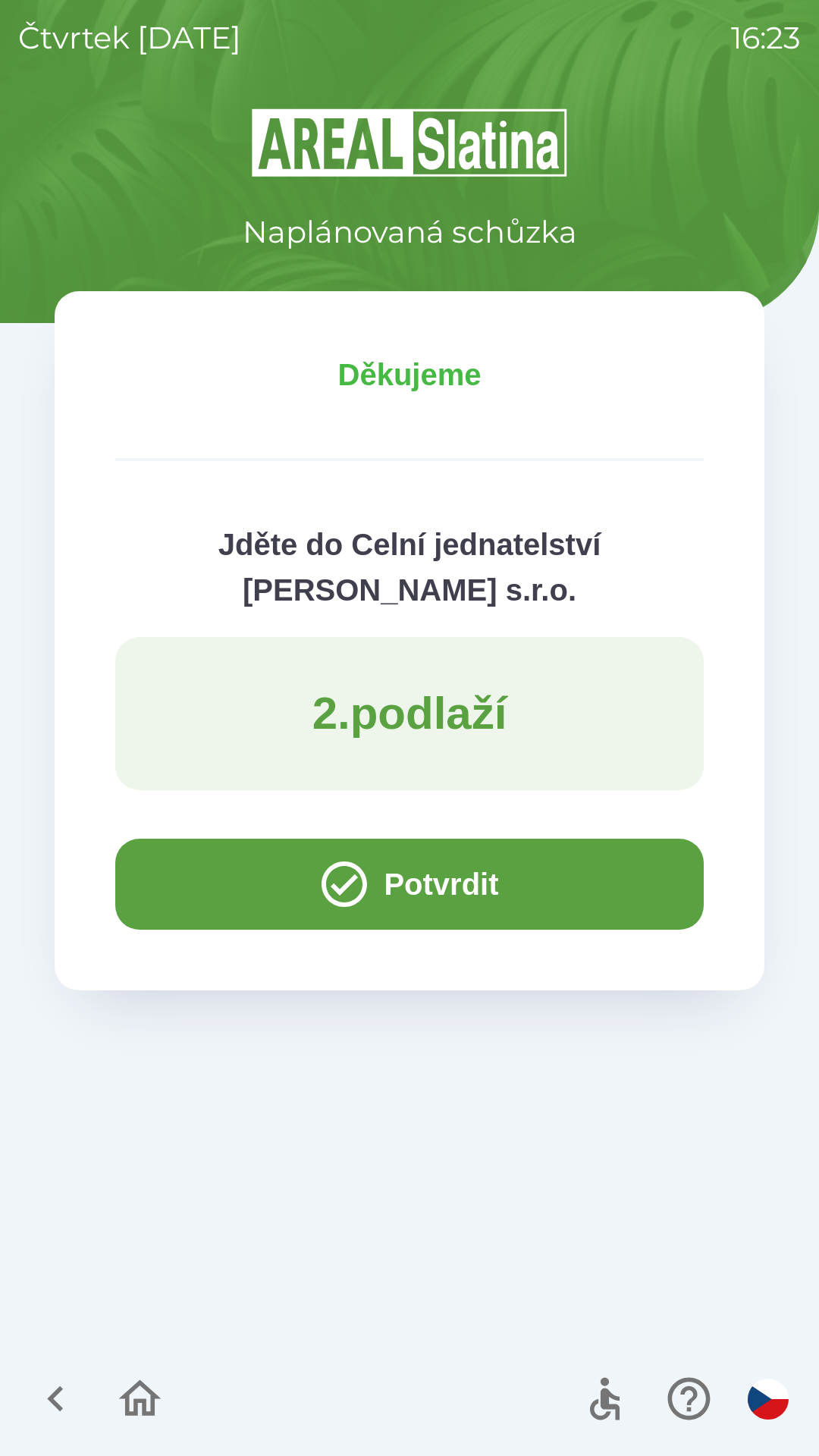
click at [199, 868] on button "Potvrdit" at bounding box center [409, 883] width 589 height 91
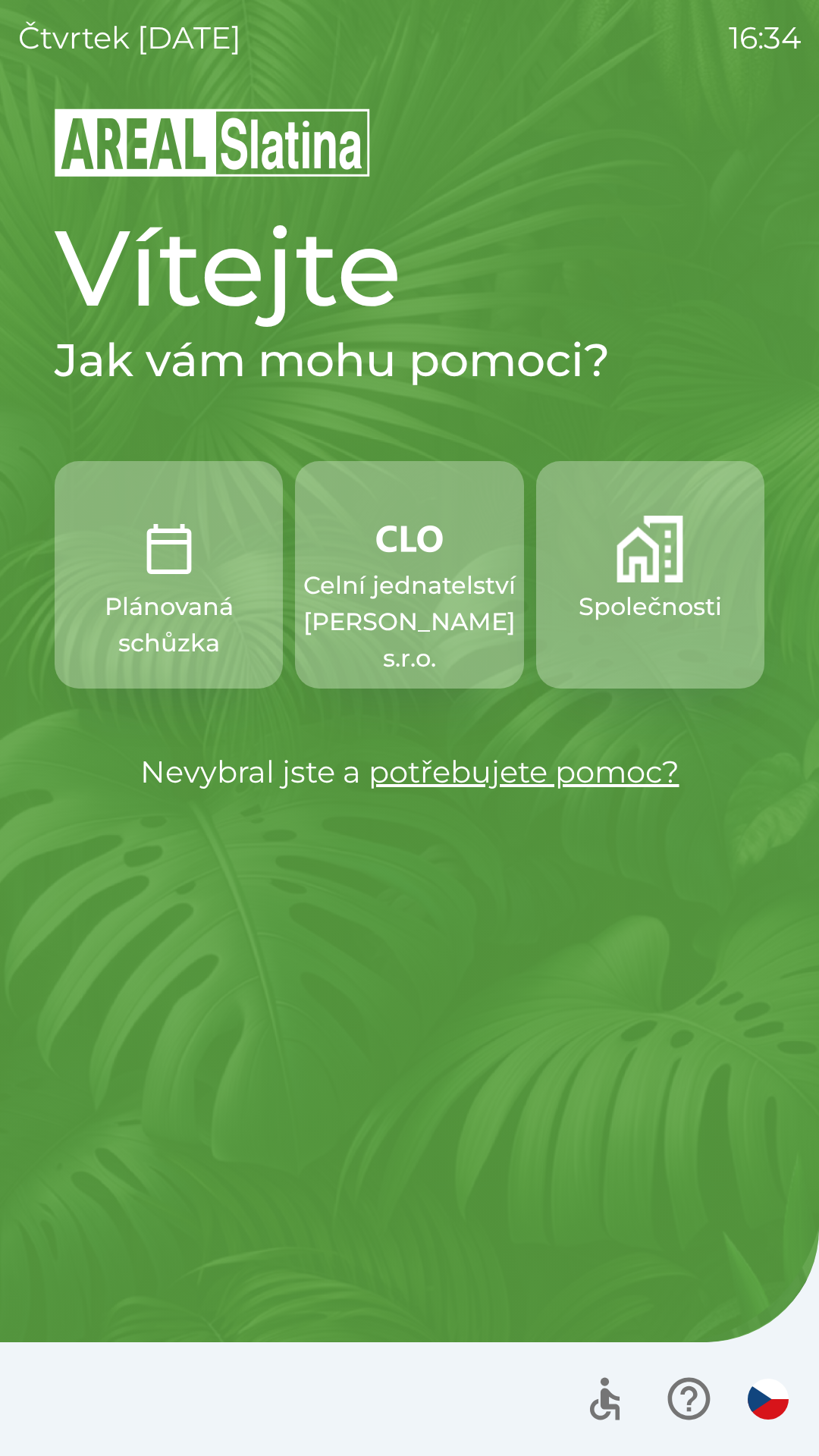
click at [386, 617] on p "Celní jednatelství [PERSON_NAME] s.r.o." at bounding box center [409, 621] width 213 height 109
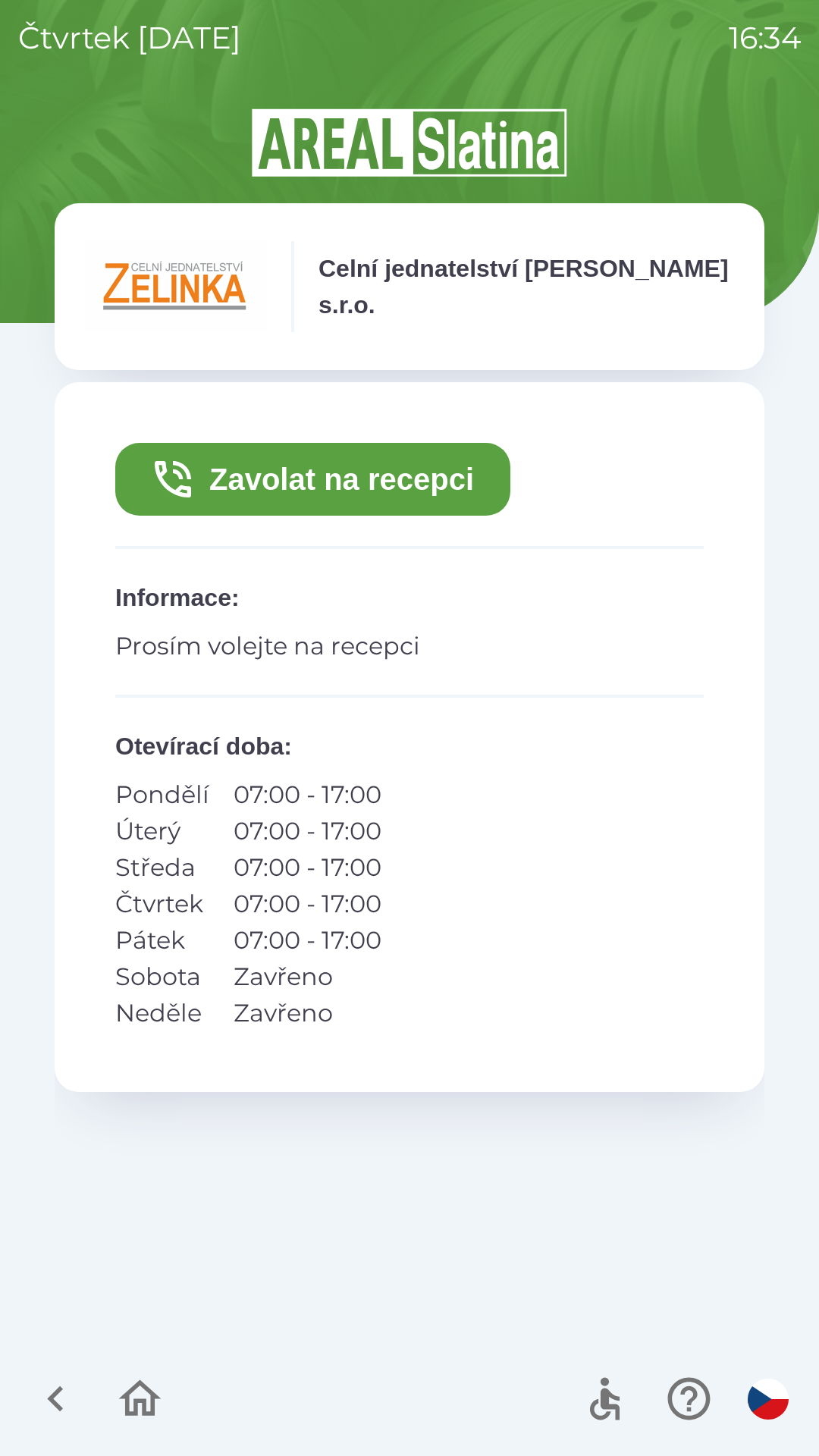
click at [45, 1393] on icon "button" at bounding box center [56, 1398] width 51 height 51
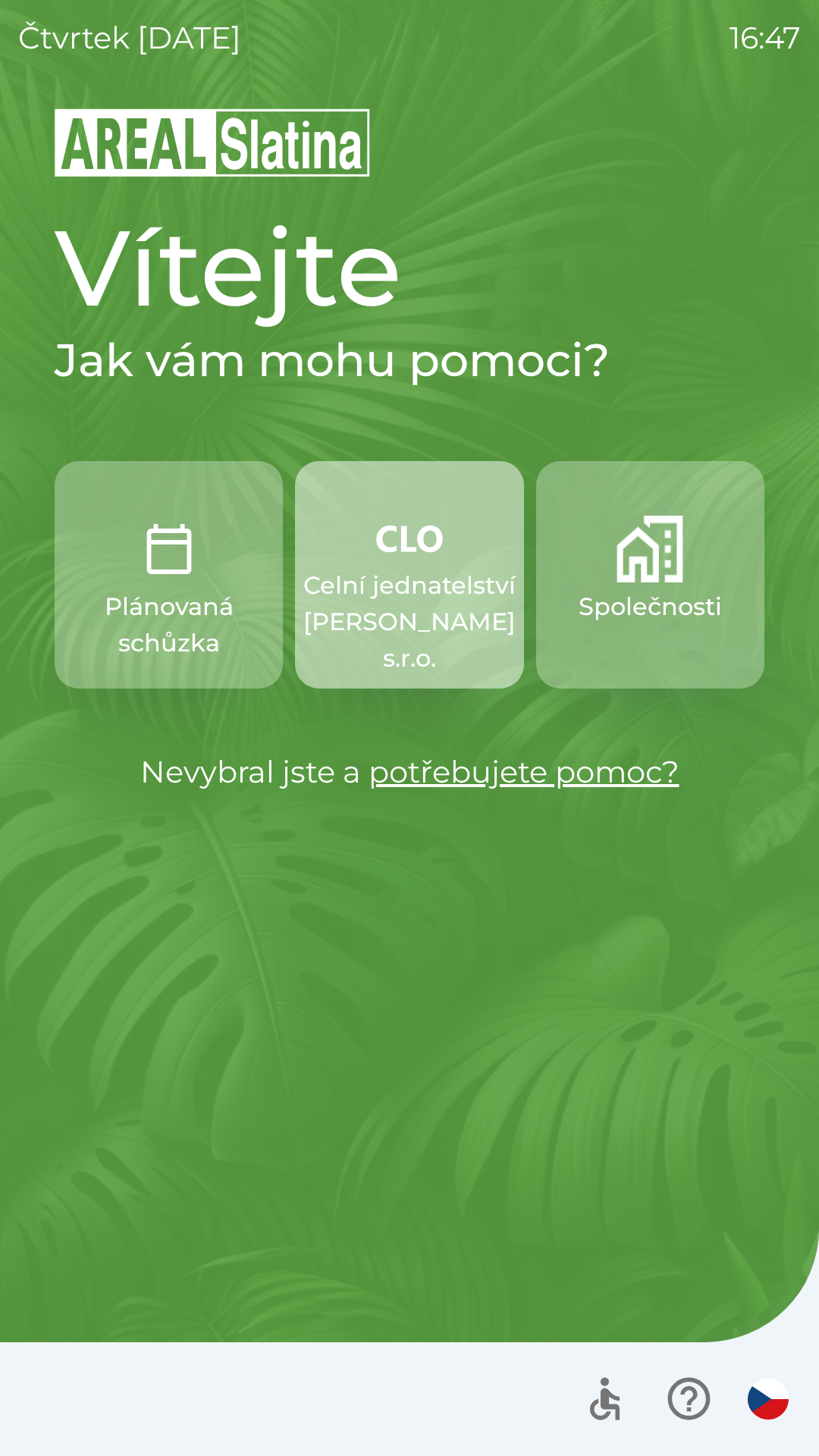
click at [396, 602] on p "Celní jednatelství [PERSON_NAME] s.r.o." at bounding box center [409, 621] width 213 height 109
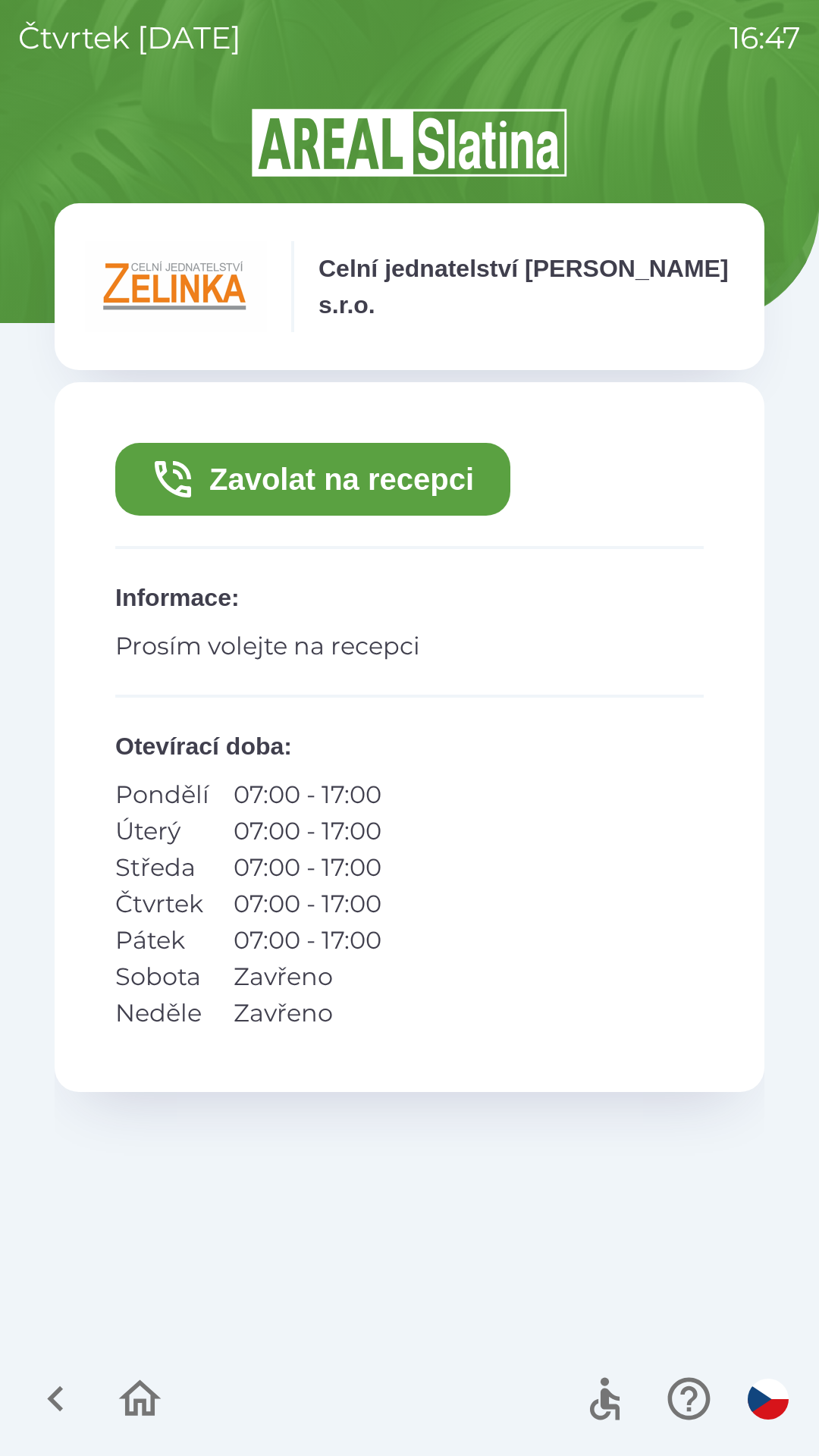
click at [401, 484] on button "Zavolat na recepci" at bounding box center [312, 480] width 395 height 73
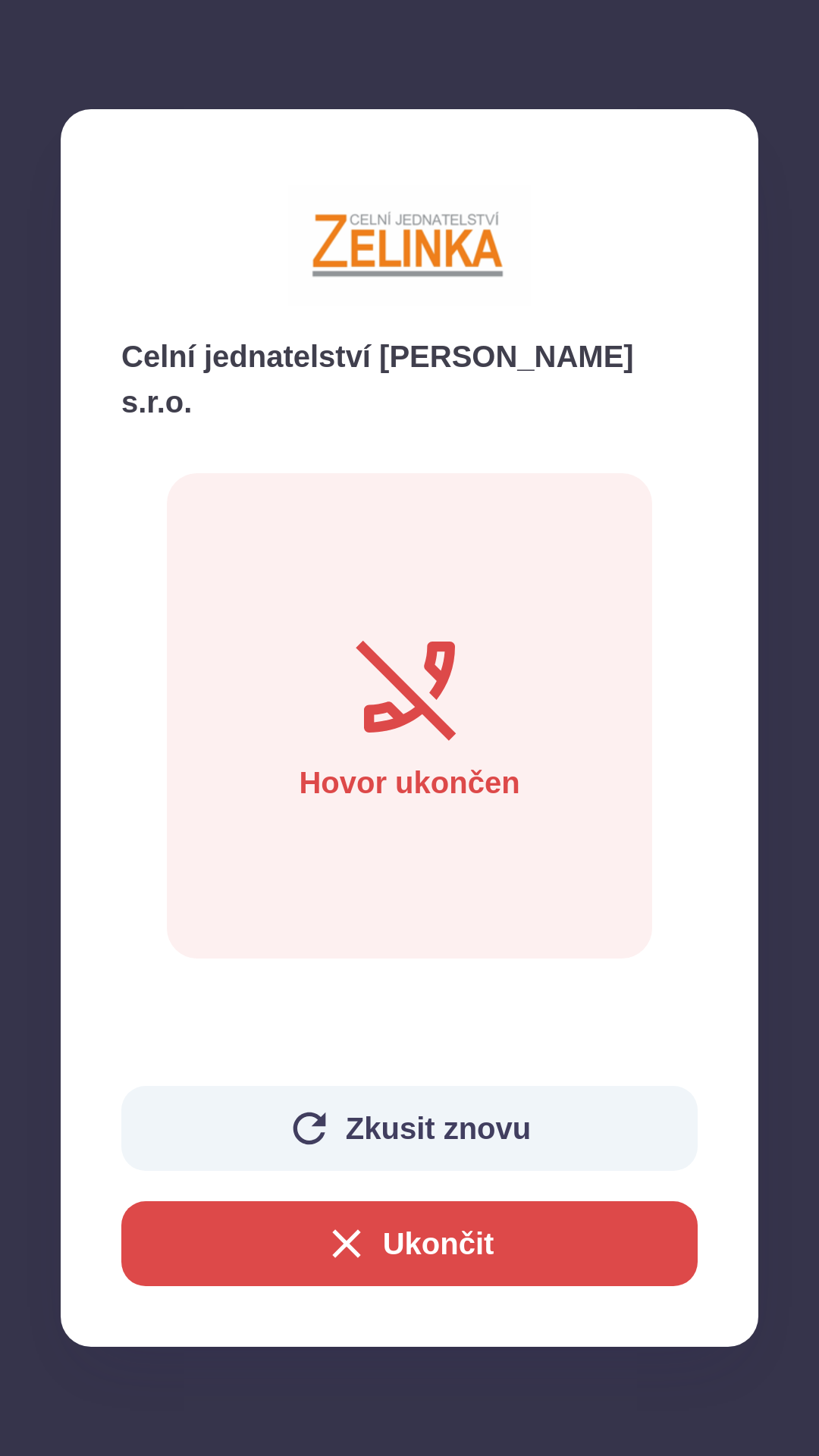
click at [380, 1126] on button "Zkusit znovu" at bounding box center [409, 1129] width 577 height 85
click at [382, 1122] on button "Zkusit znovu" at bounding box center [409, 1129] width 577 height 85
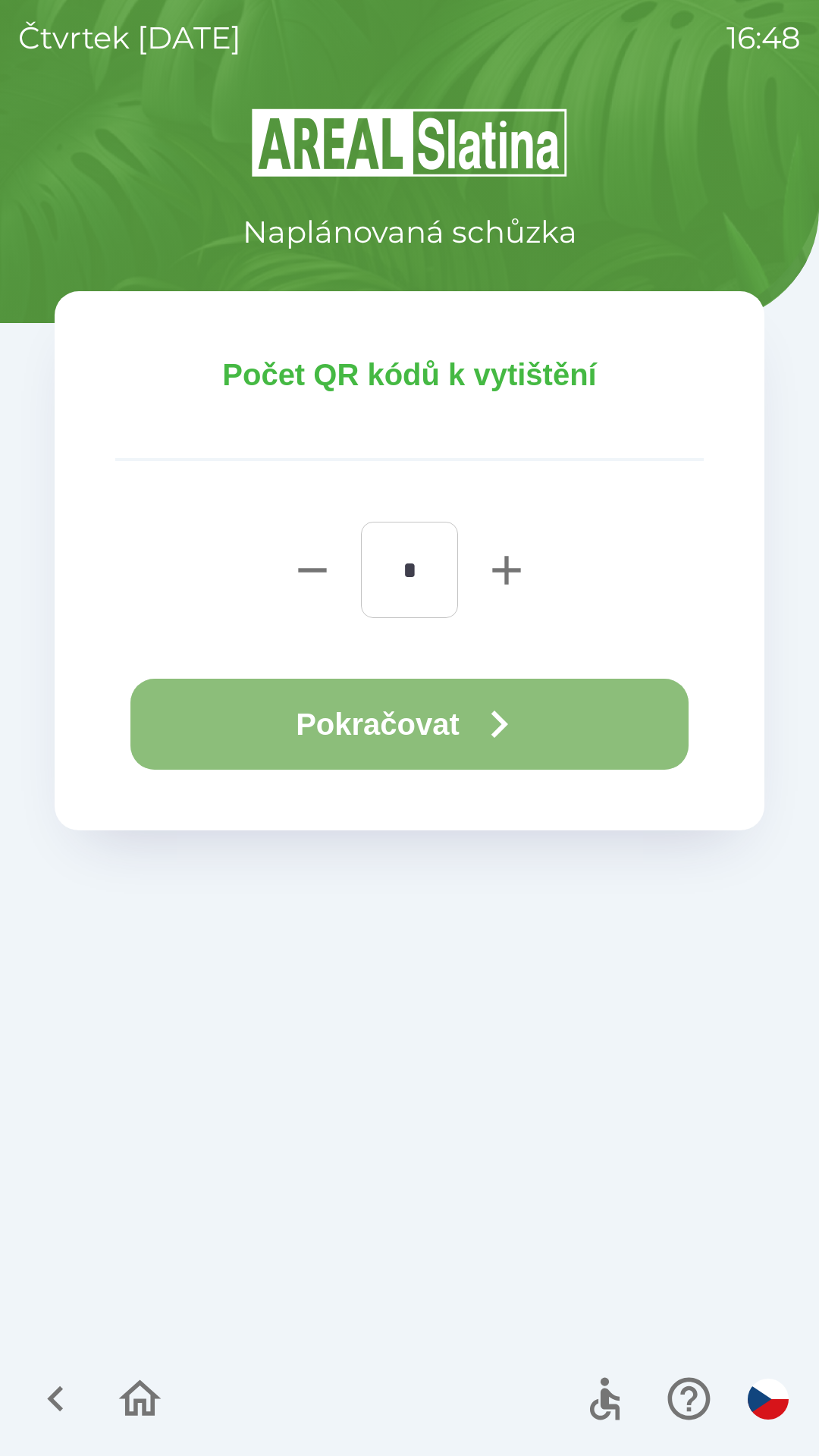
click at [327, 710] on button "Pokračovat" at bounding box center [409, 723] width 558 height 91
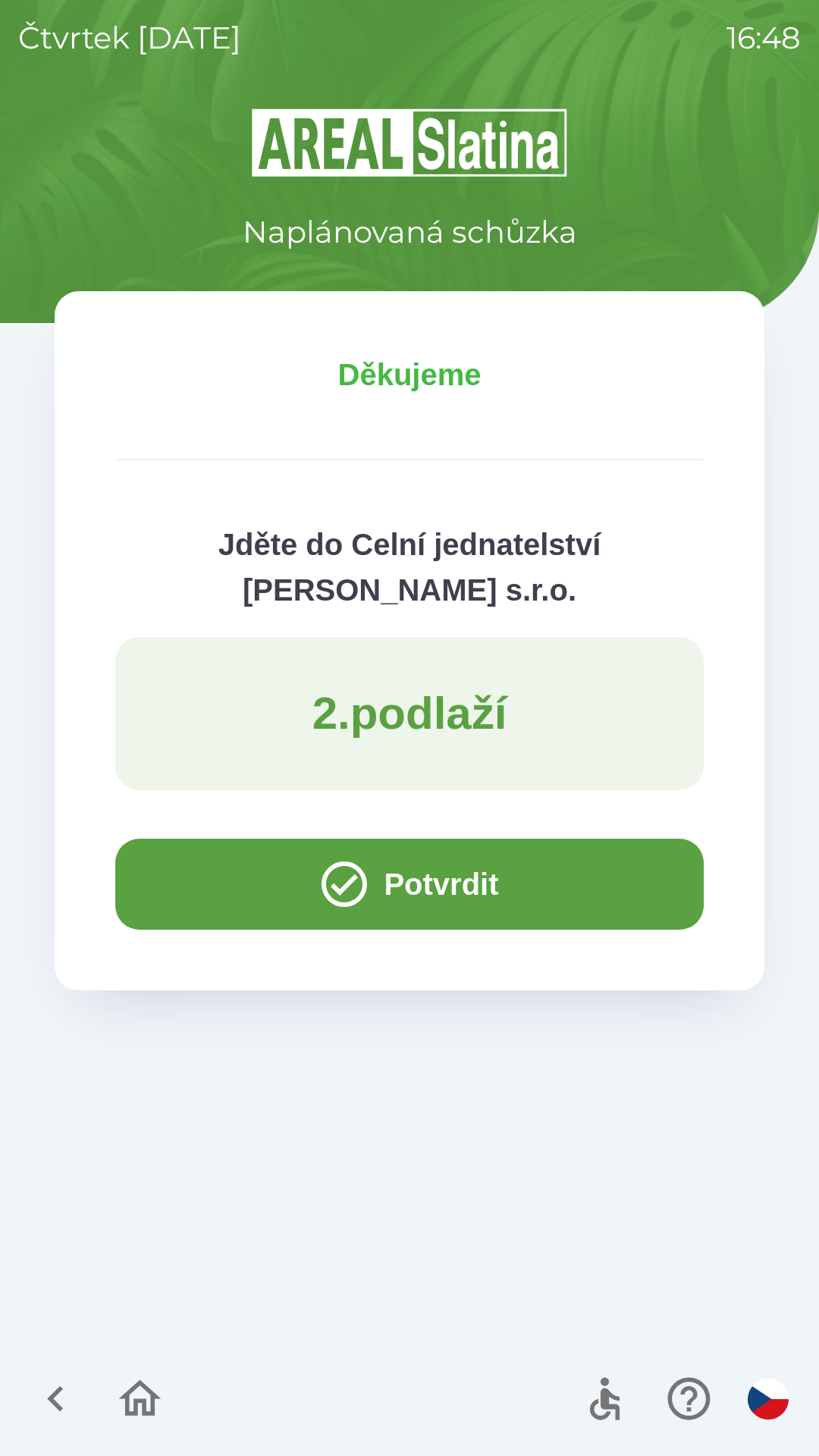
click at [198, 884] on button "Potvrdit" at bounding box center [409, 883] width 589 height 91
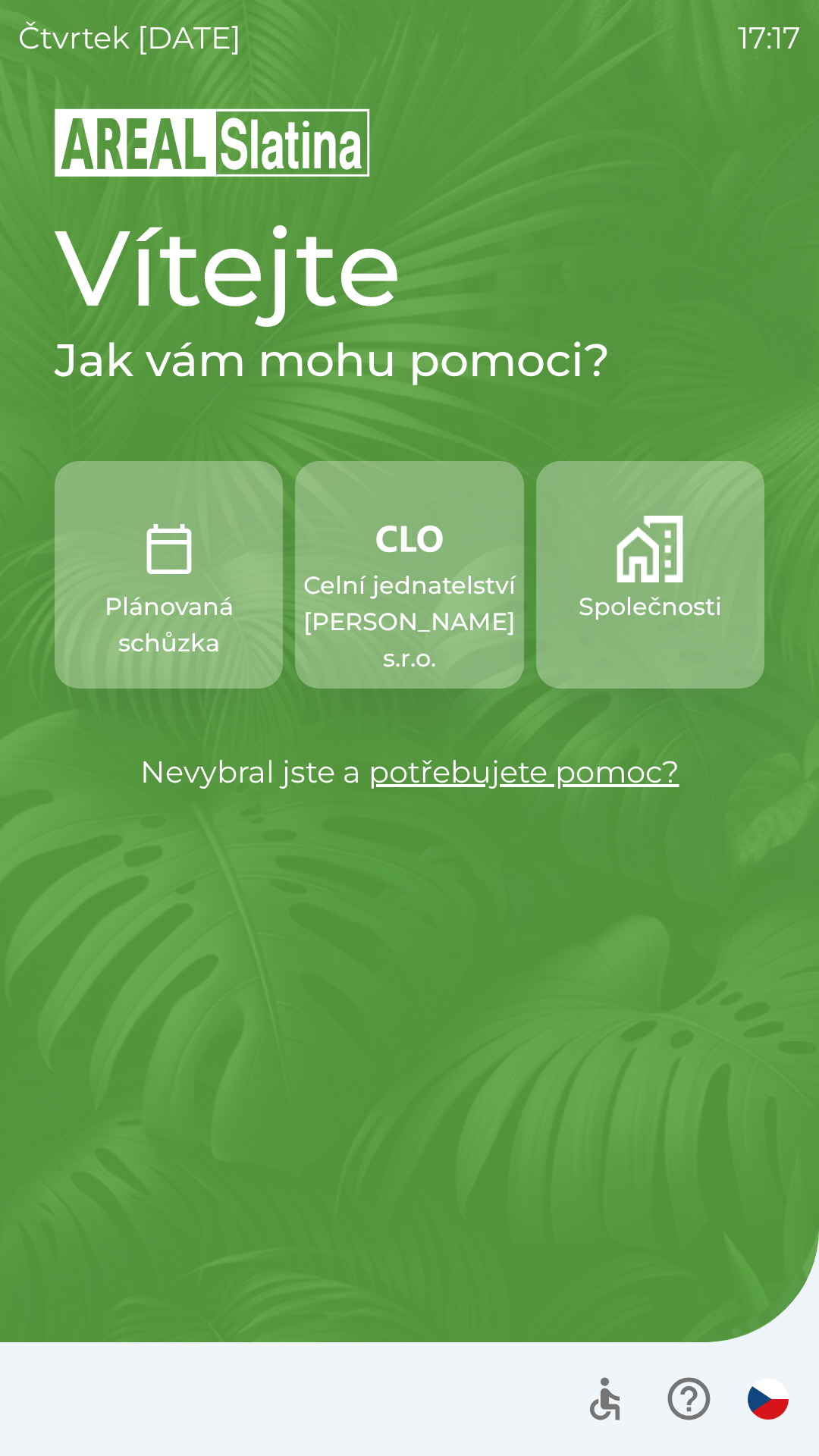
click at [420, 593] on p "Celní jednatelství [PERSON_NAME] s.r.o." at bounding box center [409, 621] width 213 height 109
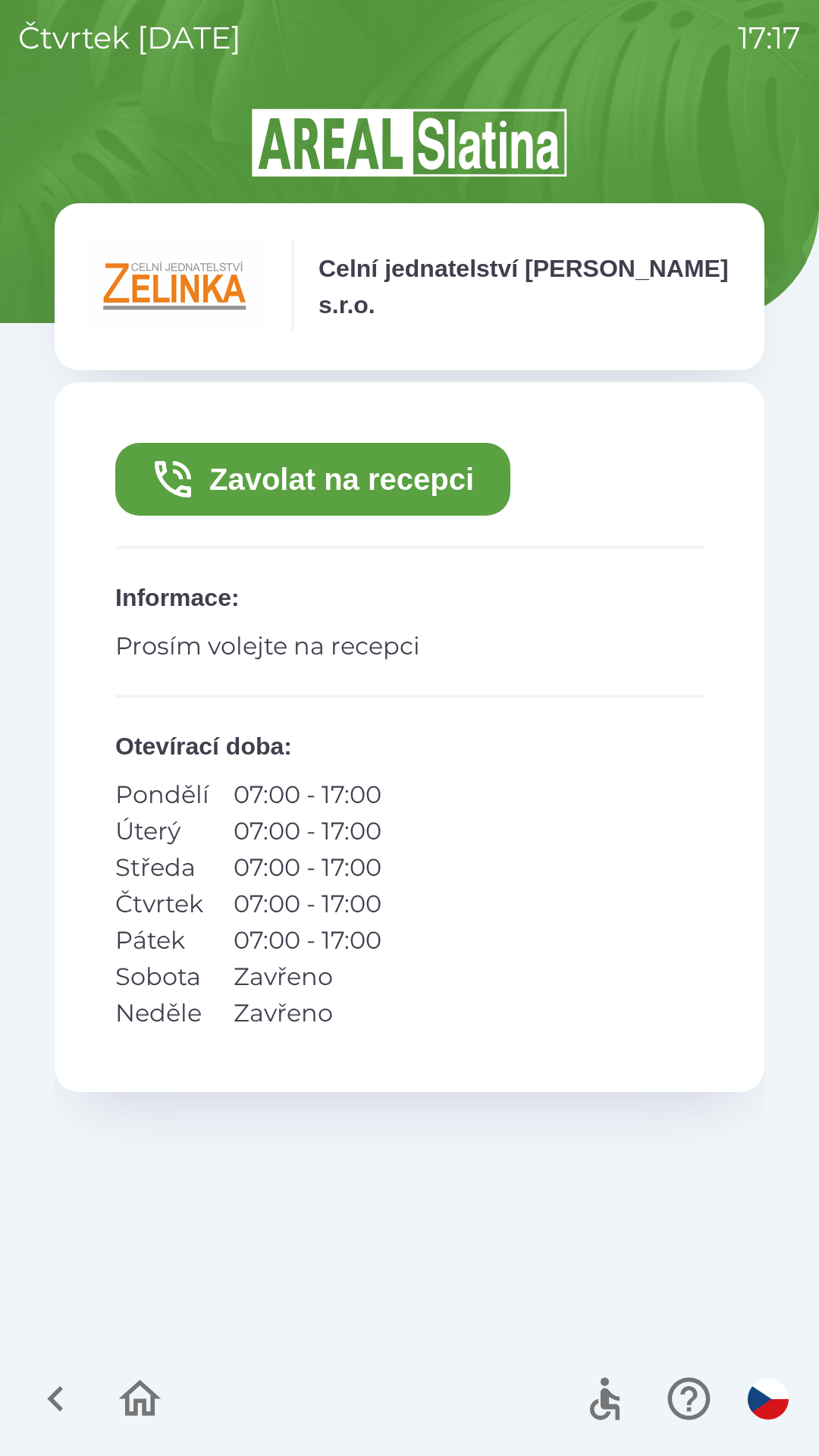
click at [379, 464] on button "Zavolat na recepci" at bounding box center [312, 480] width 395 height 73
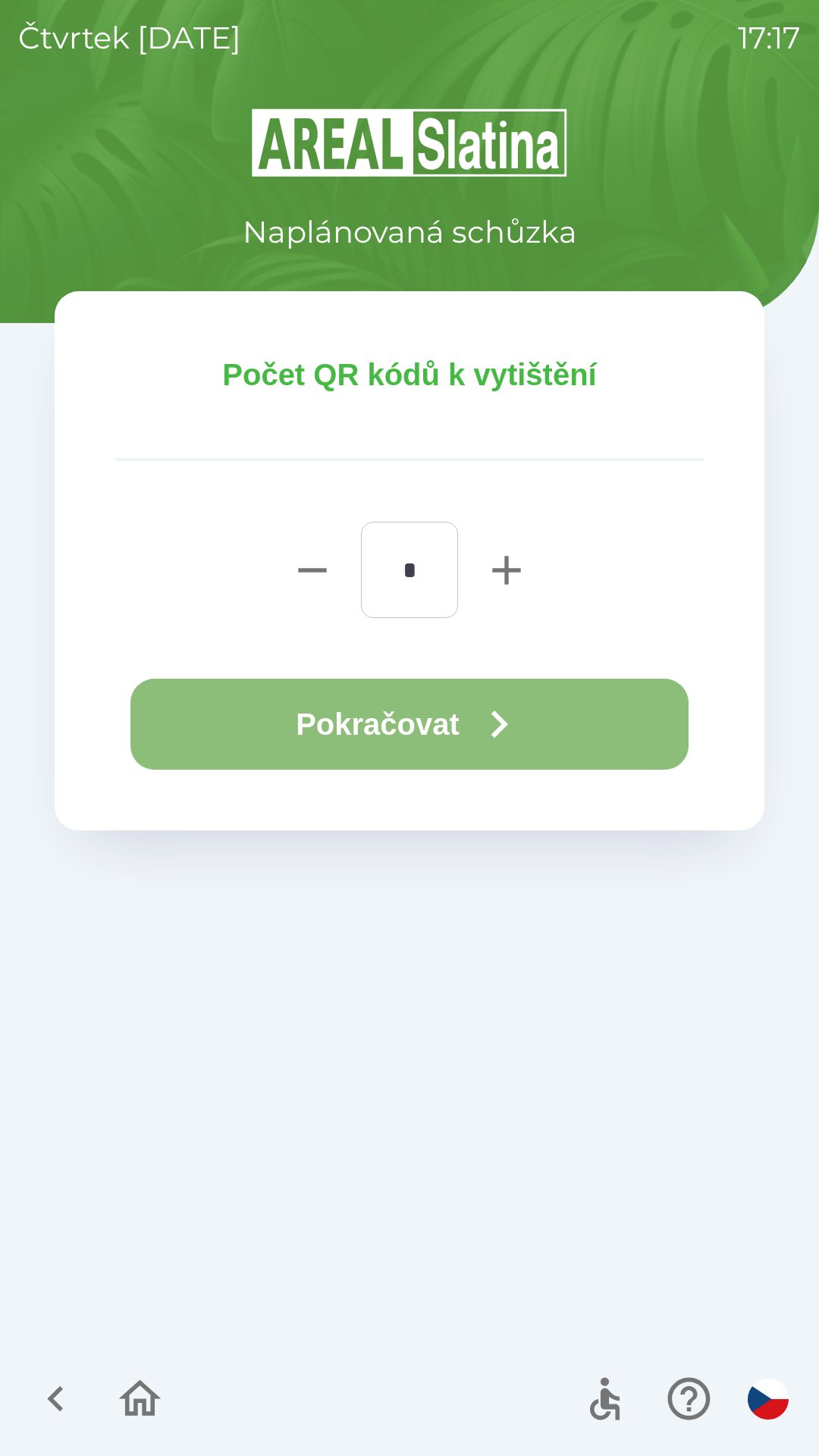
click at [416, 699] on button "Pokračovat" at bounding box center [409, 723] width 558 height 91
